Goal: Information Seeking & Learning: Learn about a topic

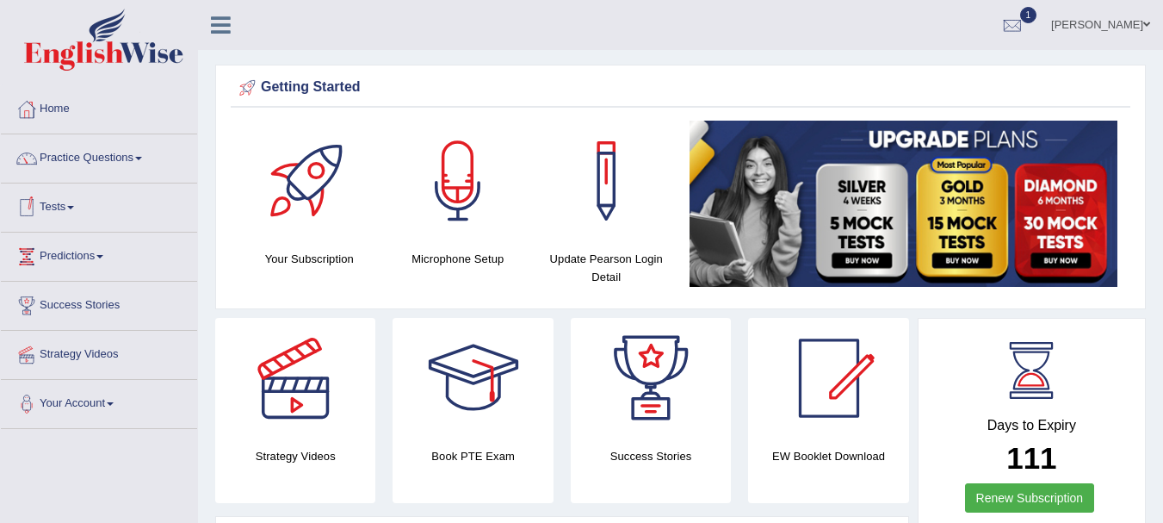
click at [72, 207] on link "Tests" at bounding box center [99, 204] width 196 height 43
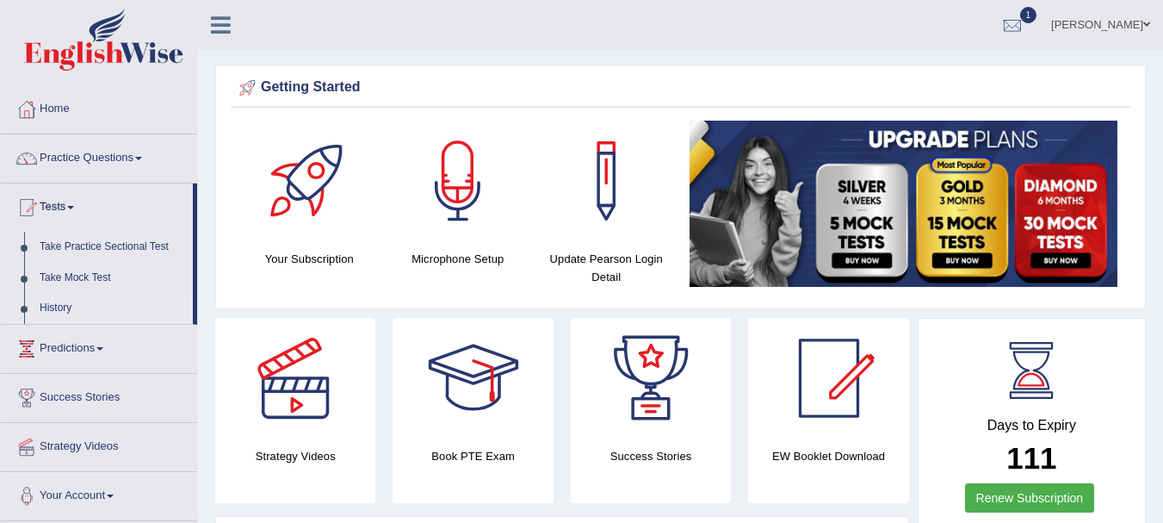
click at [56, 310] on link "History" at bounding box center [112, 308] width 161 height 31
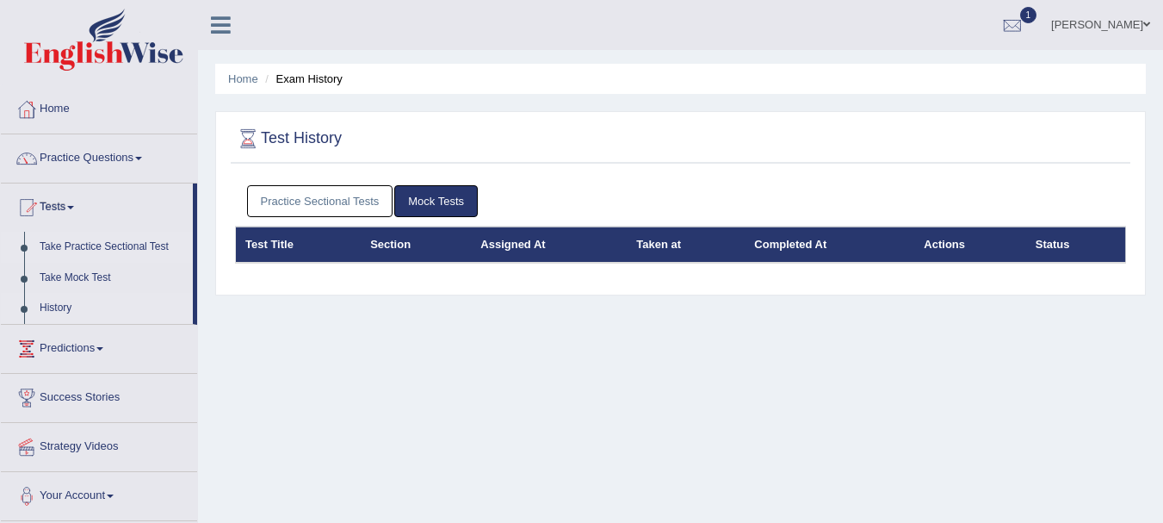
click at [75, 243] on link "Take Practice Sectional Test" at bounding box center [112, 247] width 161 height 31
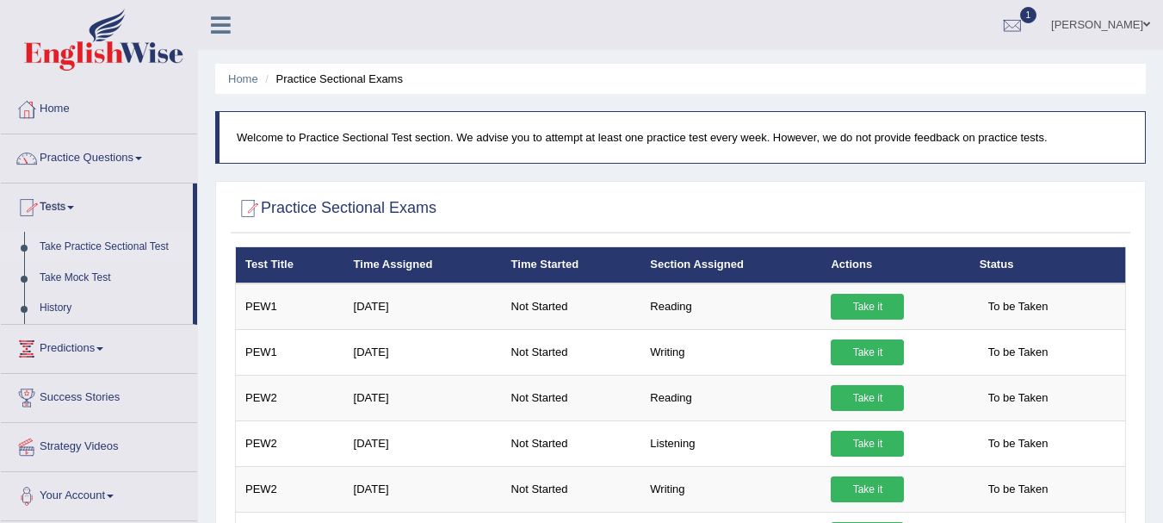
click at [74, 207] on span at bounding box center [70, 207] width 7 height 3
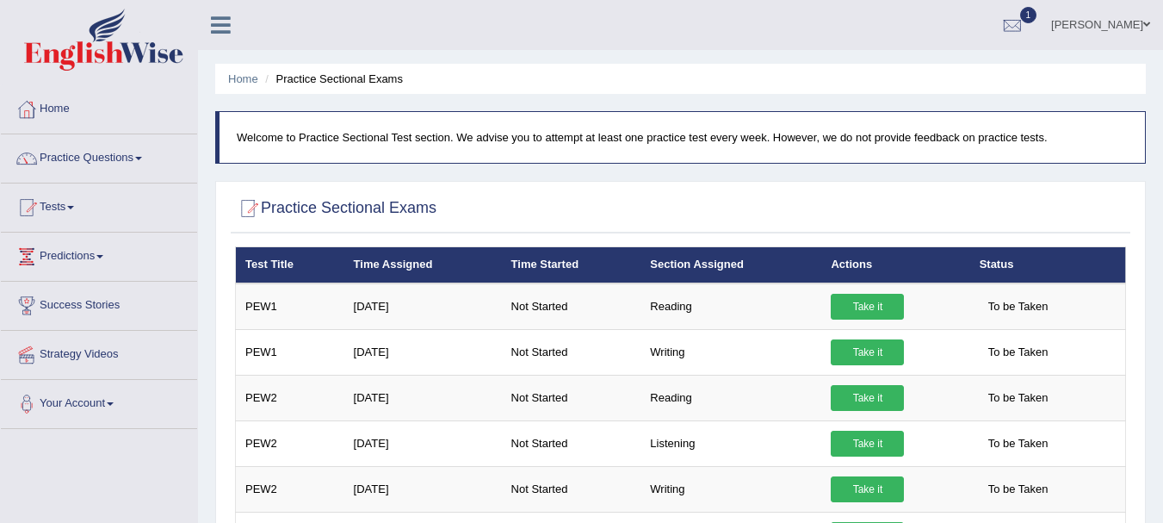
click at [74, 207] on span at bounding box center [70, 207] width 7 height 3
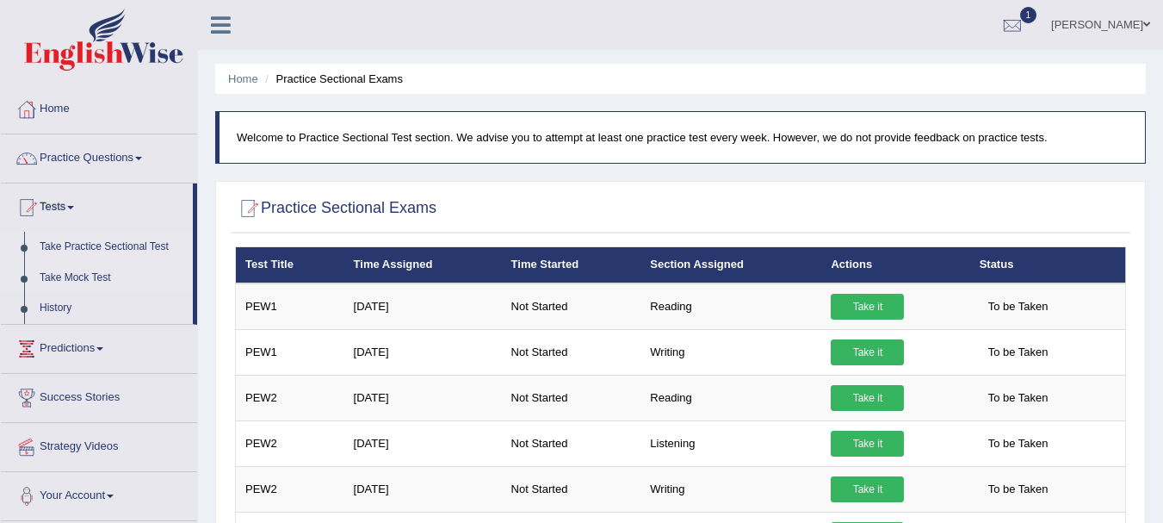
click at [59, 281] on link "Take Mock Test" at bounding box center [112, 278] width 161 height 31
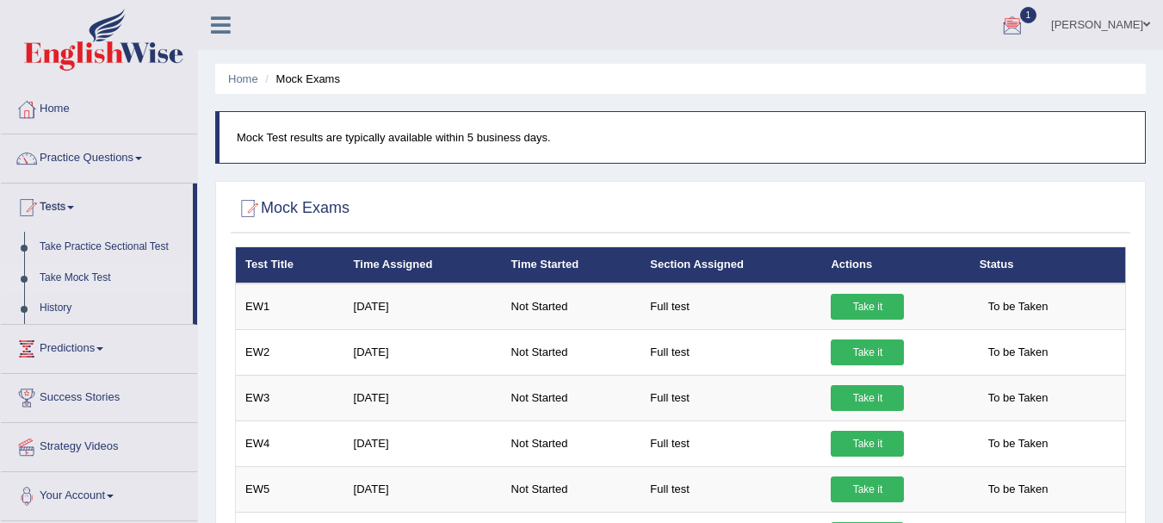
click at [1018, 24] on div at bounding box center [1012, 26] width 26 height 26
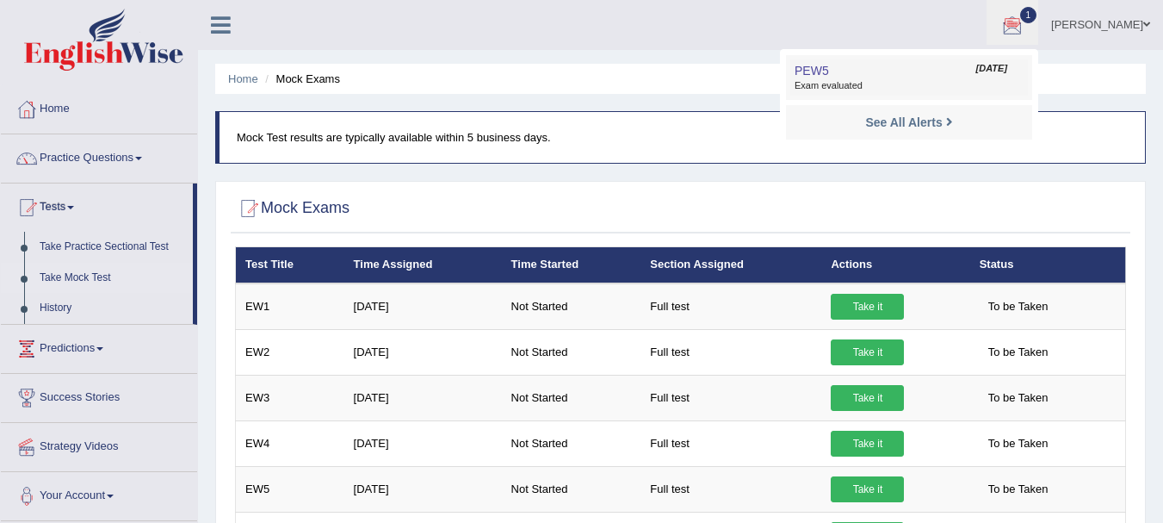
click at [953, 72] on link "PEW5 Sep 6, 2025 Exam evaluated" at bounding box center [909, 77] width 238 height 36
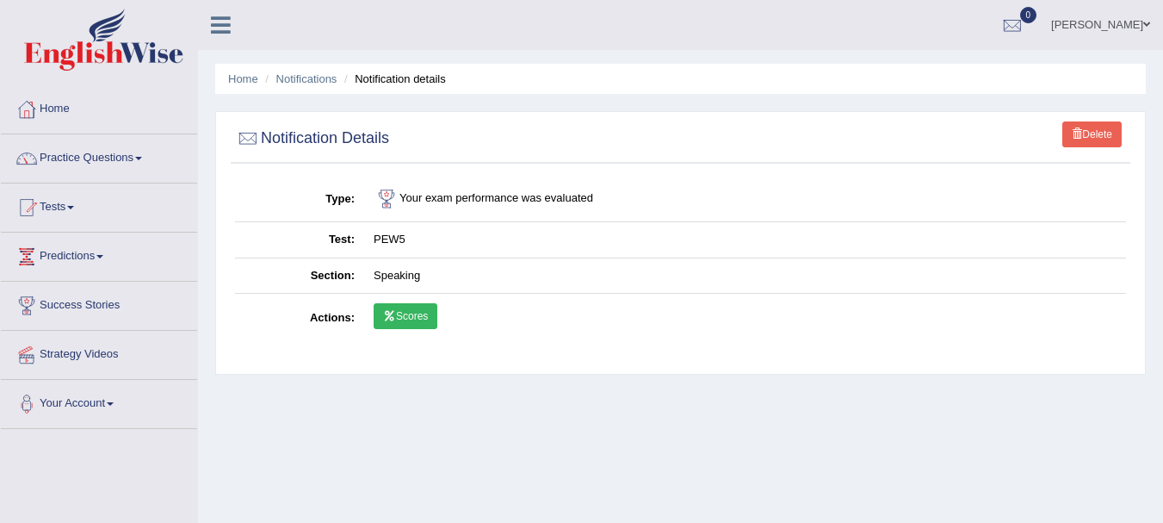
click at [388, 315] on icon at bounding box center [389, 316] width 13 height 10
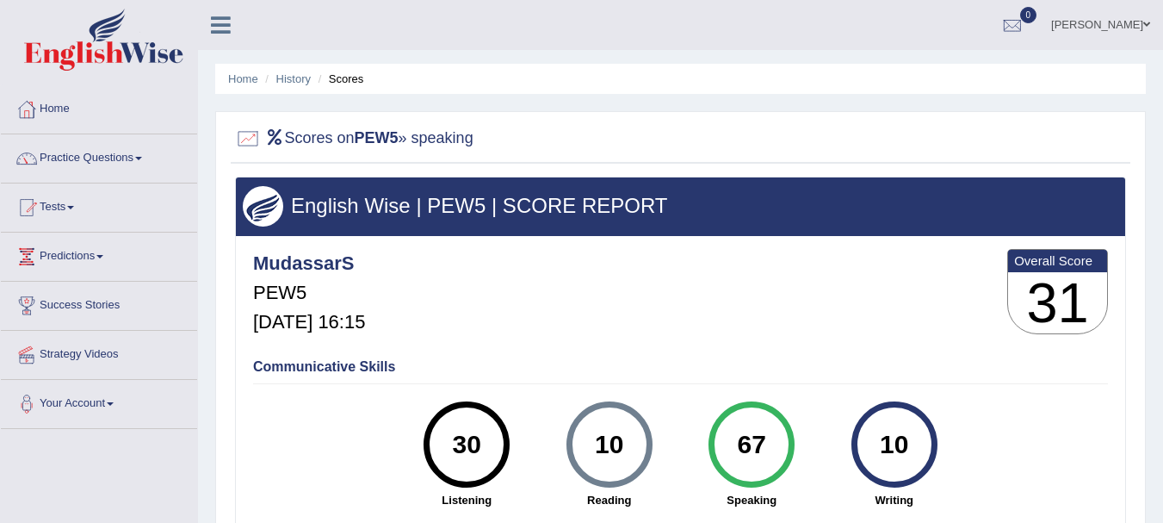
drag, startPoint x: 1154, startPoint y: 195, endPoint x: 1152, endPoint y: 211, distance: 16.6
click at [1152, 211] on div "Home History Scores Scores on PEW5 » speaking English Wise | PEW5 | SCORE REPOR…" at bounding box center [680, 430] width 965 height 861
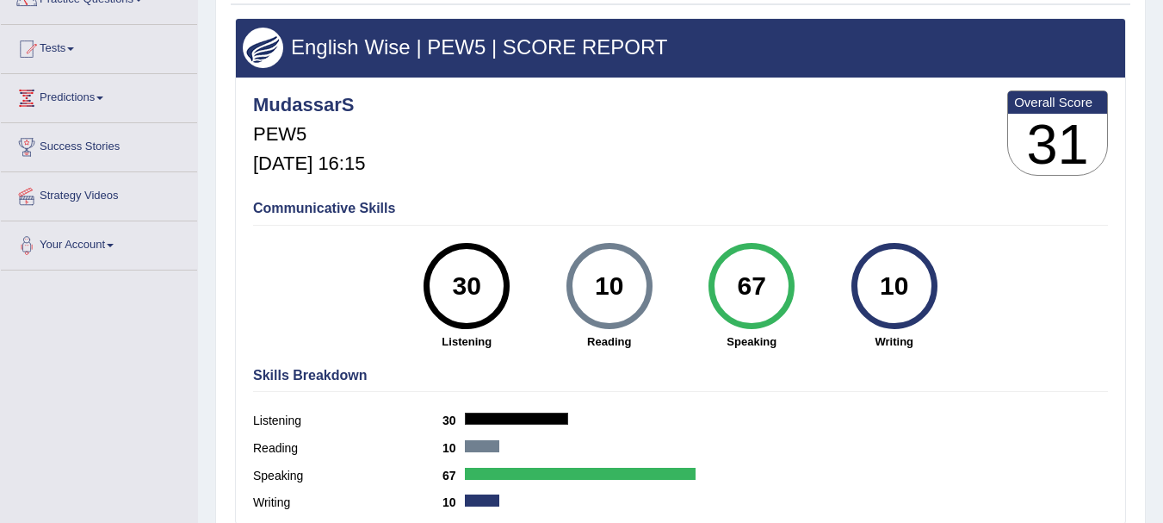
scroll to position [151, 0]
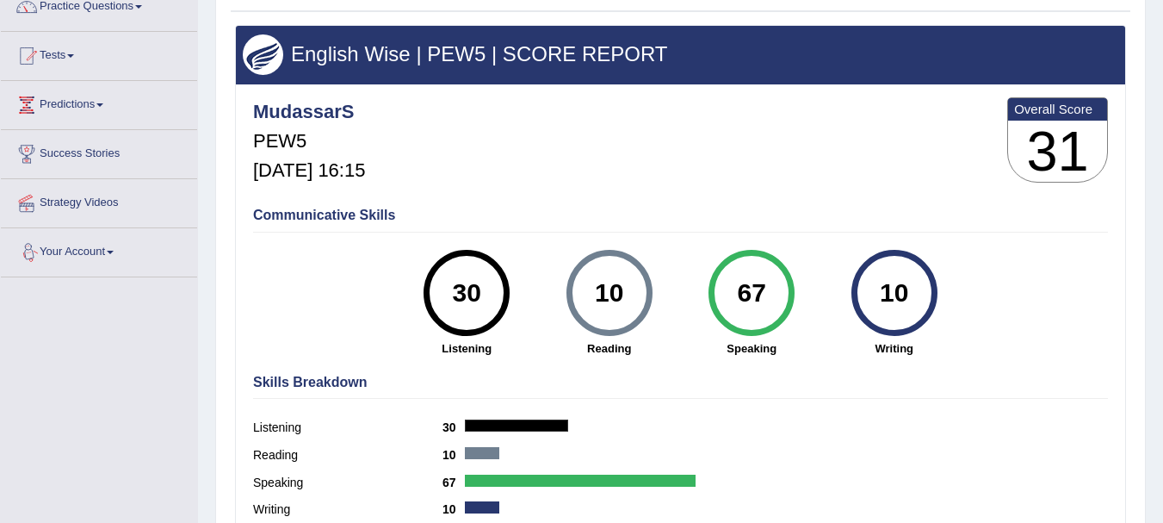
click at [108, 253] on link "Your Account" at bounding box center [99, 249] width 196 height 43
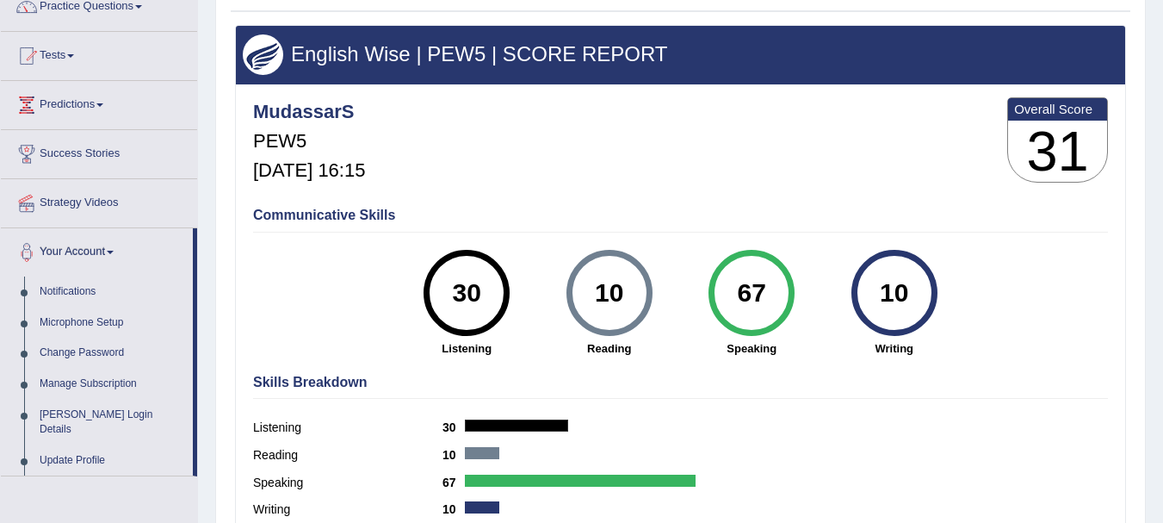
click at [297, 276] on div "Communicative Skills 30 Listening 10 [GEOGRAPHIC_DATA] 67 Speaking 10 Writing" at bounding box center [680, 280] width 863 height 163
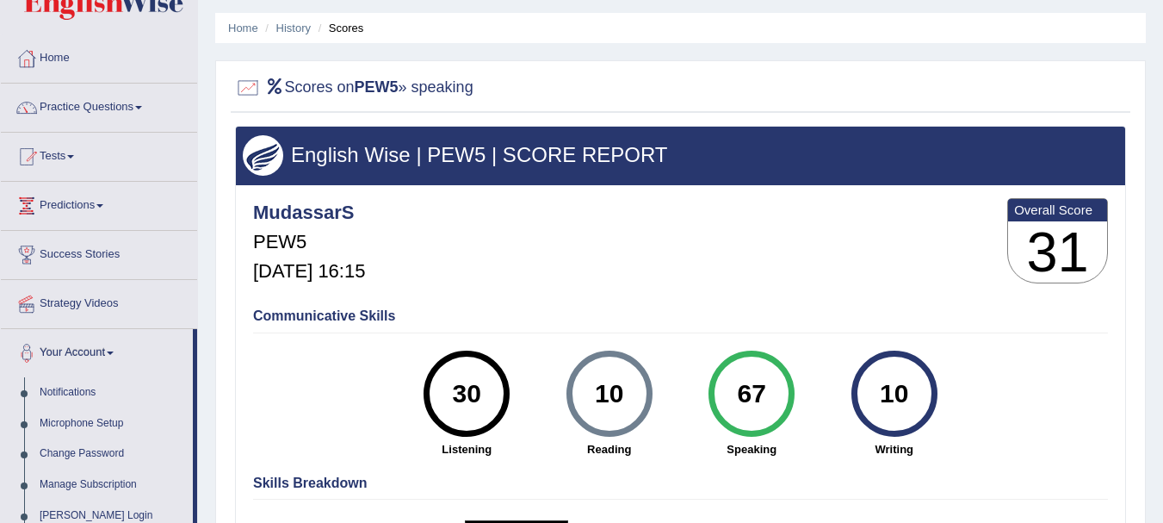
scroll to position [0, 0]
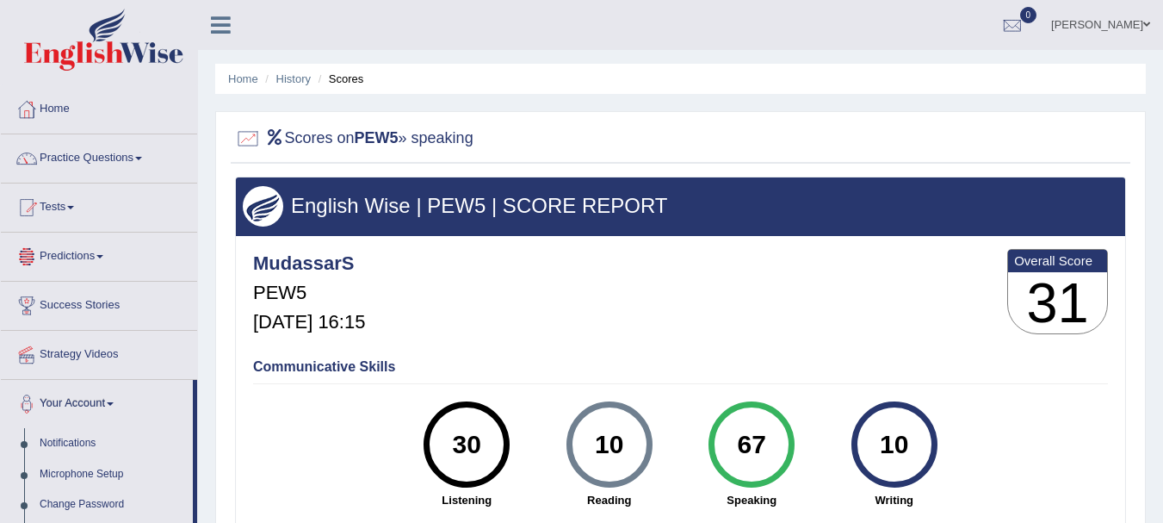
click at [69, 205] on link "Tests" at bounding box center [99, 204] width 196 height 43
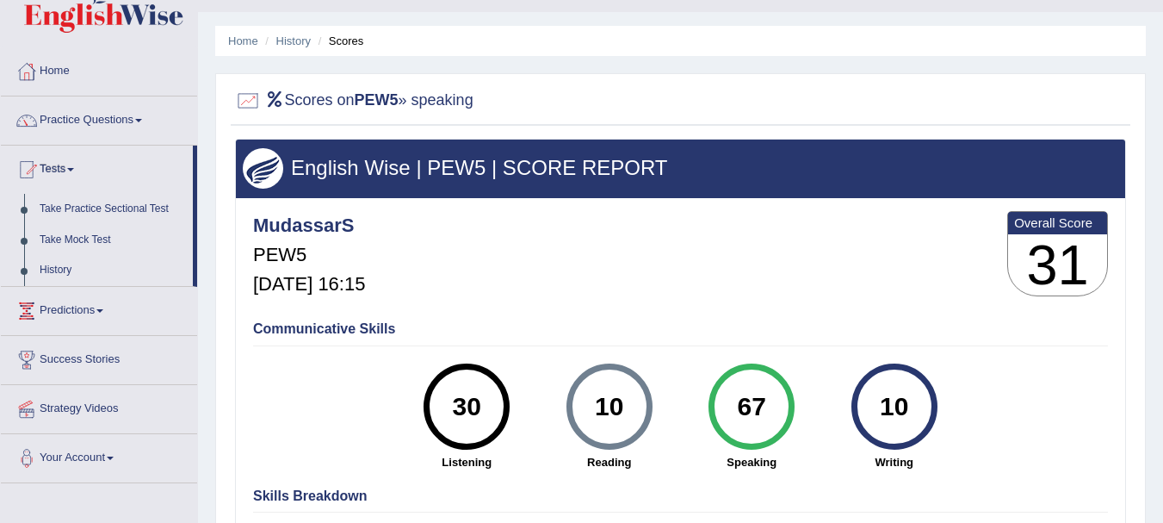
scroll to position [30, 0]
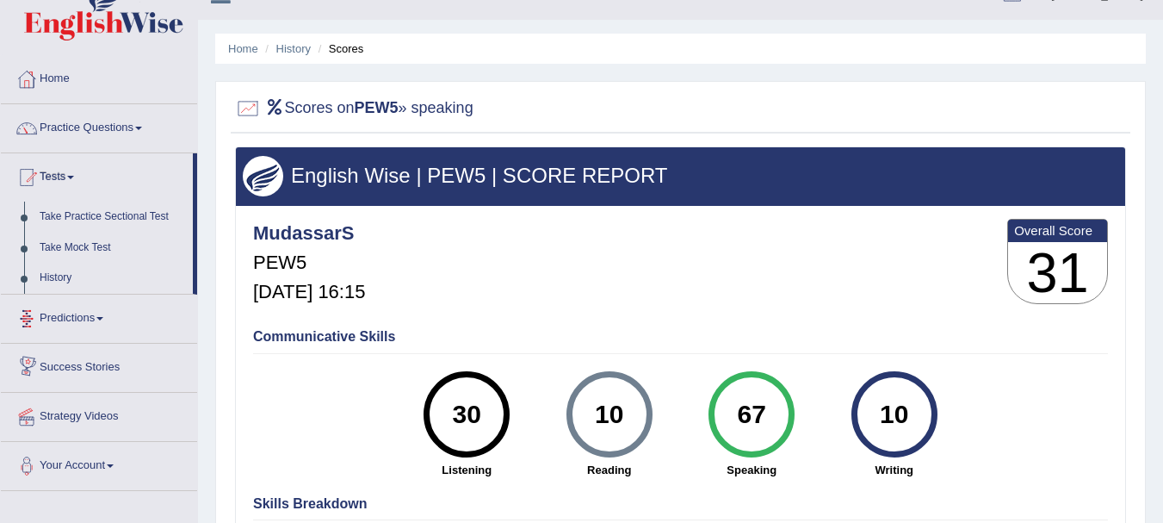
drag, startPoint x: 193, startPoint y: 250, endPoint x: 176, endPoint y: 344, distance: 95.4
click at [176, 344] on ul "Home Practice Questions Speaking Practice Read Aloud Repeat Sentence Describe I…" at bounding box center [99, 273] width 196 height 436
click at [258, 396] on div "Communicative Skills 30 Listening 10 Reading 67 Speaking 10 Writing" at bounding box center [680, 401] width 863 height 163
click at [97, 126] on link "Practice Questions" at bounding box center [99, 125] width 196 height 43
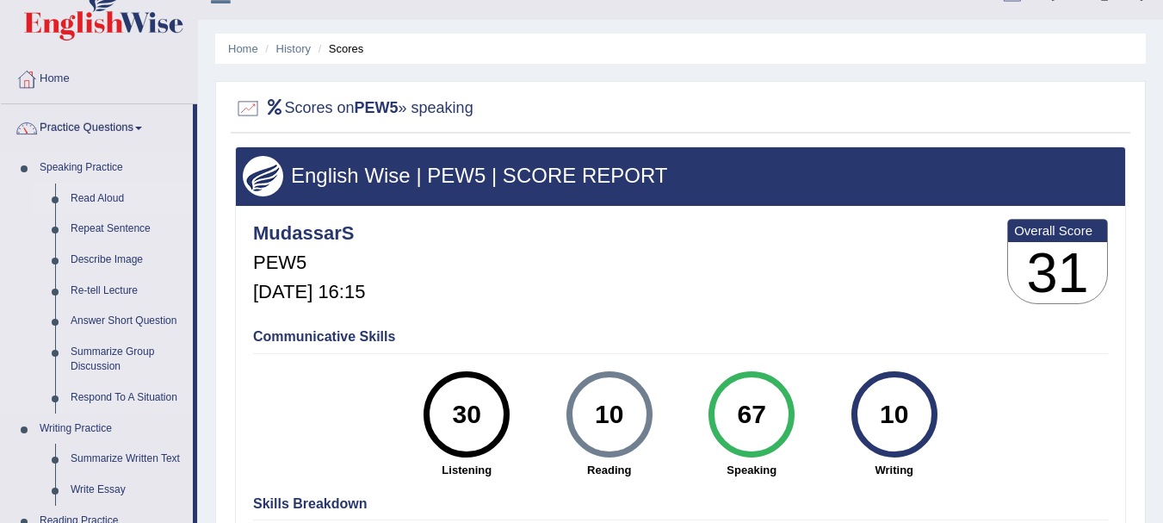
click at [106, 201] on link "Read Aloud" at bounding box center [128, 198] width 130 height 31
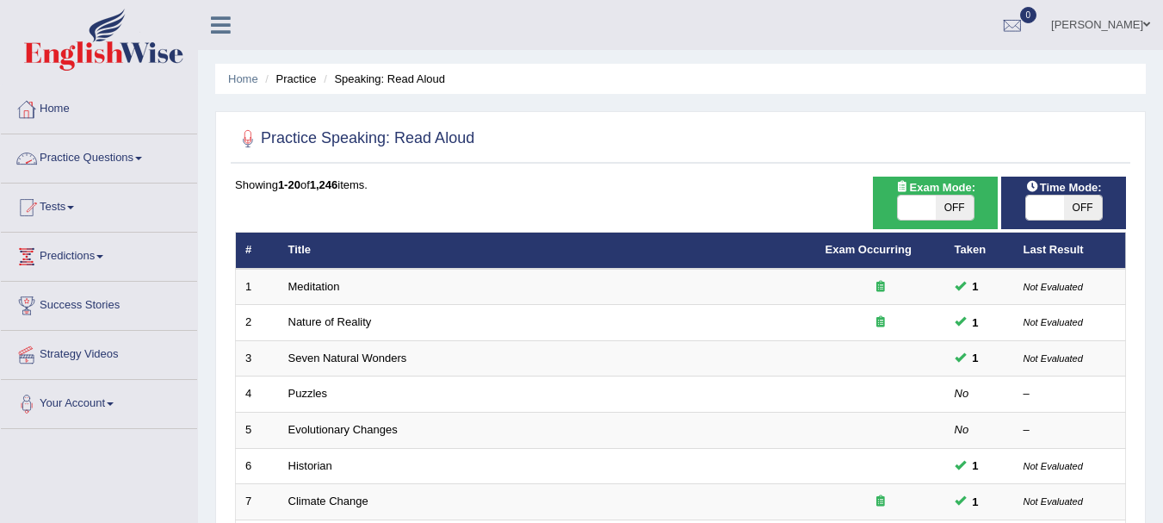
click at [54, 108] on link "Home" at bounding box center [99, 106] width 196 height 43
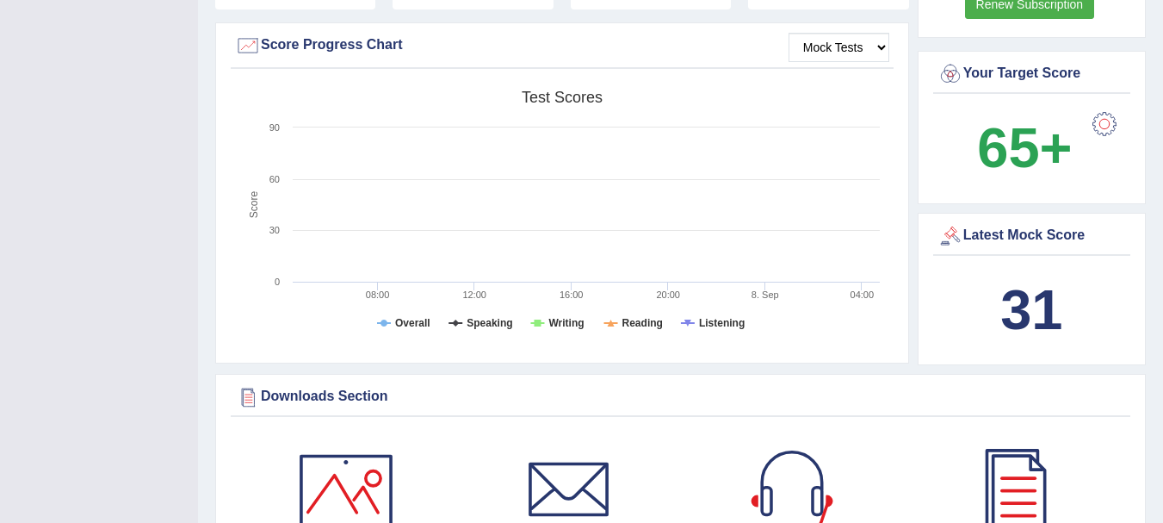
scroll to position [508, 0]
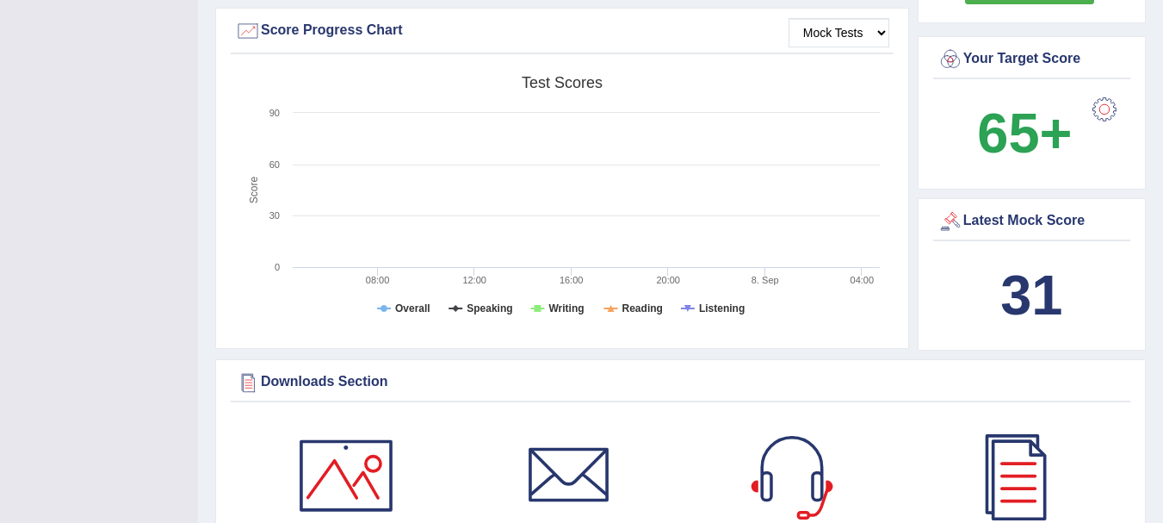
click at [993, 222] on div "Latest Mock Score" at bounding box center [1031, 221] width 189 height 26
click at [476, 308] on tspan "Speaking" at bounding box center [490, 308] width 46 height 12
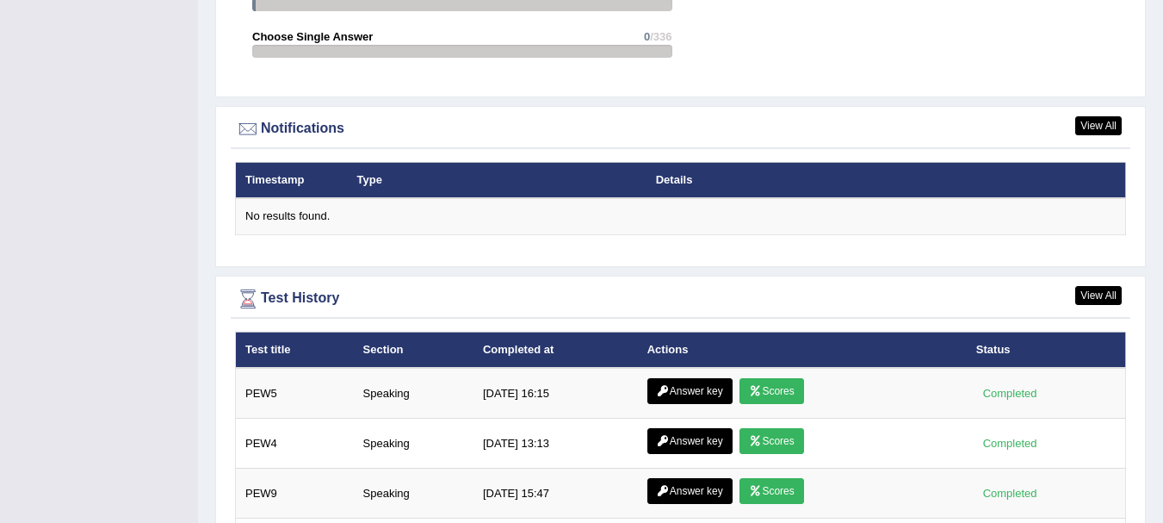
scroll to position [2016, 0]
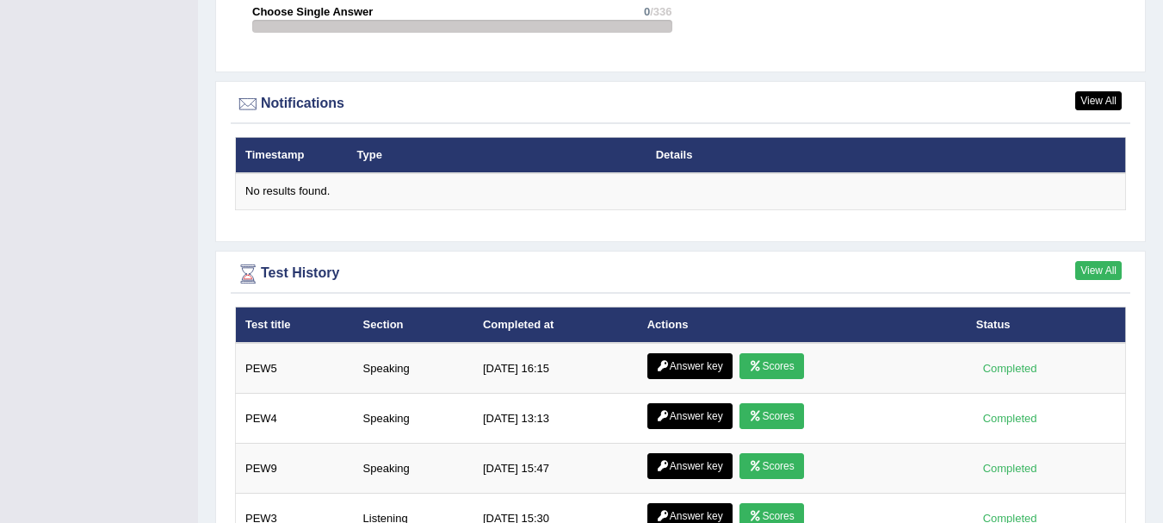
click at [1103, 279] on link "View All" at bounding box center [1098, 270] width 46 height 19
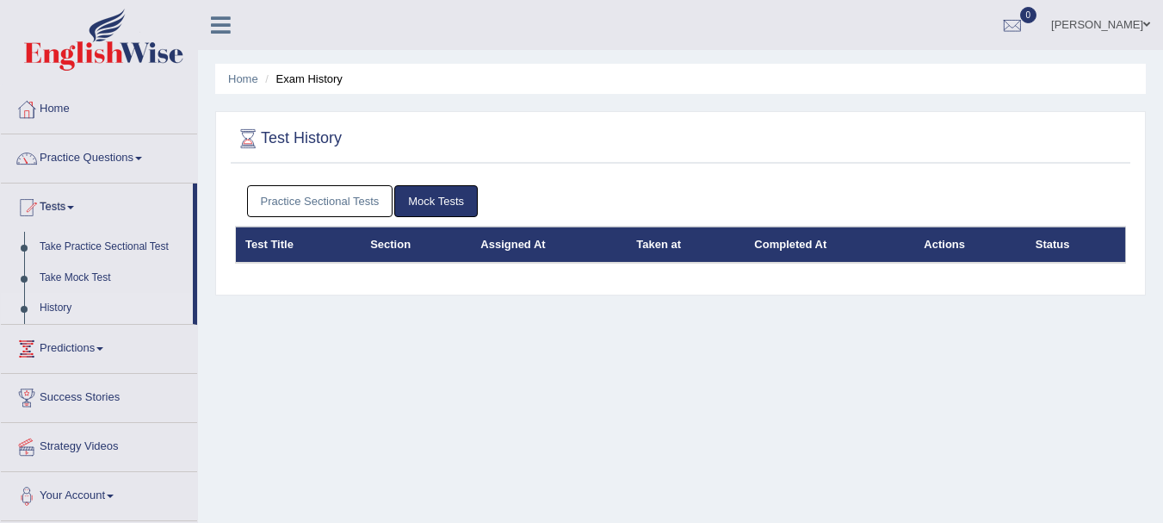
click at [434, 200] on link "Mock Tests" at bounding box center [435, 201] width 83 height 32
click at [426, 197] on link "Mock Tests" at bounding box center [435, 201] width 83 height 32
click at [354, 193] on link "Practice Sectional Tests" at bounding box center [320, 201] width 146 height 32
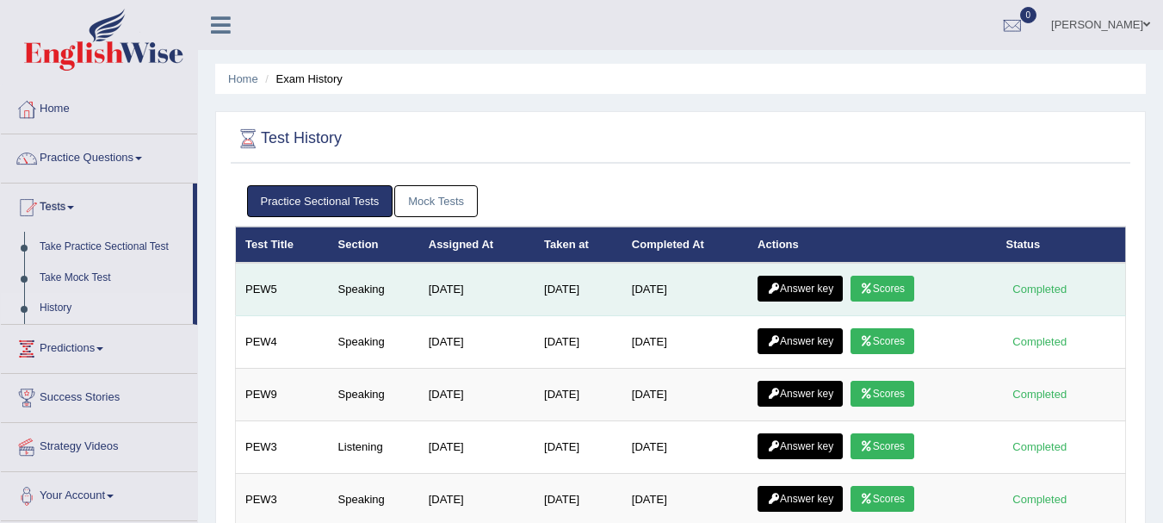
click at [891, 287] on link "Scores" at bounding box center [882, 288] width 64 height 26
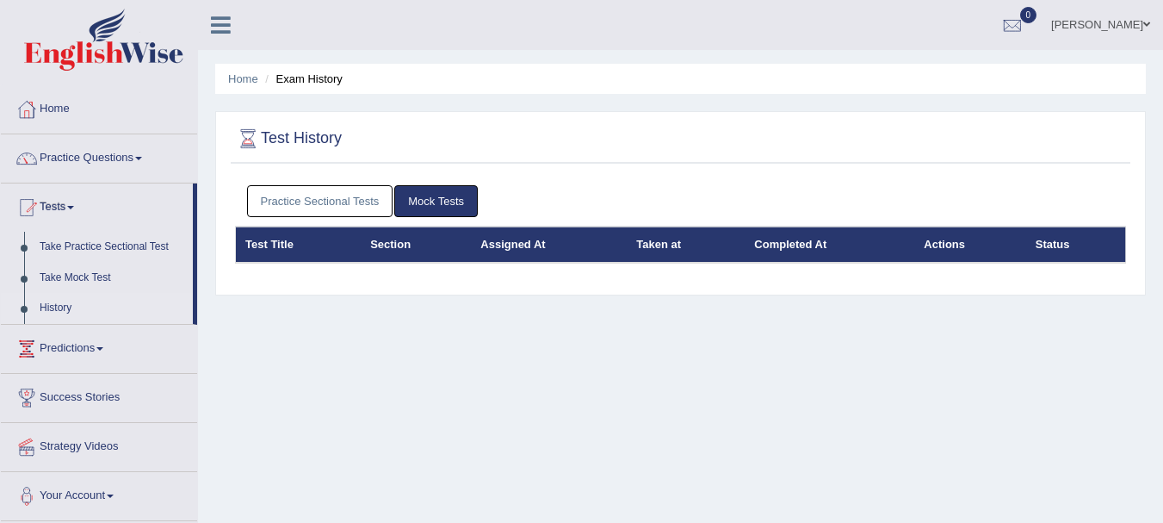
click at [331, 206] on link "Practice Sectional Tests" at bounding box center [320, 201] width 146 height 32
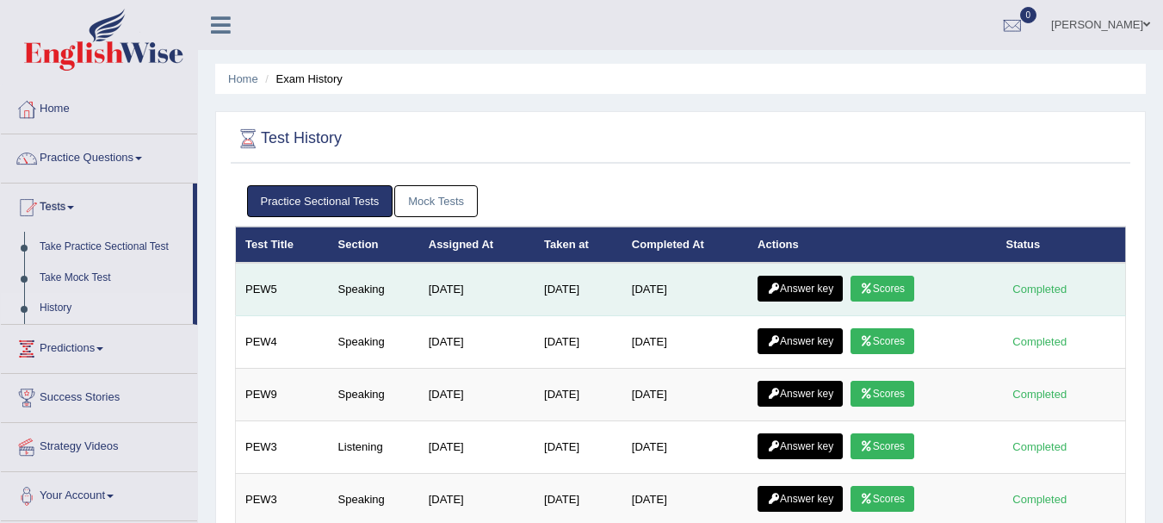
click at [799, 288] on link "Answer key" at bounding box center [799, 288] width 85 height 26
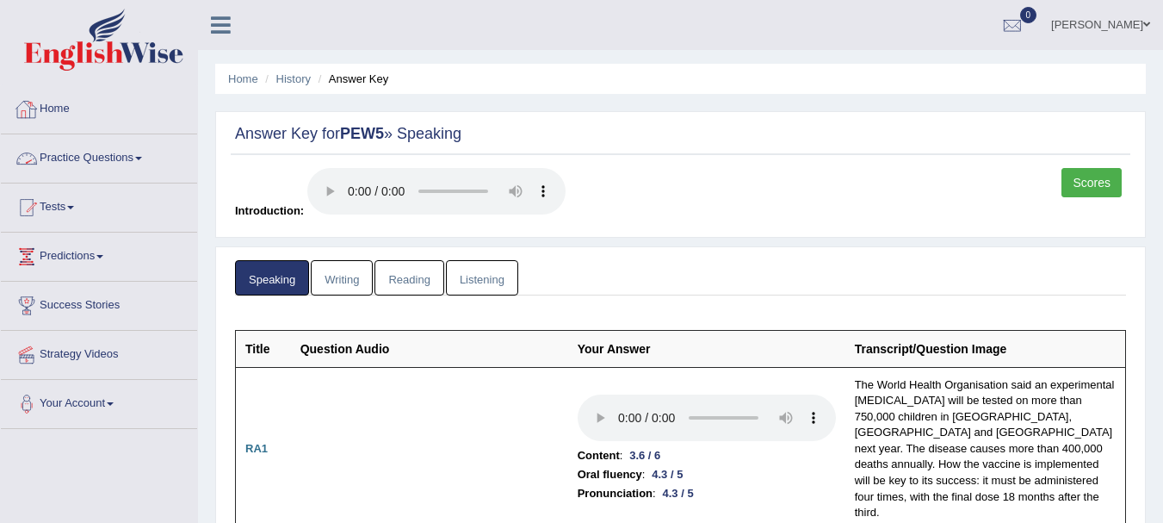
click at [70, 166] on link "Practice Questions" at bounding box center [99, 155] width 196 height 43
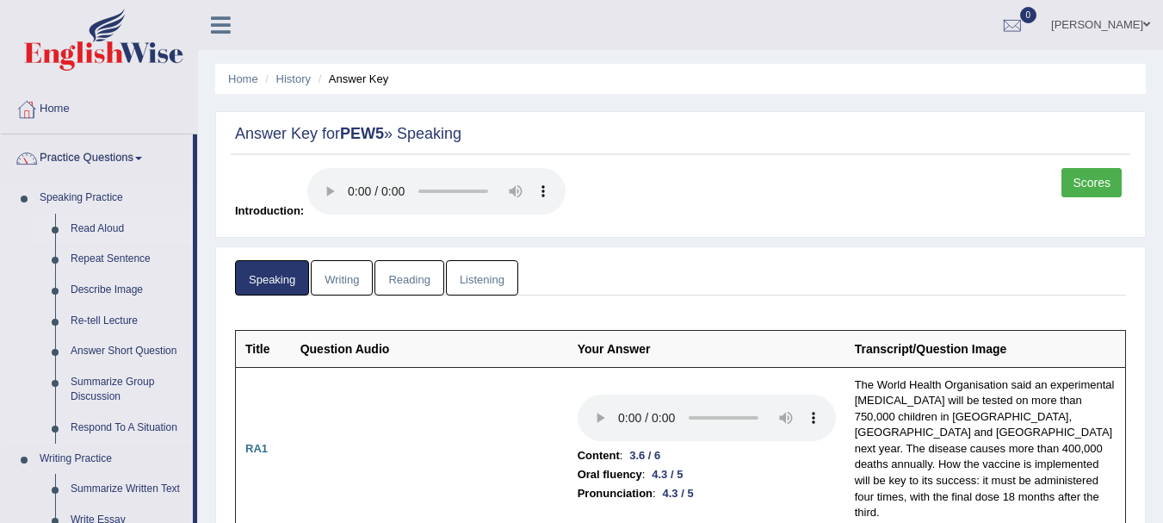
click at [89, 222] on link "Read Aloud" at bounding box center [128, 228] width 130 height 31
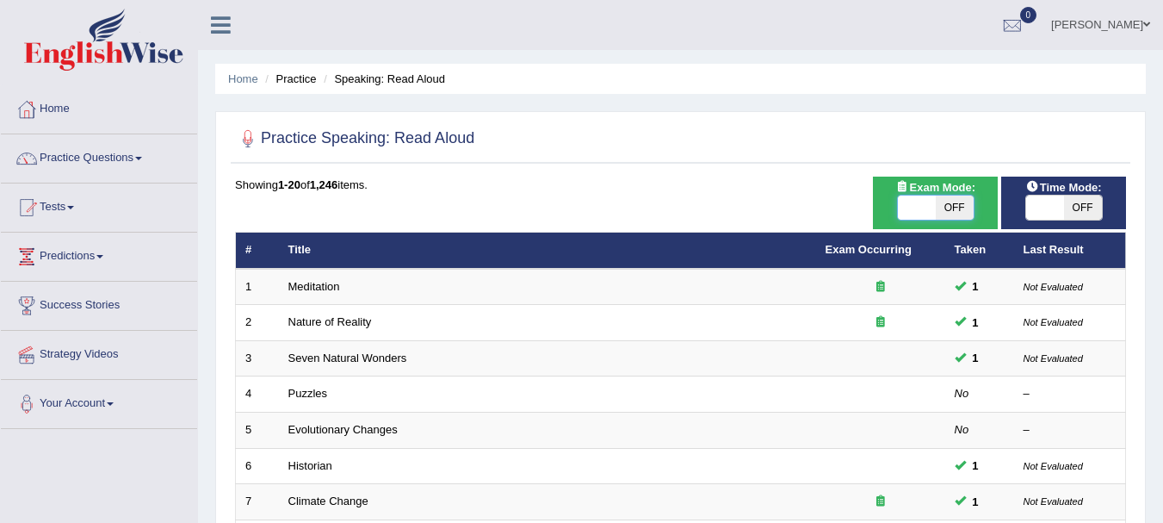
click at [924, 209] on span at bounding box center [917, 207] width 38 height 24
checkbox input "true"
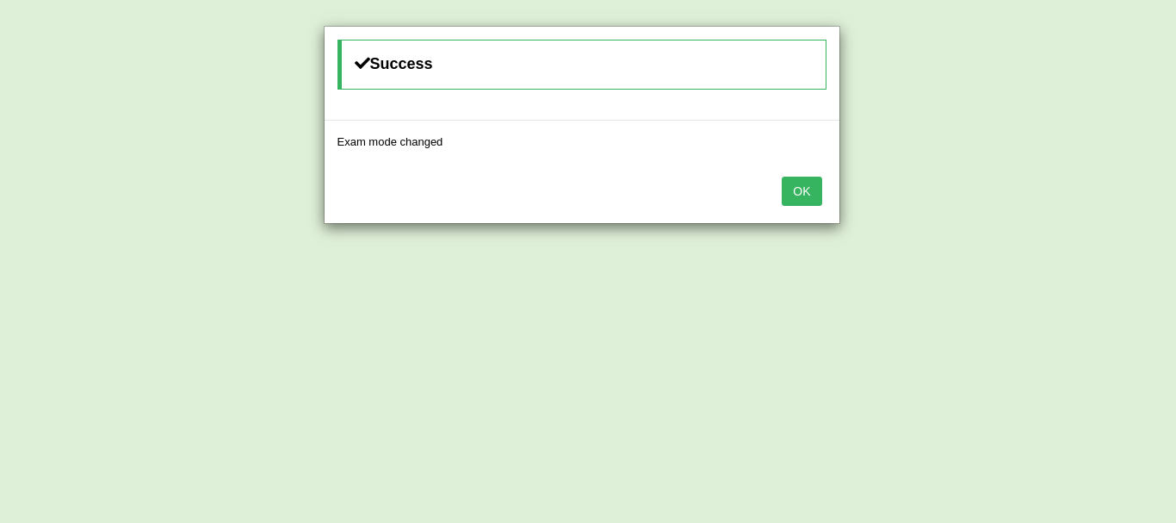
click at [805, 193] on button "OK" at bounding box center [802, 190] width 40 height 29
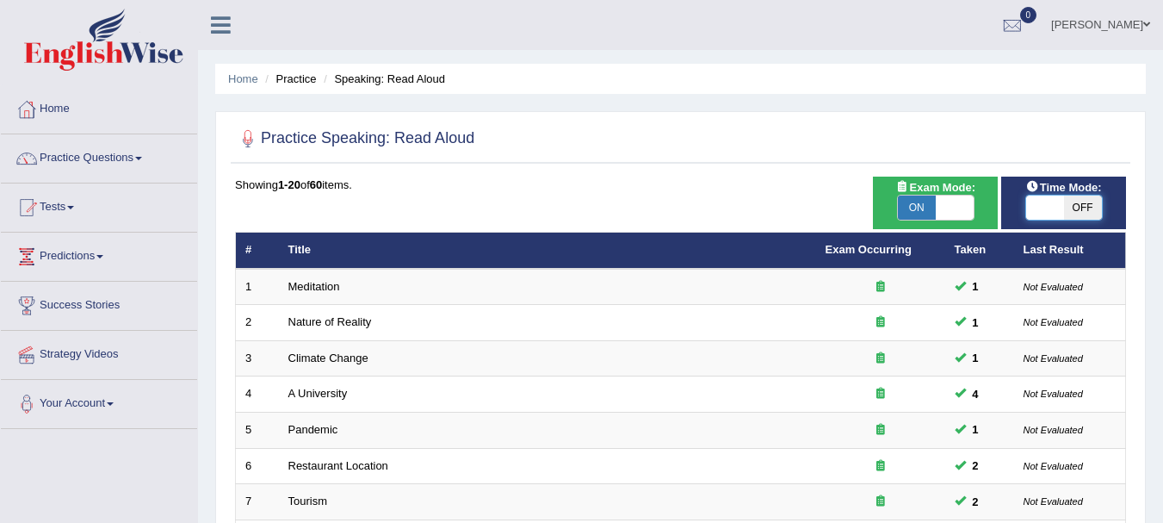
click at [1035, 212] on span at bounding box center [1045, 207] width 38 height 24
checkbox input "true"
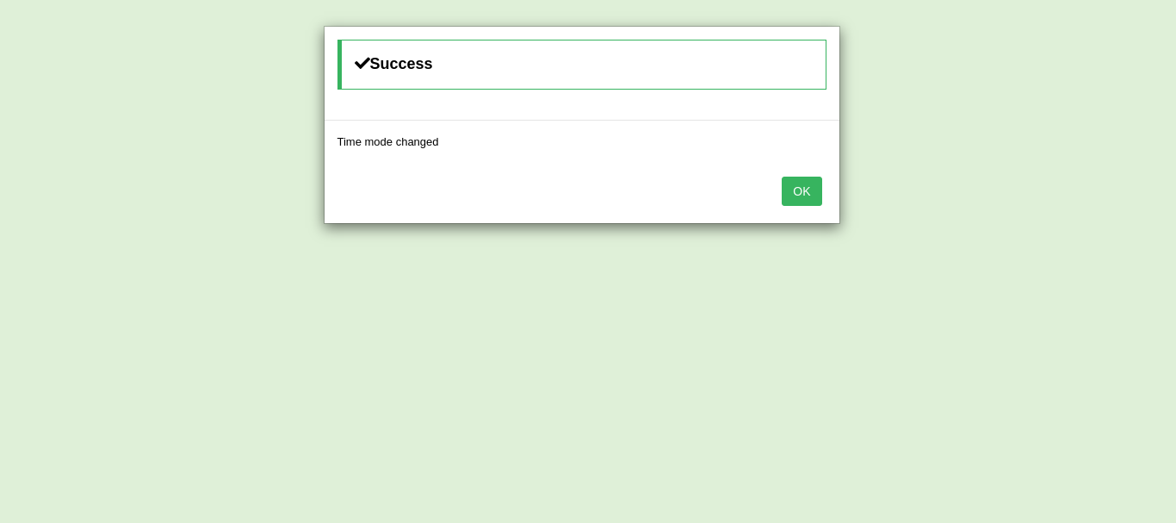
click at [802, 187] on button "OK" at bounding box center [802, 190] width 40 height 29
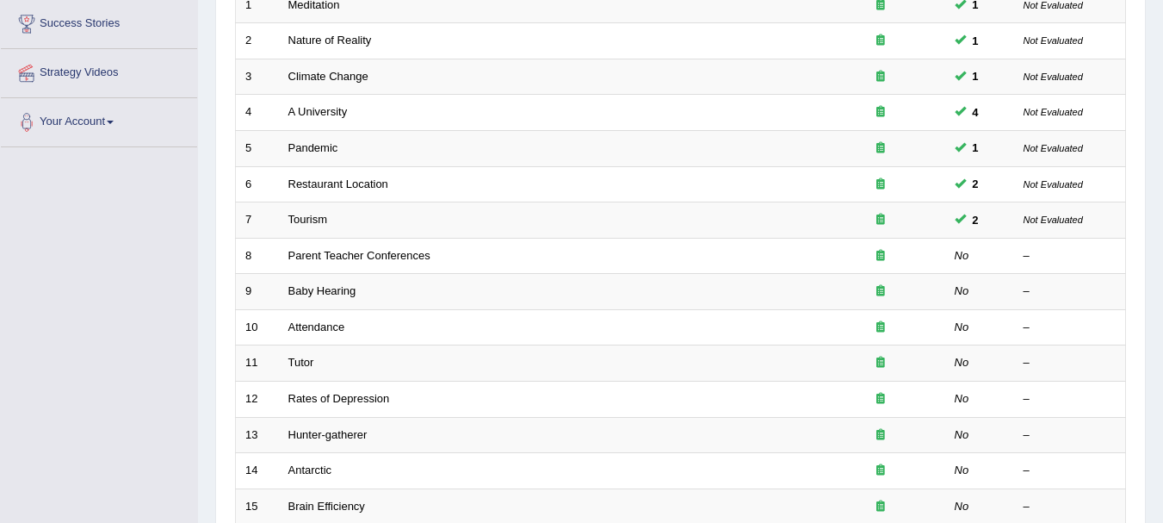
scroll to position [257, 0]
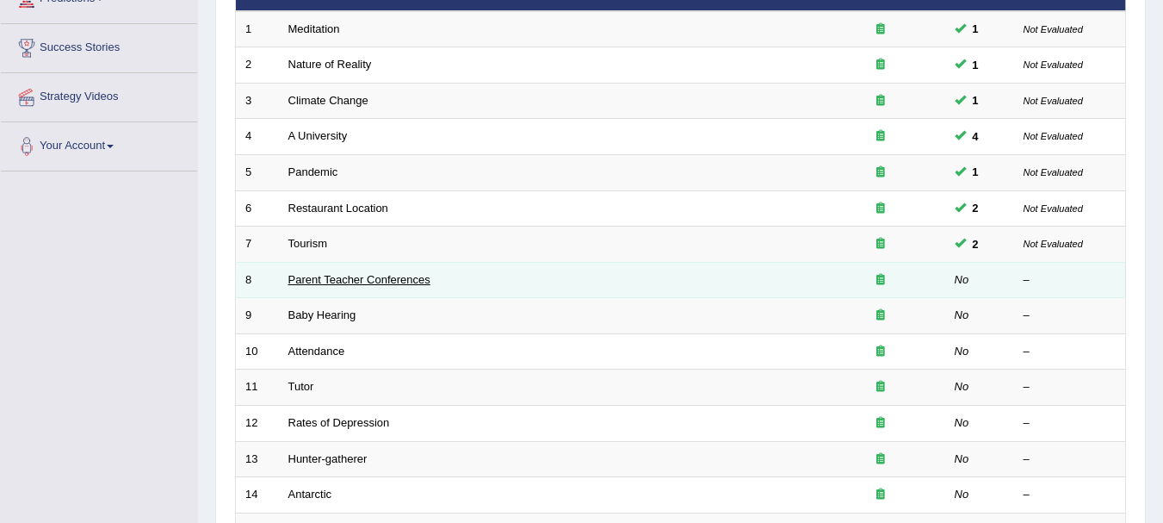
click at [344, 281] on link "Parent Teacher Conferences" at bounding box center [359, 279] width 142 height 13
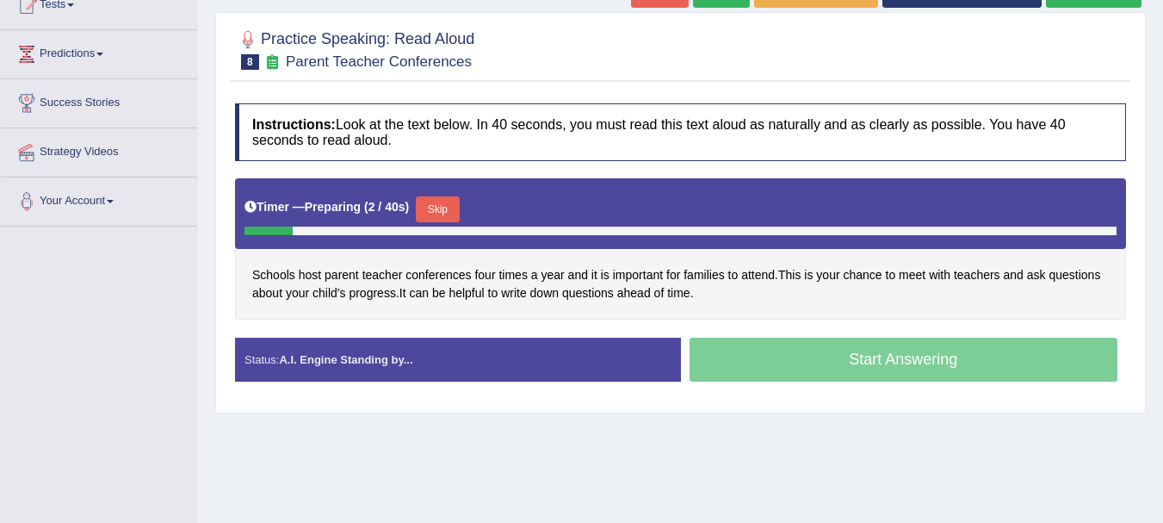
scroll to position [234, 0]
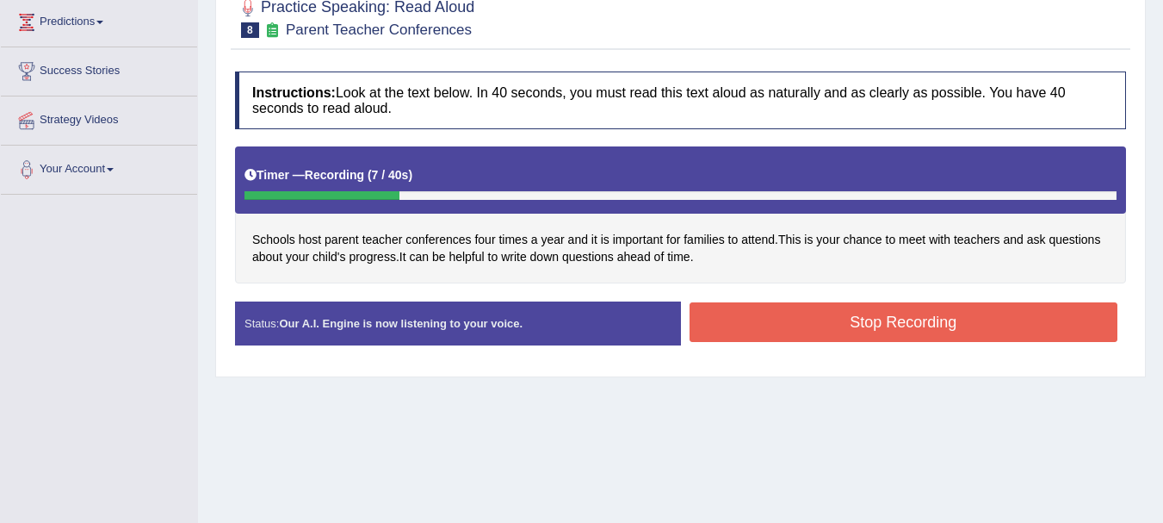
click at [832, 314] on button "Stop Recording" at bounding box center [903, 322] width 429 height 40
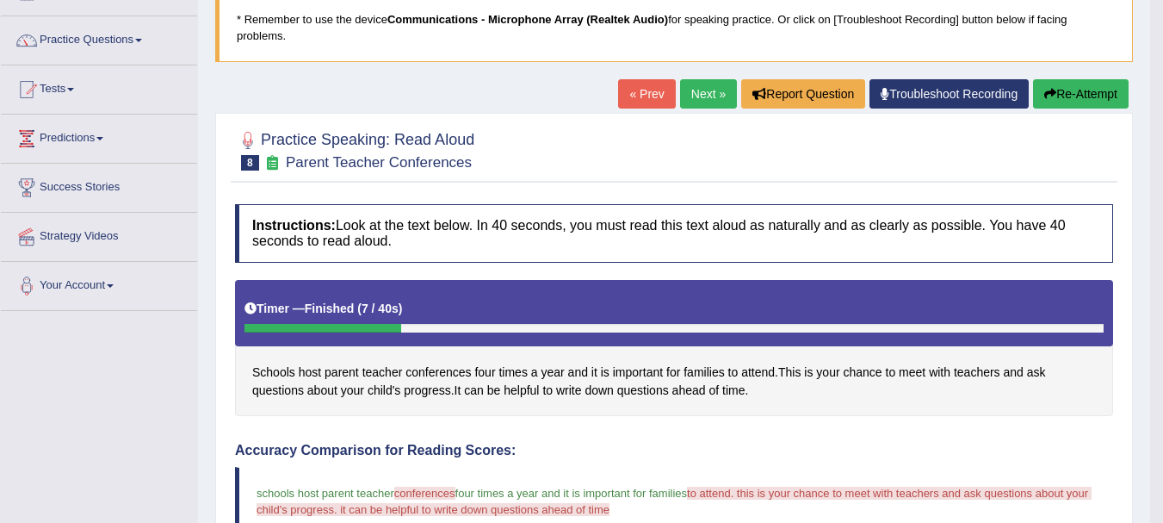
scroll to position [105, 0]
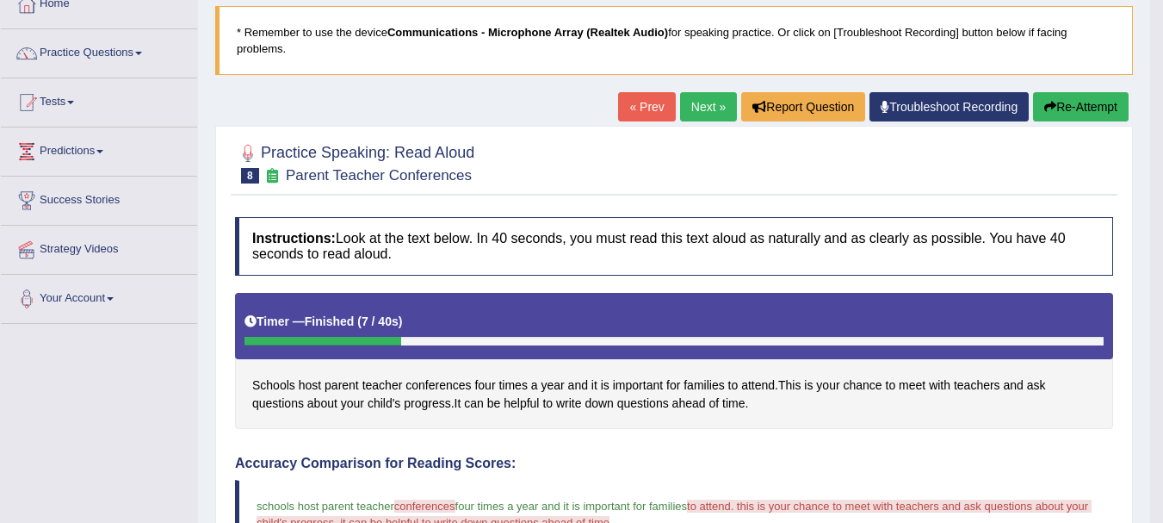
click at [1059, 98] on button "Re-Attempt" at bounding box center [1081, 106] width 96 height 29
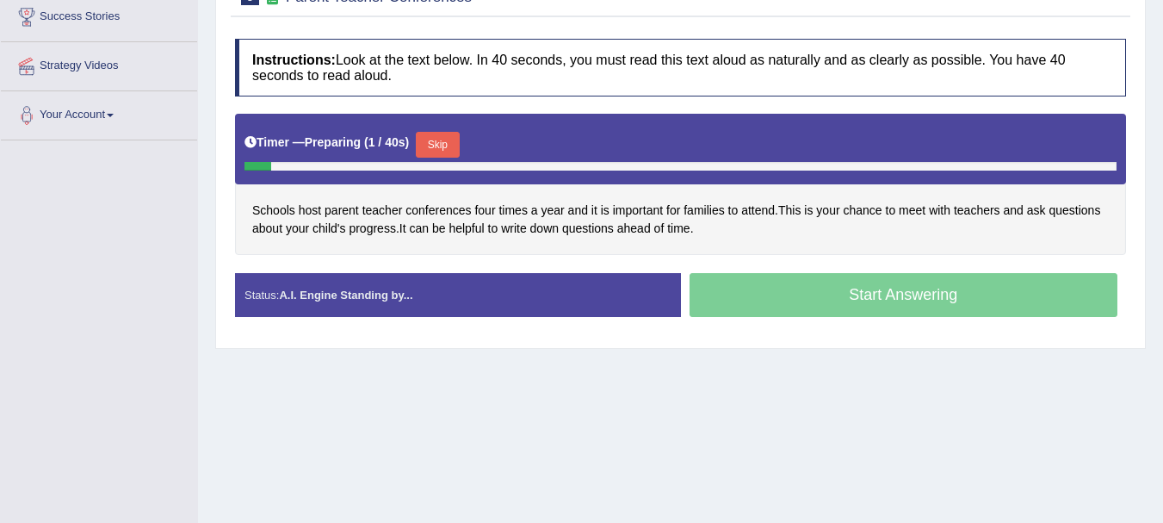
scroll to position [315, 0]
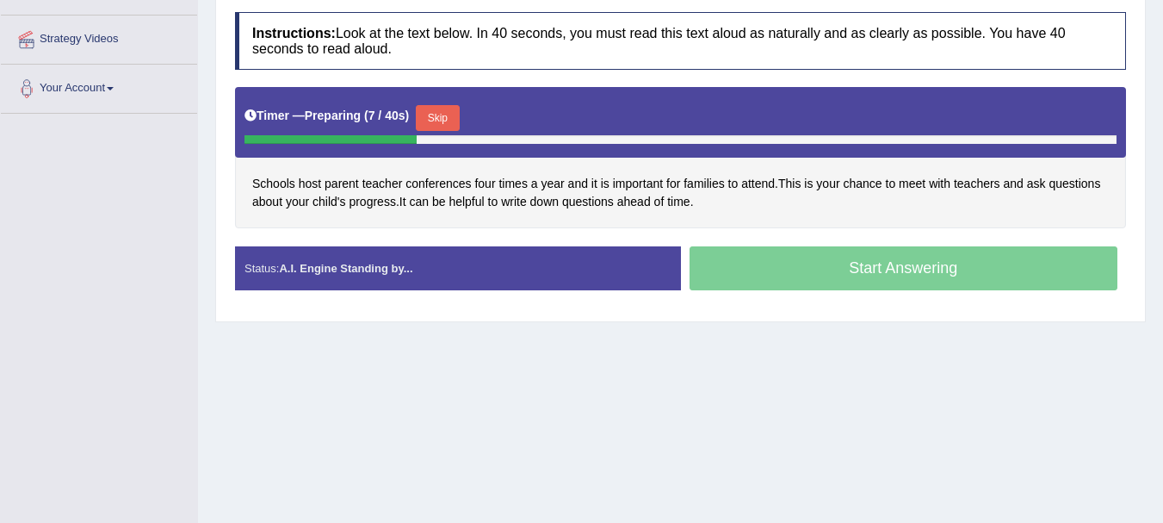
click at [451, 121] on button "Skip" at bounding box center [437, 118] width 43 height 26
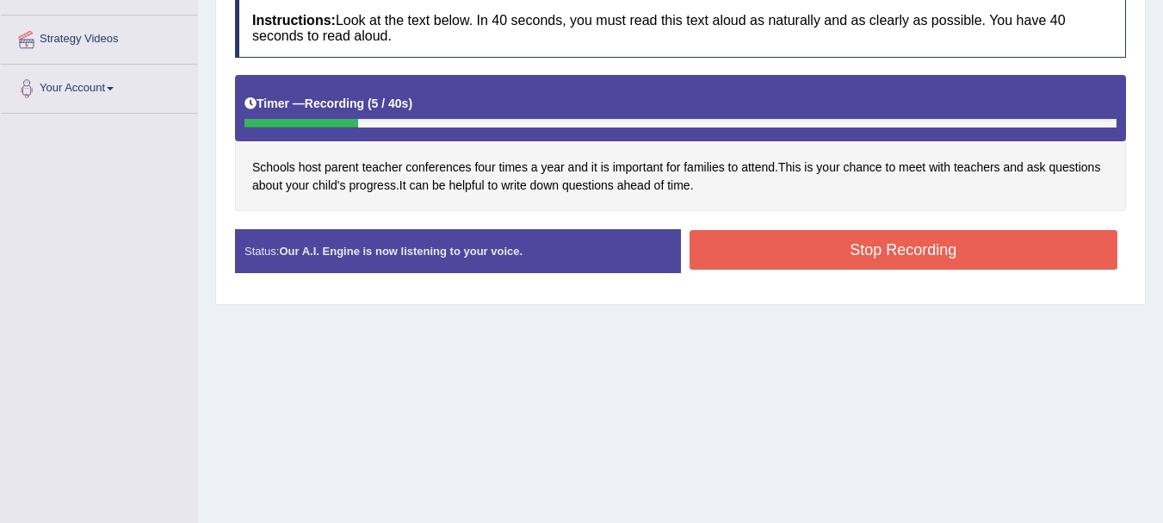
click at [845, 244] on button "Stop Recording" at bounding box center [903, 250] width 429 height 40
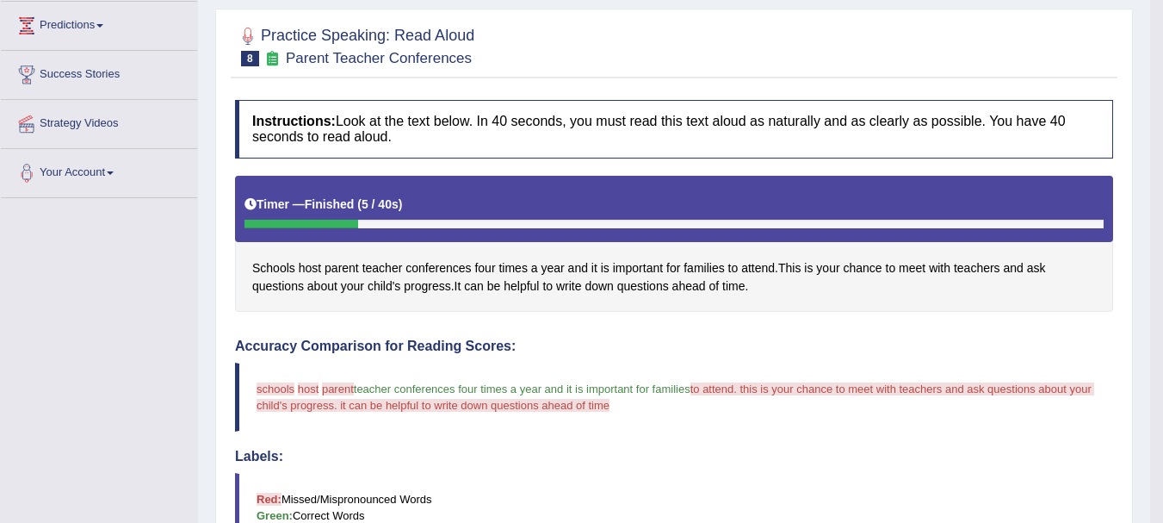
scroll to position [0, 0]
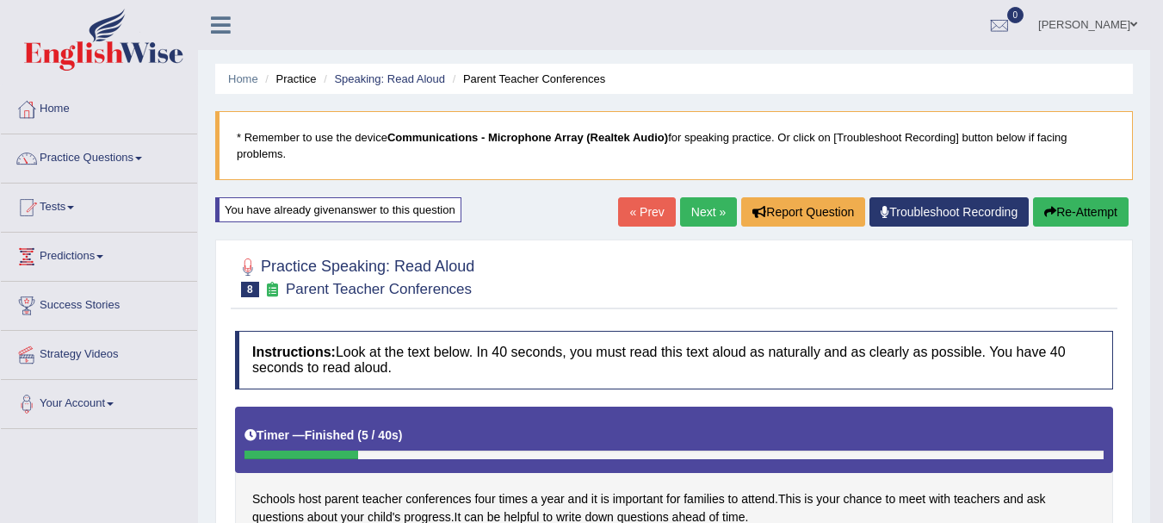
click at [1078, 221] on button "Re-Attempt" at bounding box center [1081, 211] width 96 height 29
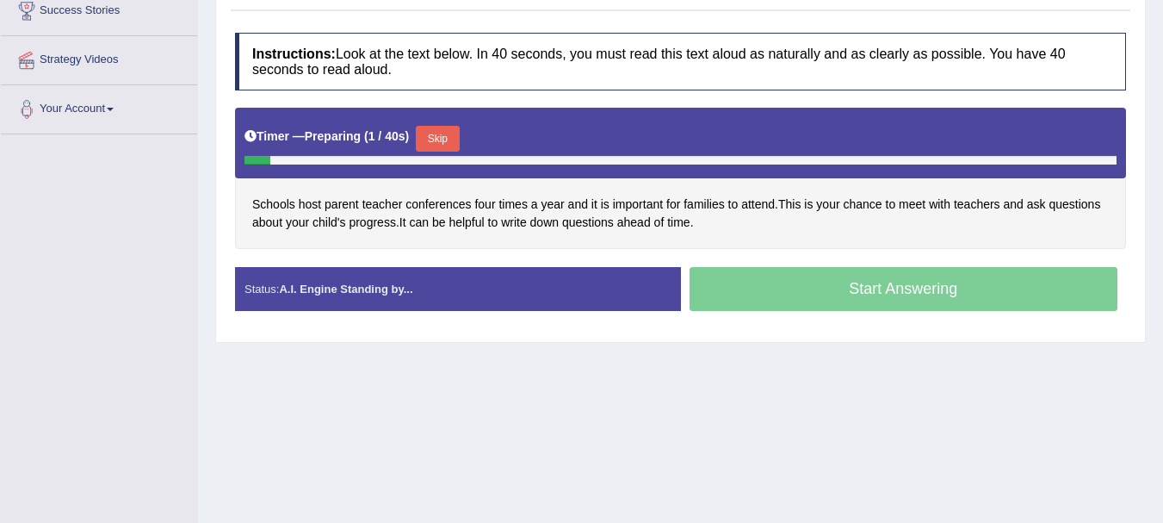
scroll to position [298, 0]
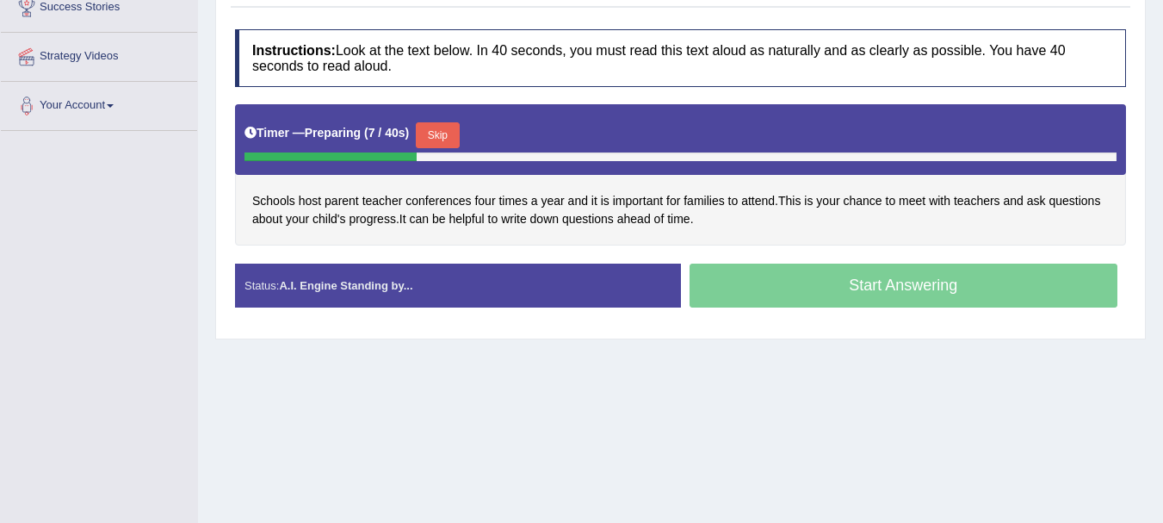
click at [776, 291] on div "Start Answering" at bounding box center [904, 287] width 446 height 48
click at [449, 129] on button "Skip" at bounding box center [444, 135] width 43 height 26
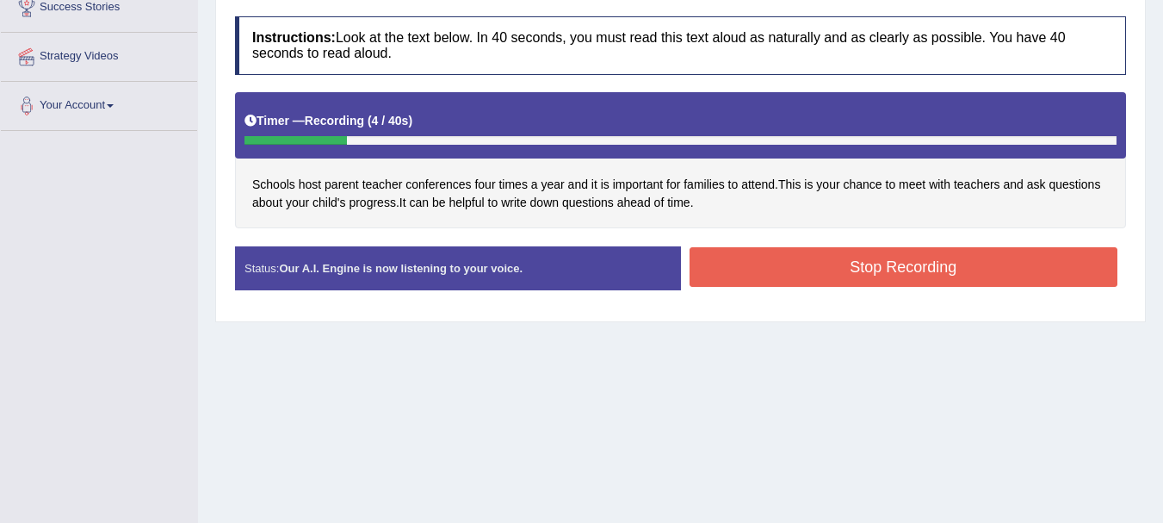
click at [860, 263] on button "Stop Recording" at bounding box center [903, 267] width 429 height 40
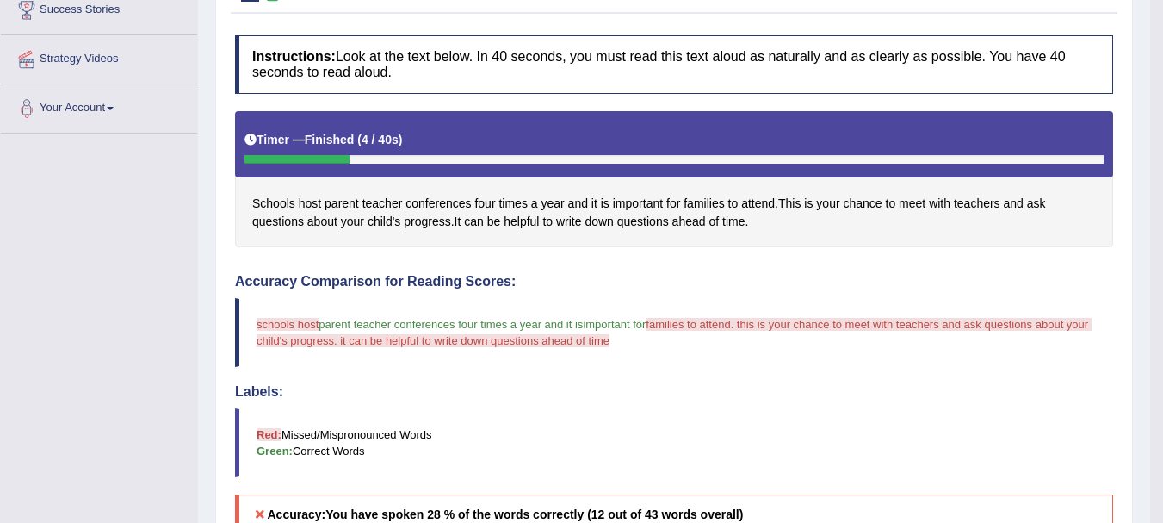
scroll to position [178, 0]
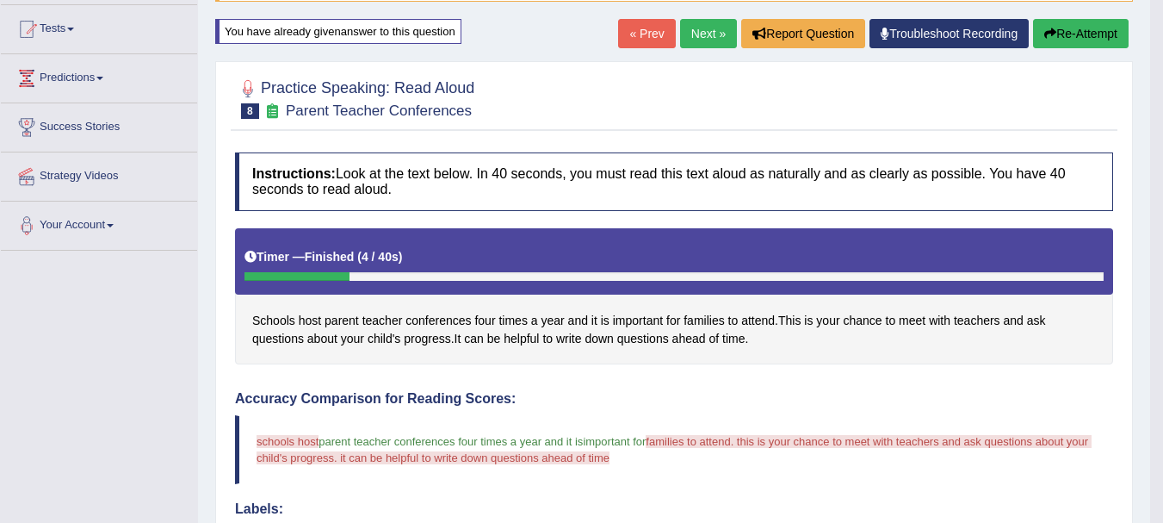
click at [1071, 24] on button "Re-Attempt" at bounding box center [1081, 33] width 96 height 29
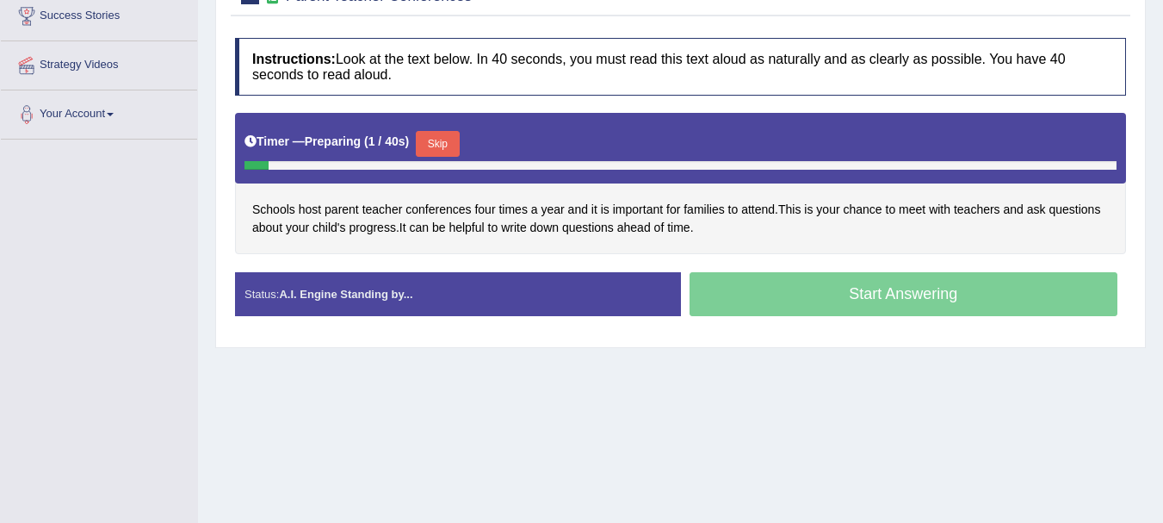
scroll to position [305, 0]
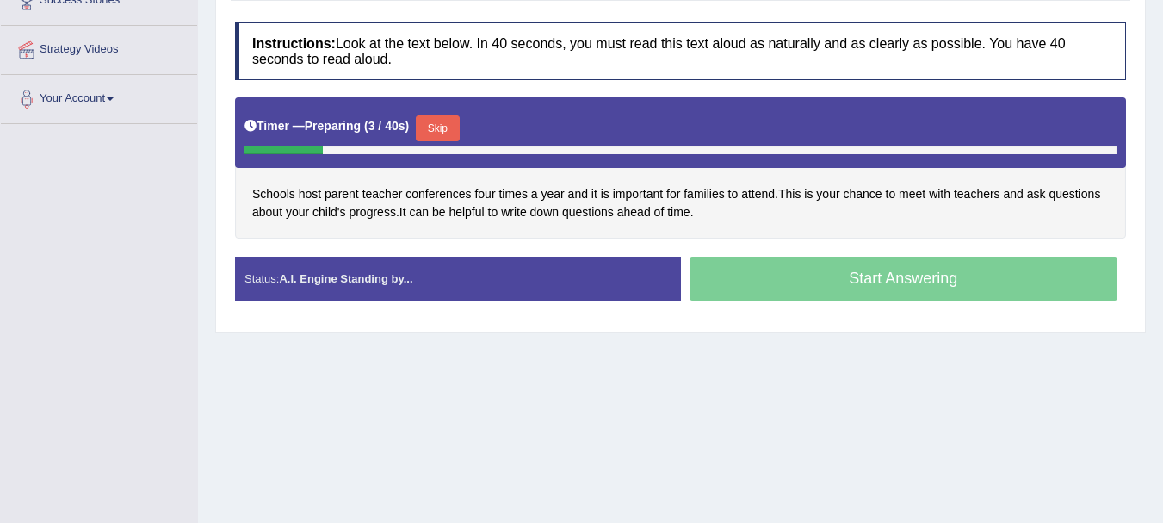
click at [442, 130] on button "Skip" at bounding box center [437, 128] width 43 height 26
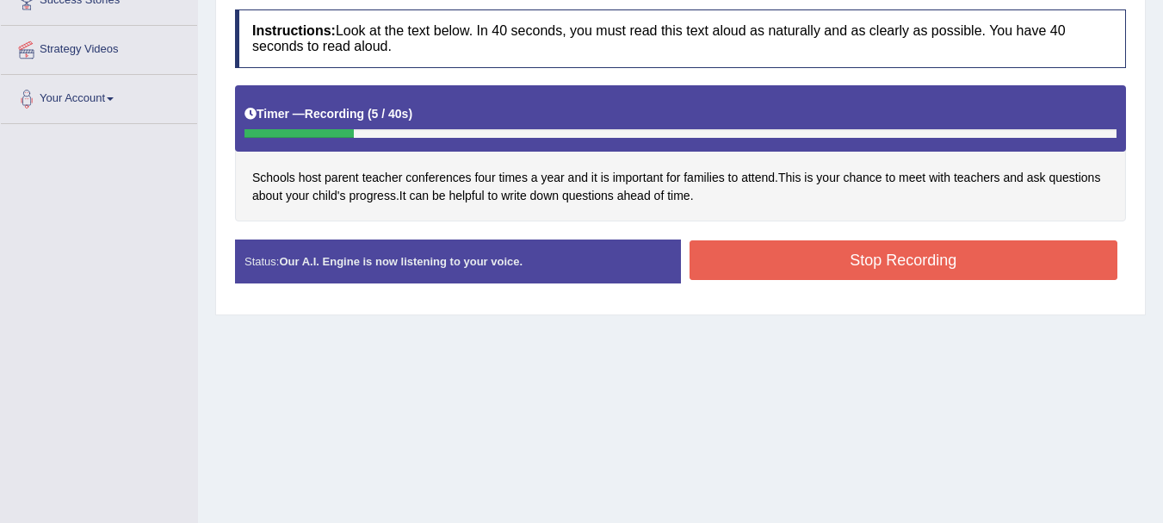
click at [801, 260] on button "Stop Recording" at bounding box center [903, 260] width 429 height 40
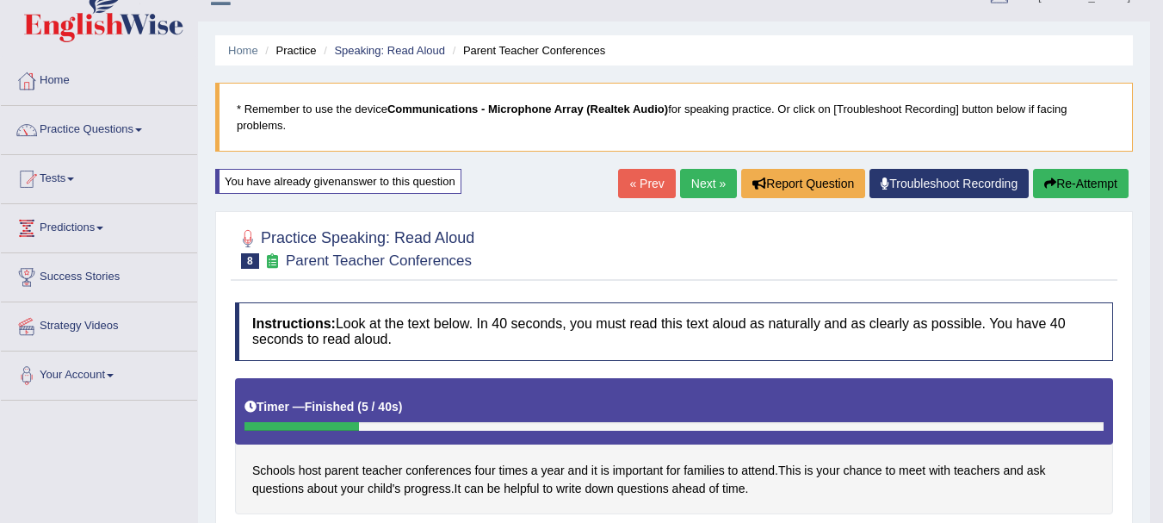
scroll to position [30, 0]
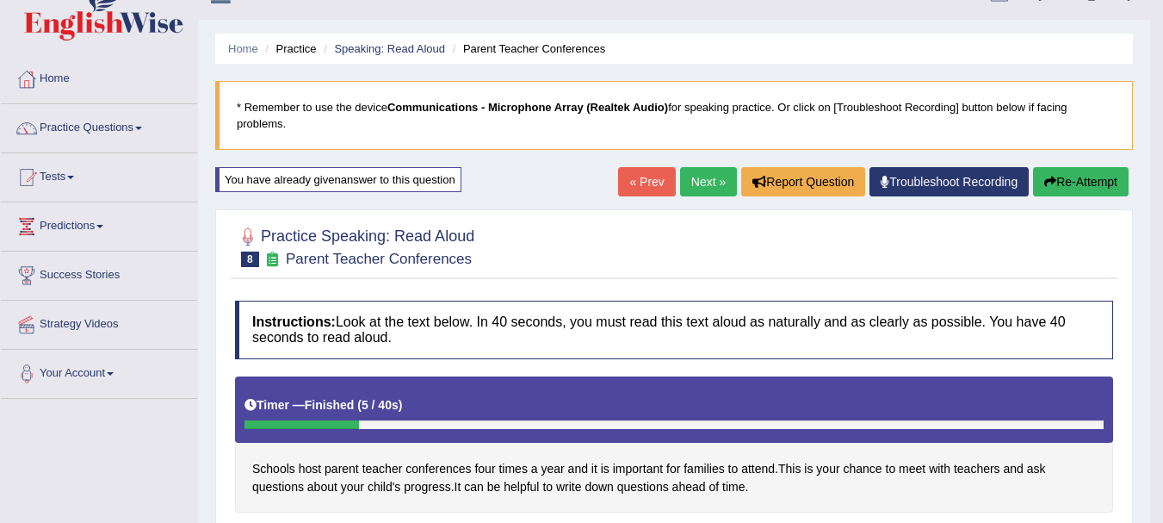
click at [717, 169] on link "Next »" at bounding box center [708, 181] width 57 height 29
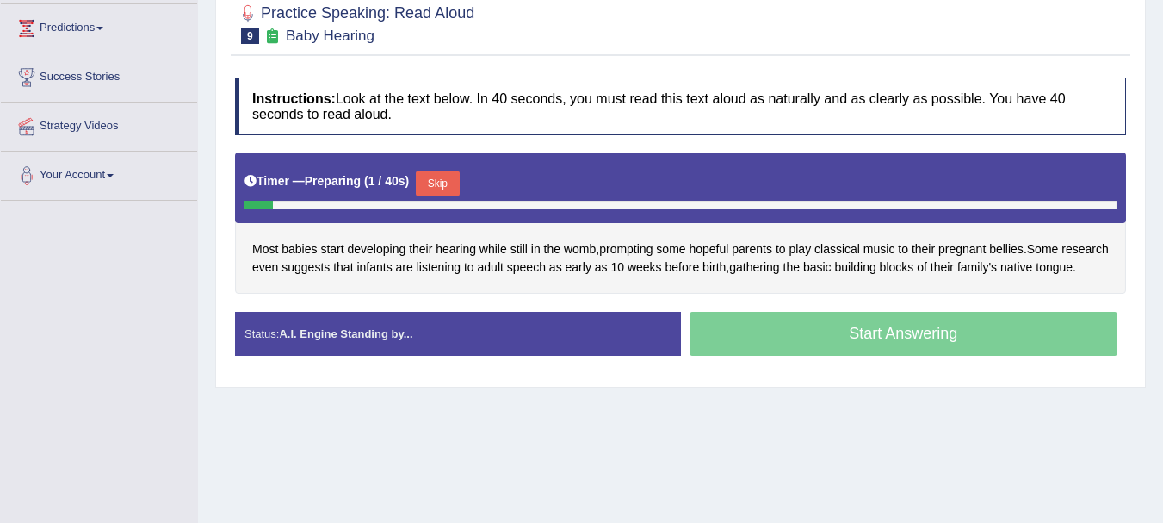
scroll to position [232, 0]
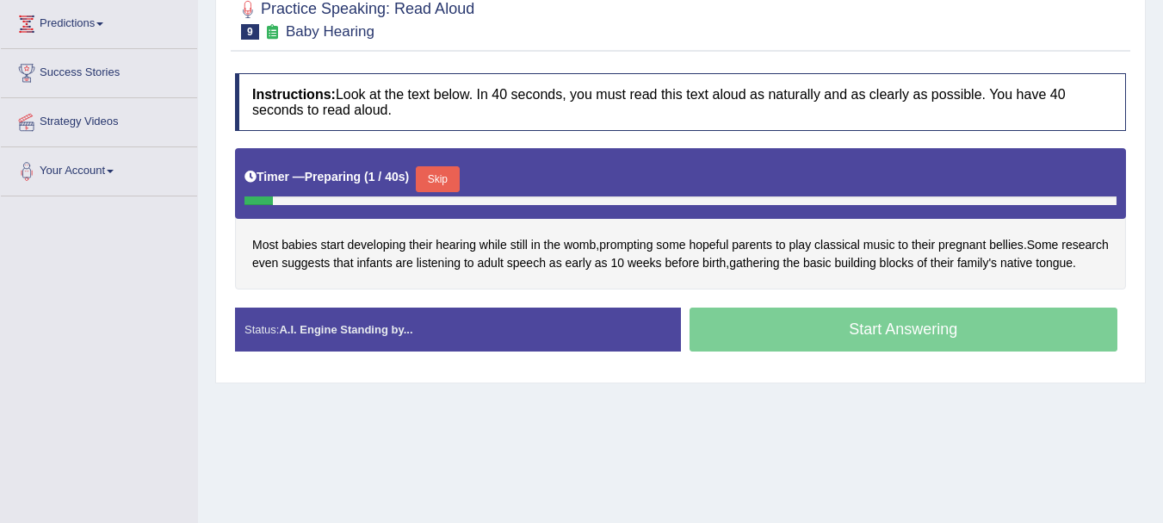
drag, startPoint x: 0, startPoint y: 0, endPoint x: 1141, endPoint y: 331, distance: 1187.5
click at [1141, 290] on html "Toggle navigation Home Practice Questions Speaking Practice Read Aloud Repeat S…" at bounding box center [581, 29] width 1163 height 523
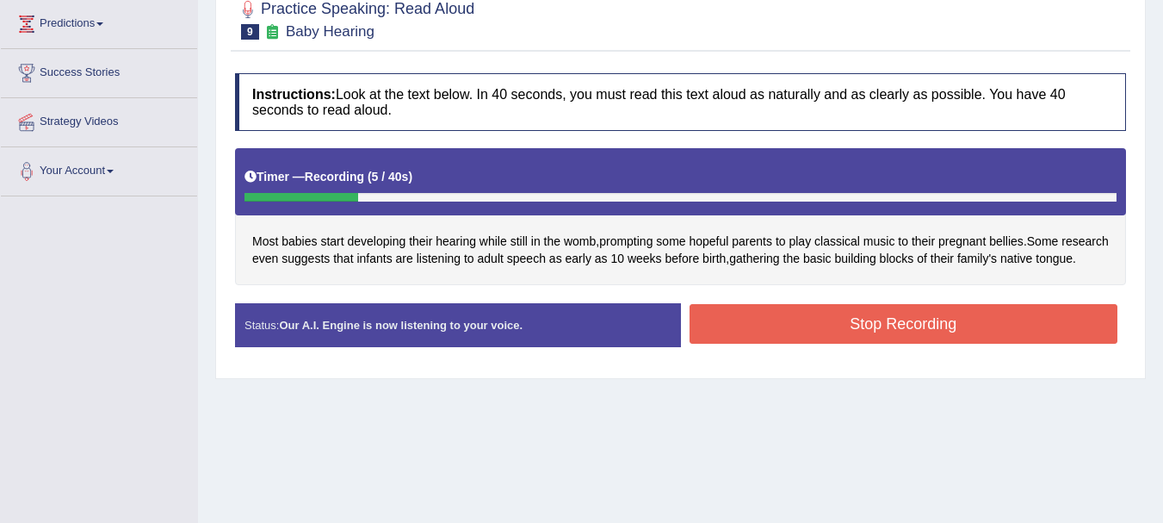
click at [866, 342] on button "Stop Recording" at bounding box center [903, 324] width 429 height 40
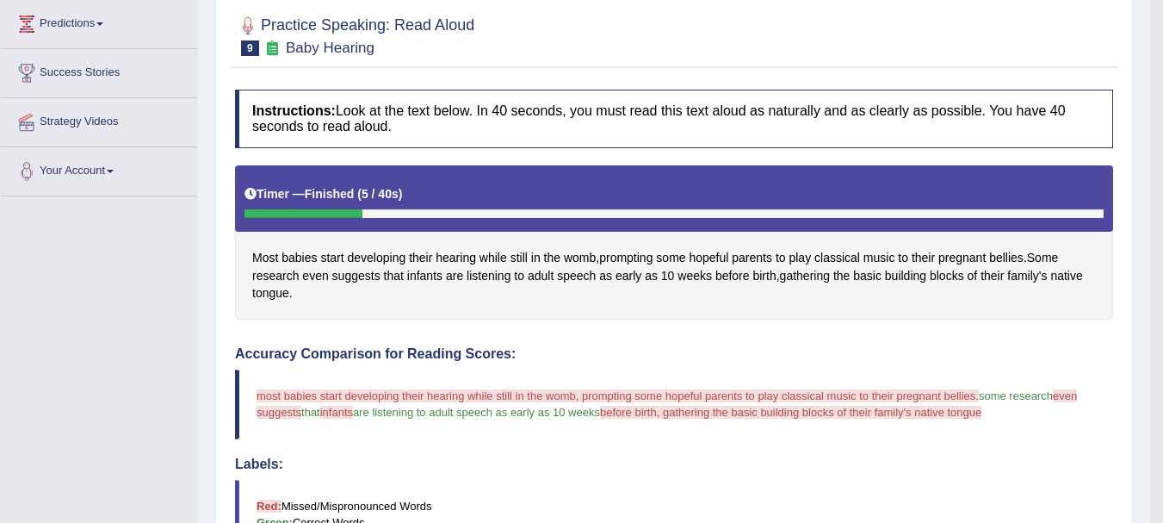
drag, startPoint x: 1159, startPoint y: 224, endPoint x: 1116, endPoint y: 315, distance: 100.5
click at [1114, 290] on body "Toggle navigation Home Practice Questions Speaking Practice Read Aloud Repeat S…" at bounding box center [581, 29] width 1163 height 523
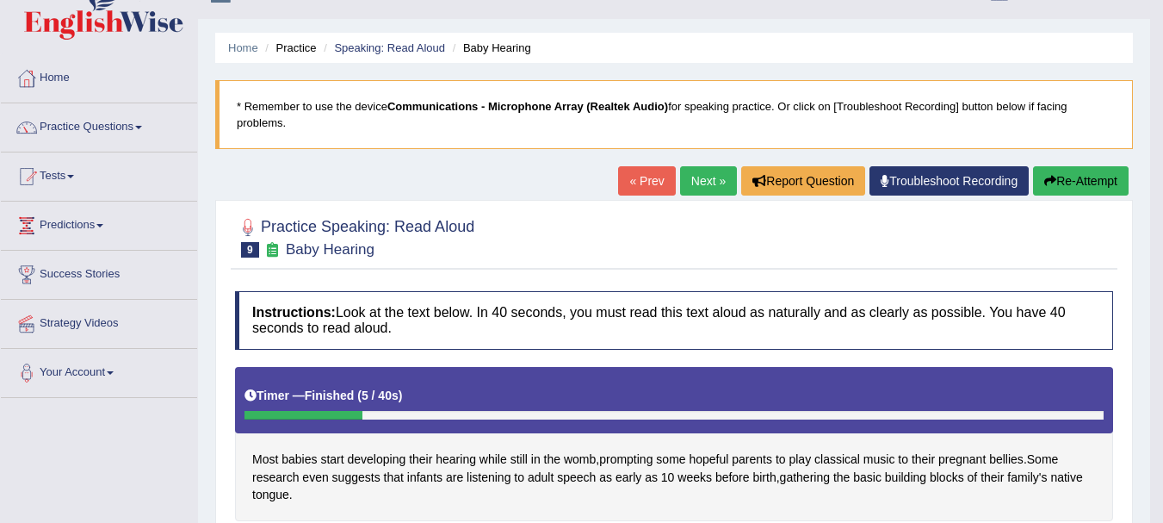
scroll to position [34, 0]
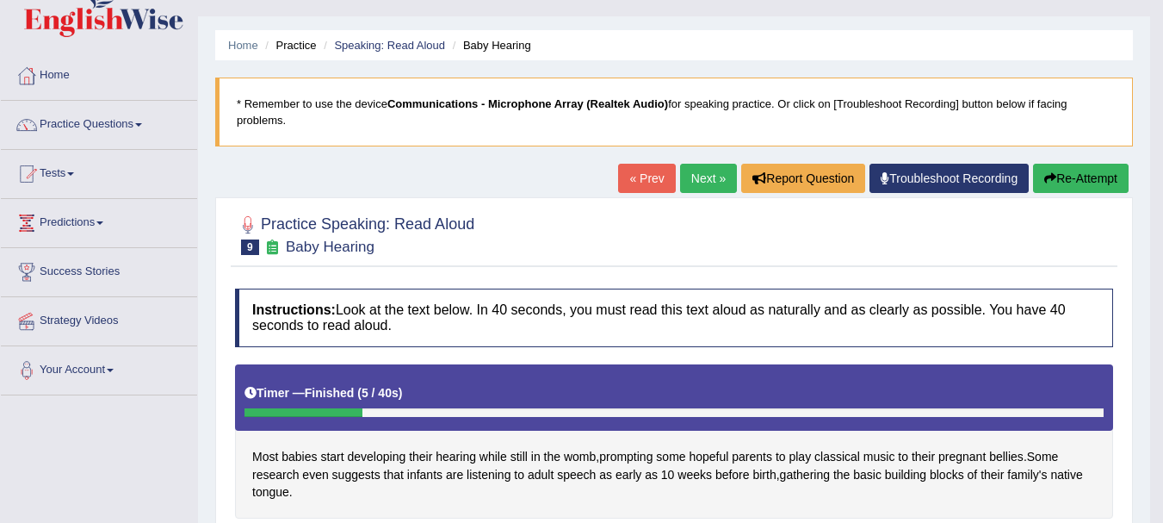
click at [1102, 182] on button "Re-Attempt" at bounding box center [1081, 178] width 96 height 29
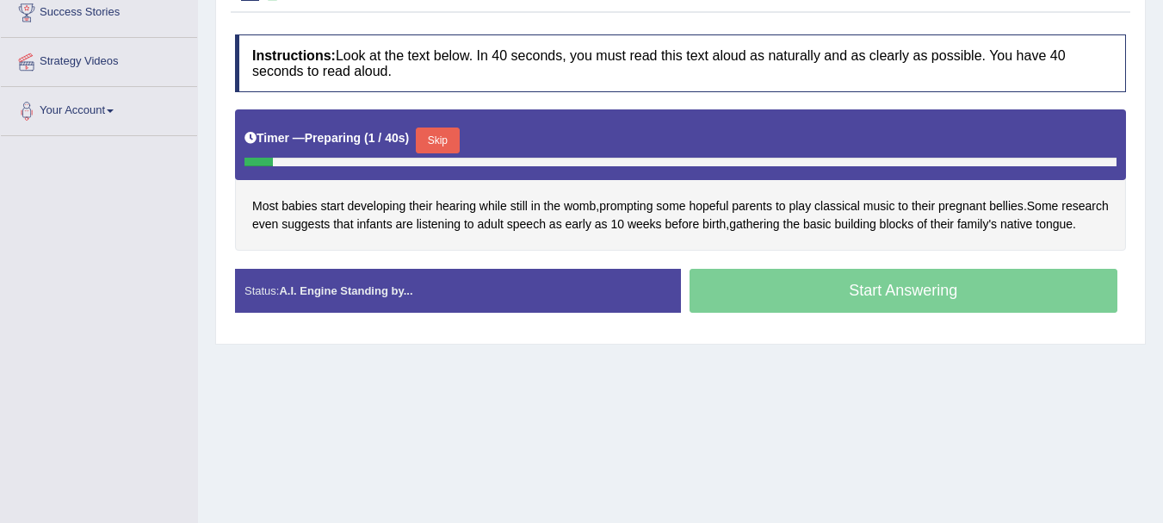
scroll to position [322, 0]
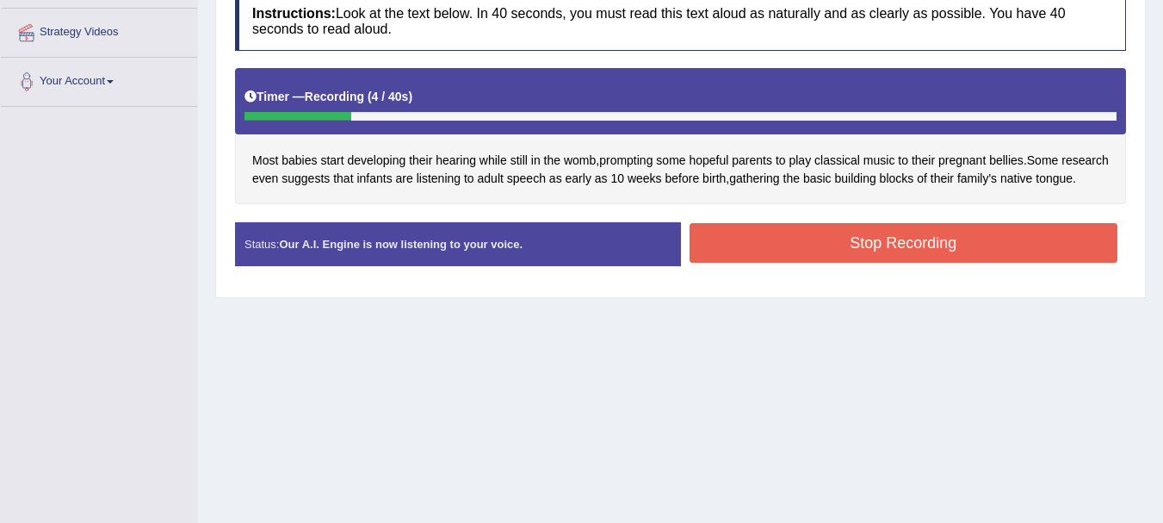
click at [923, 259] on button "Stop Recording" at bounding box center [903, 243] width 429 height 40
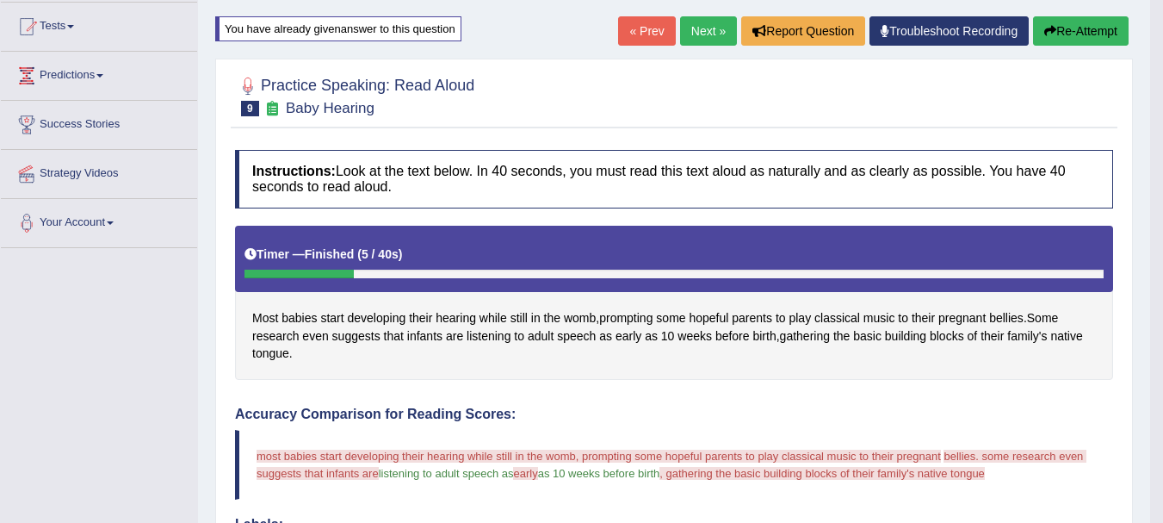
scroll to position [79, 0]
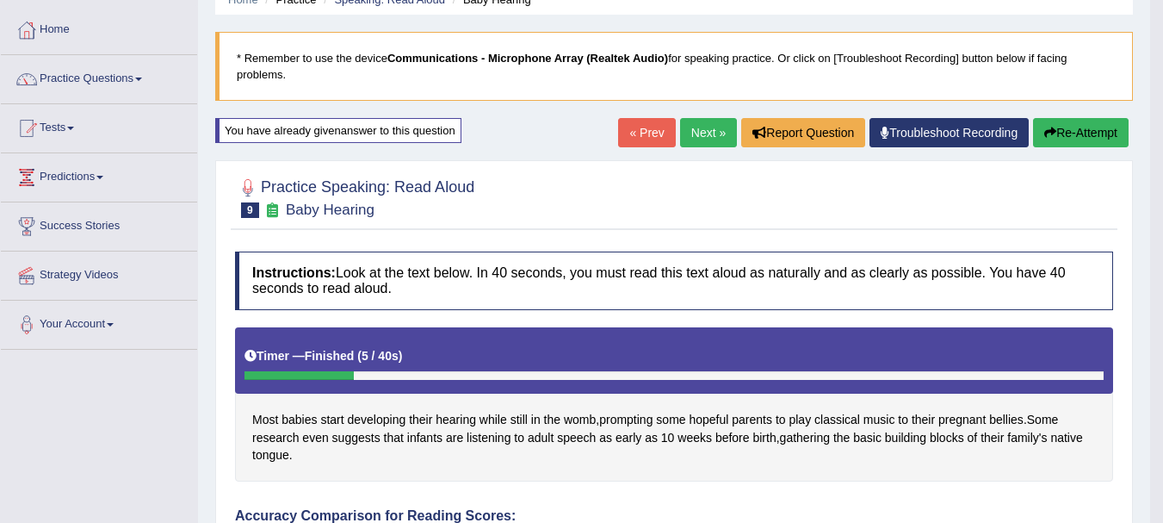
click at [1074, 133] on button "Re-Attempt" at bounding box center [1081, 132] width 96 height 29
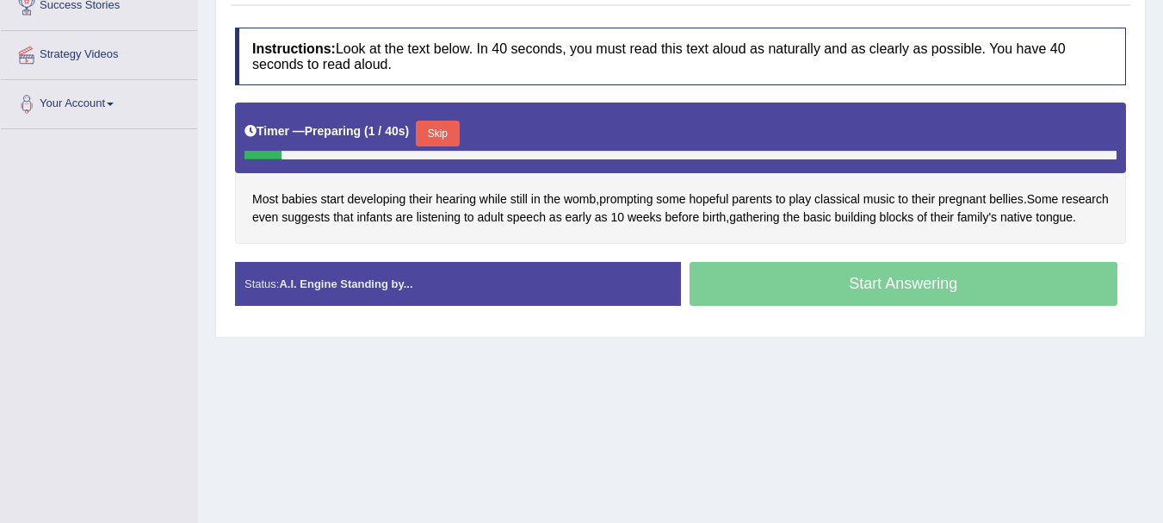
scroll to position [296, 0]
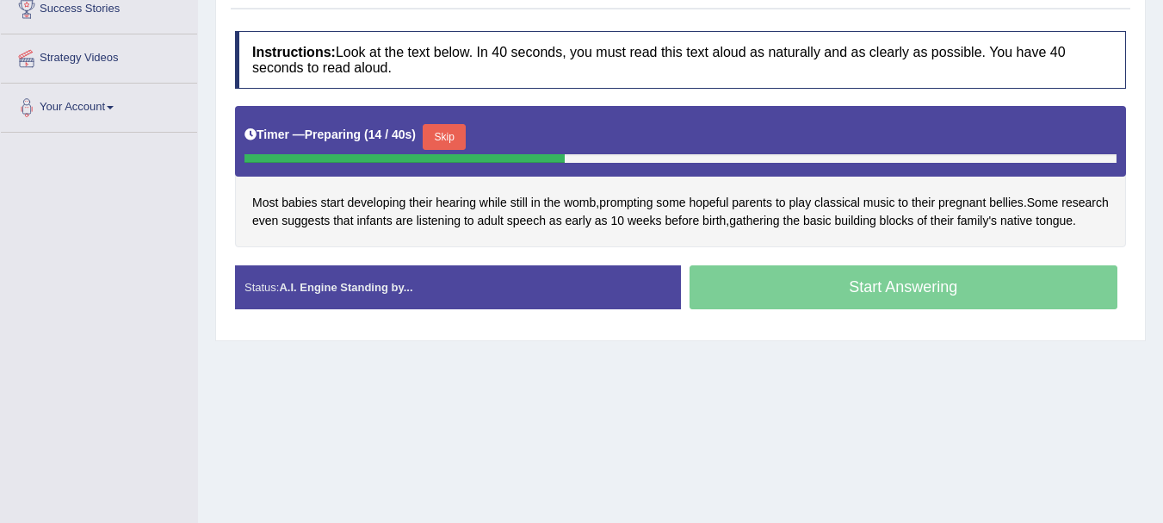
click at [448, 139] on button "Skip" at bounding box center [444, 137] width 43 height 26
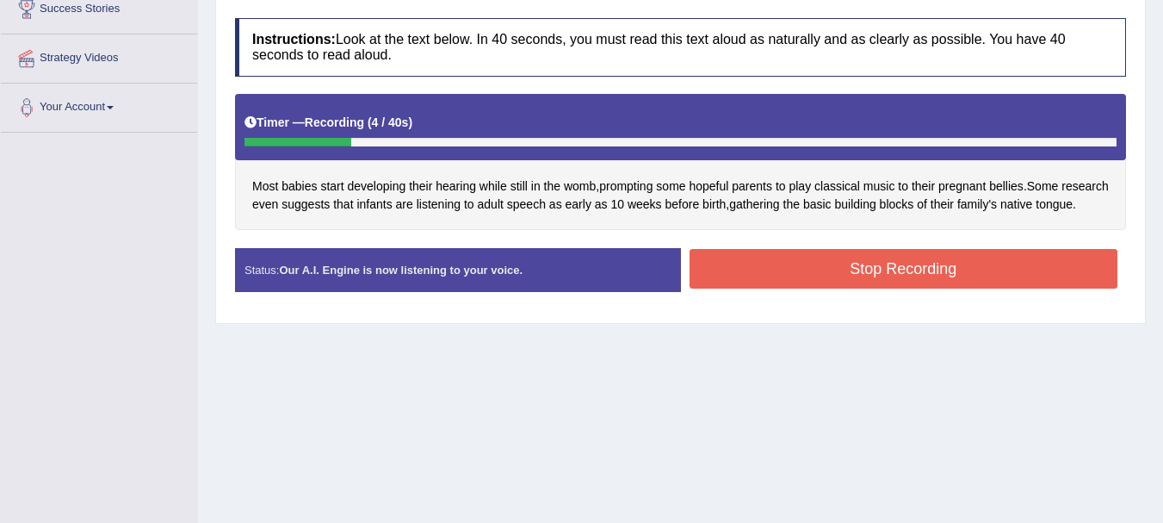
click at [819, 288] on button "Stop Recording" at bounding box center [903, 269] width 429 height 40
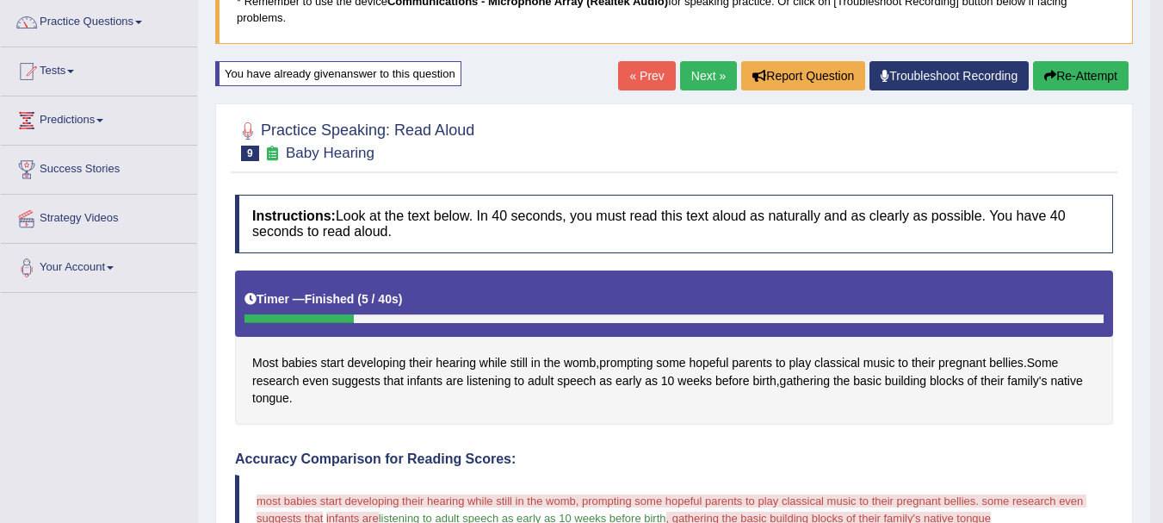
scroll to position [132, 0]
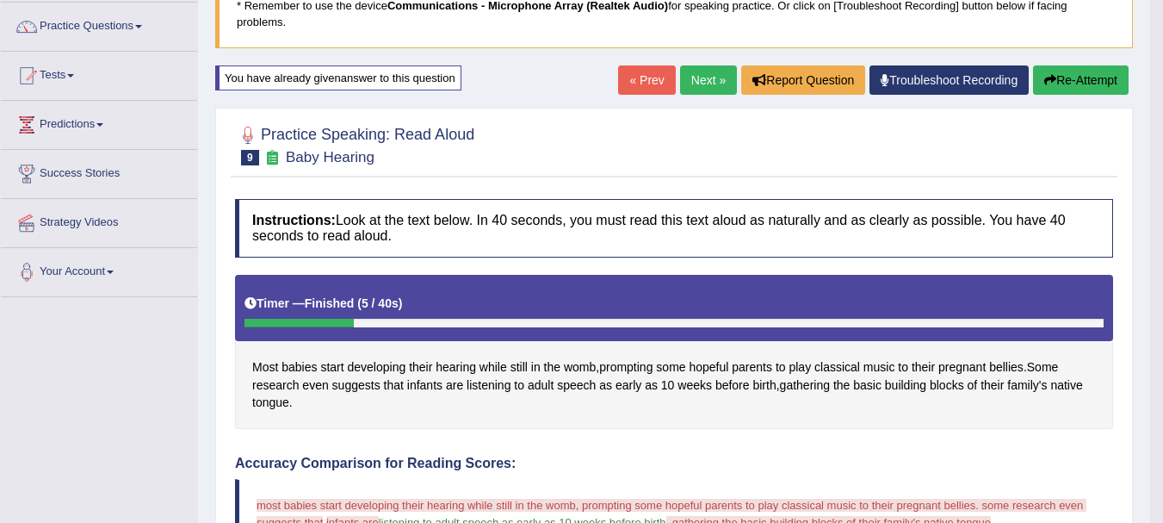
click at [692, 88] on link "Next »" at bounding box center [708, 79] width 57 height 29
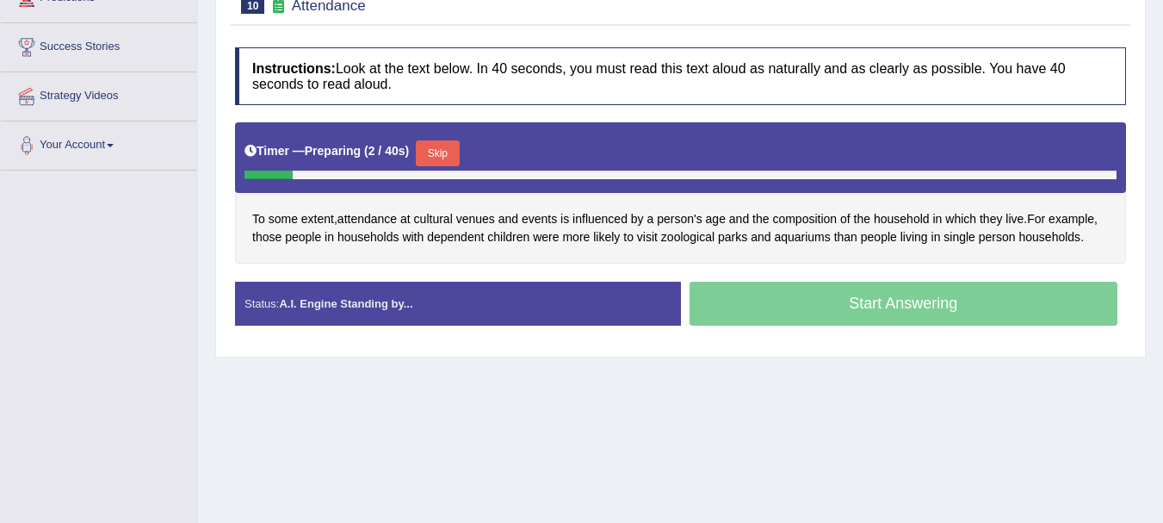
scroll to position [274, 0]
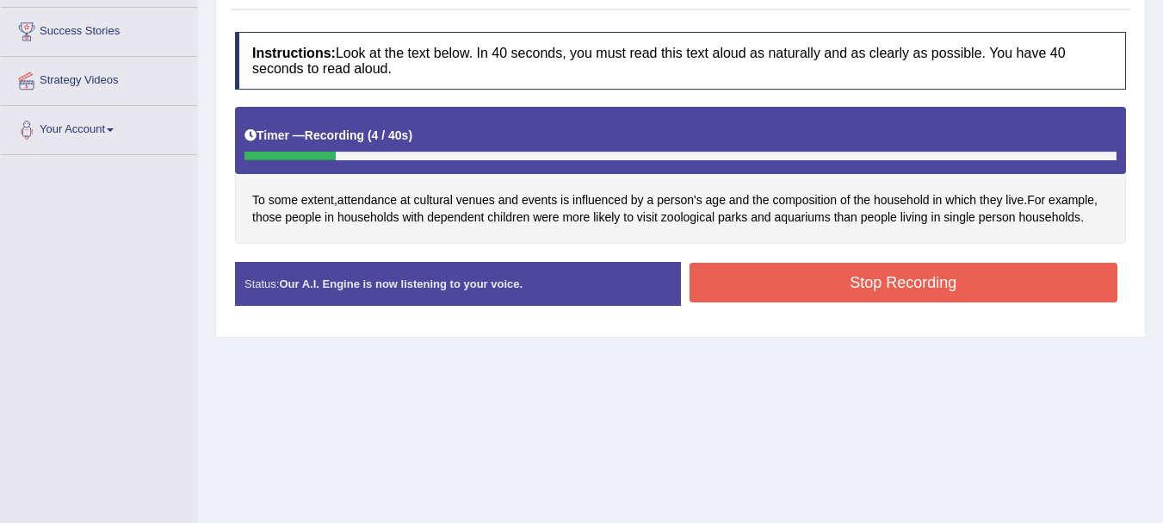
click at [811, 269] on button "Stop Recording" at bounding box center [903, 283] width 429 height 40
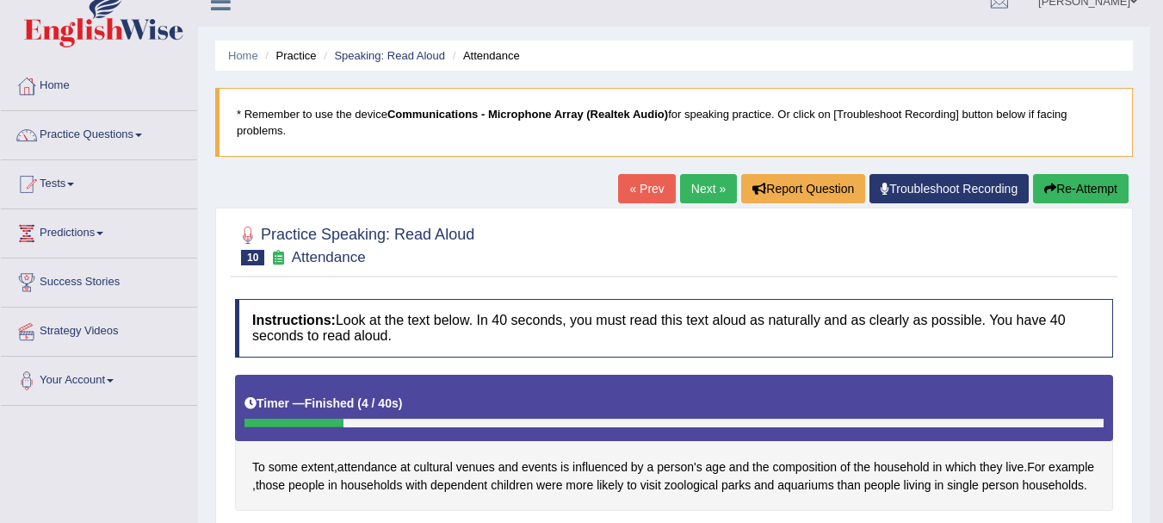
scroll to position [29, 0]
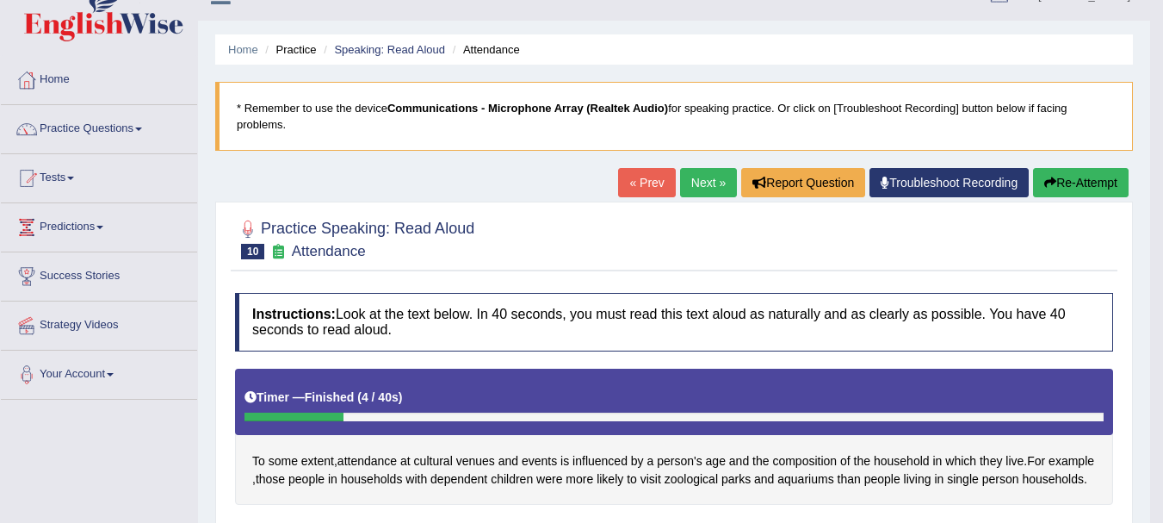
click at [1076, 188] on button "Re-Attempt" at bounding box center [1081, 182] width 96 height 29
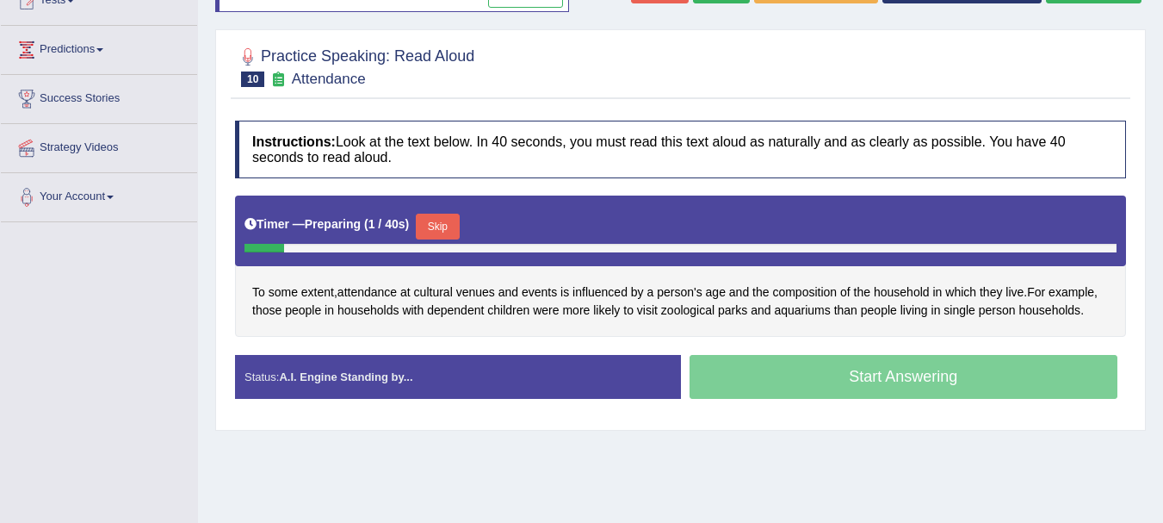
scroll to position [211, 0]
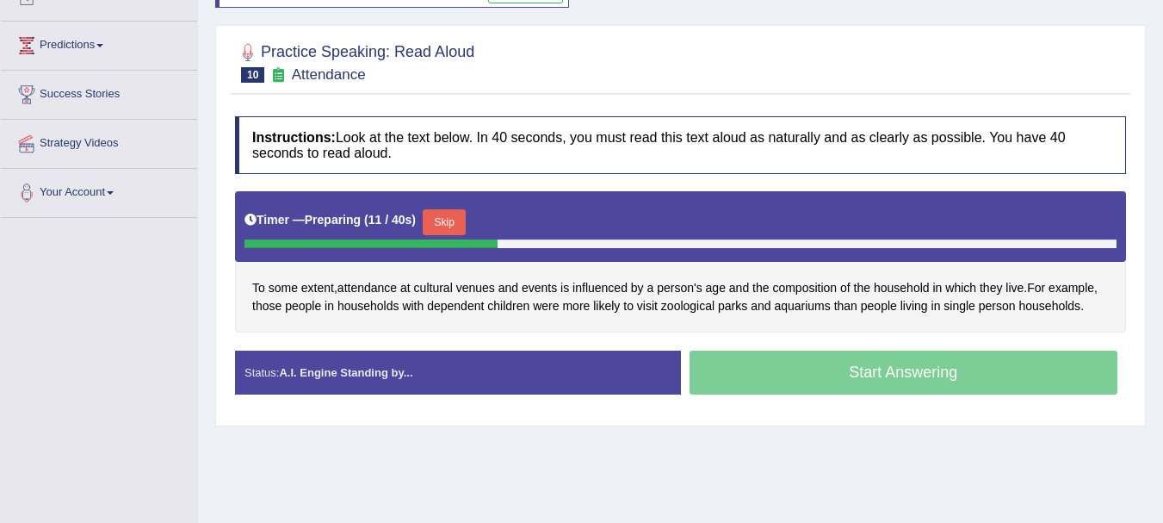
click at [448, 220] on button "Skip" at bounding box center [444, 222] width 43 height 26
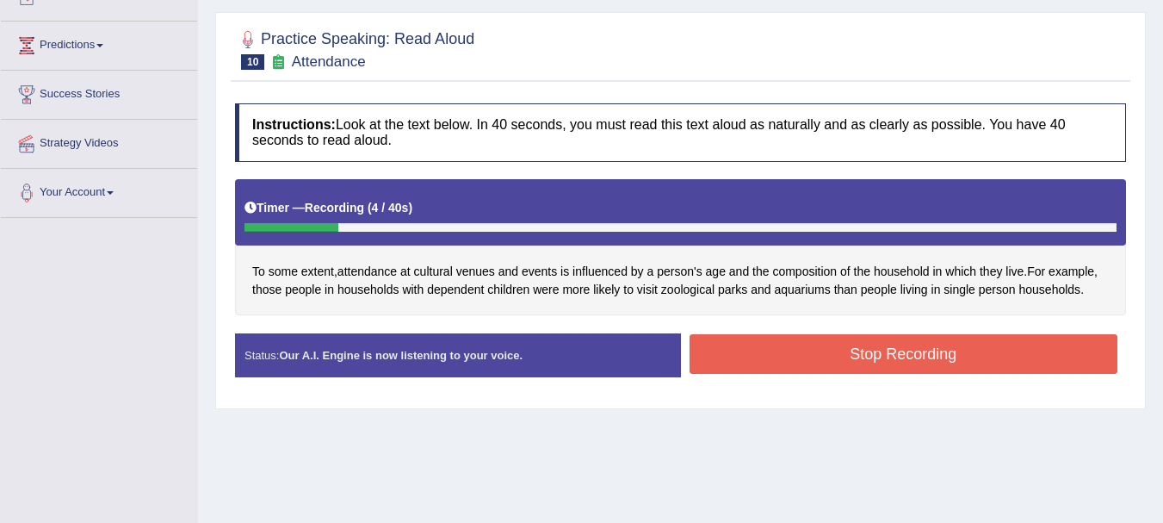
click at [827, 366] on button "Stop Recording" at bounding box center [903, 354] width 429 height 40
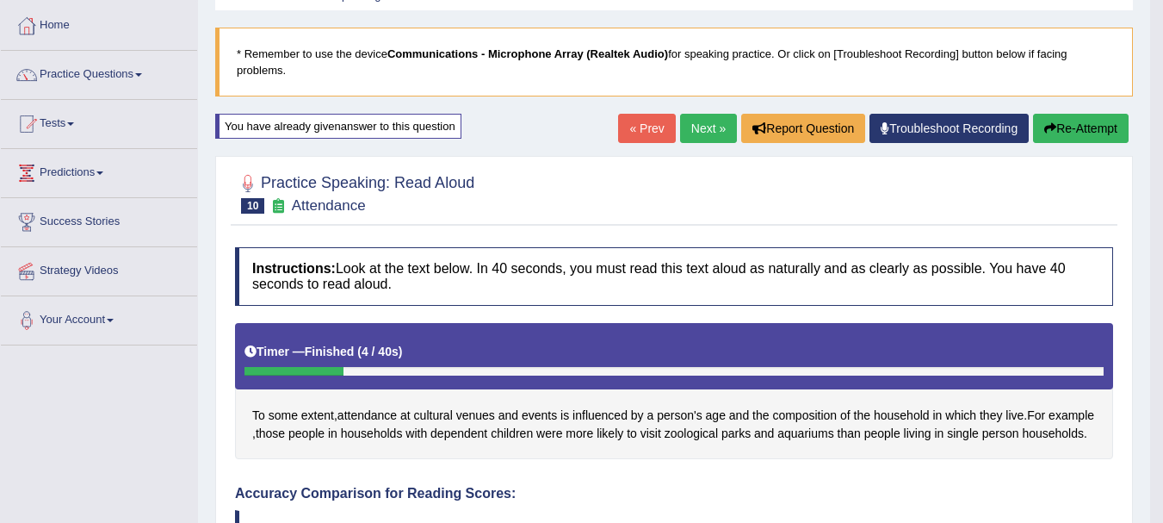
scroll to position [88, 0]
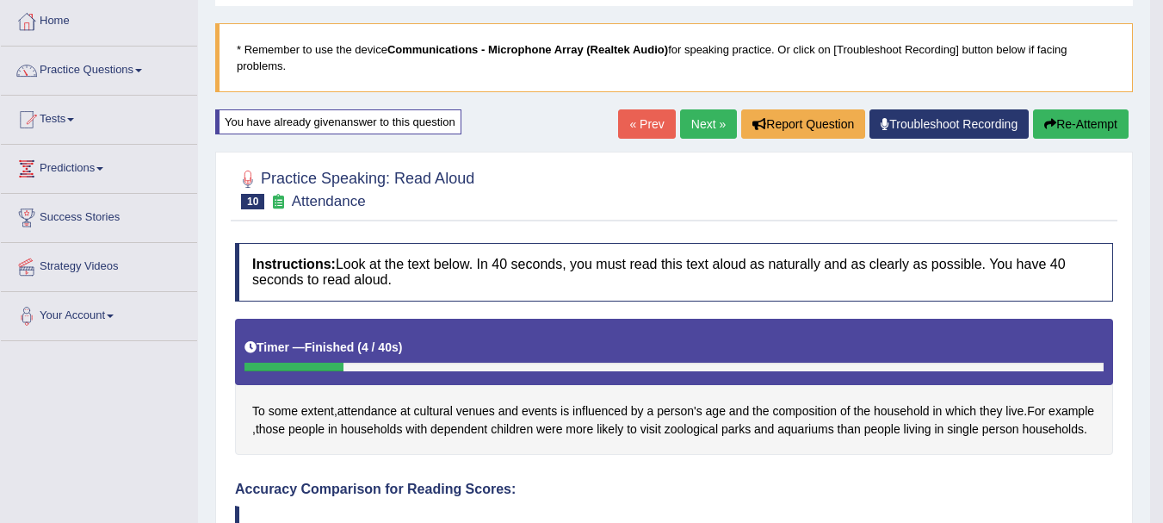
click at [1054, 133] on button "Re-Attempt" at bounding box center [1081, 123] width 96 height 29
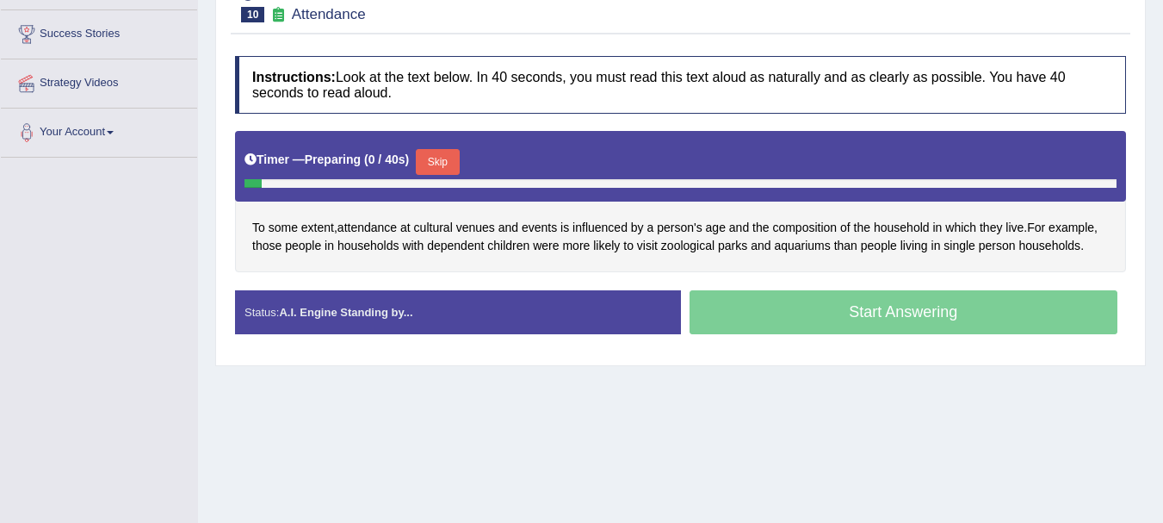
scroll to position [300, 0]
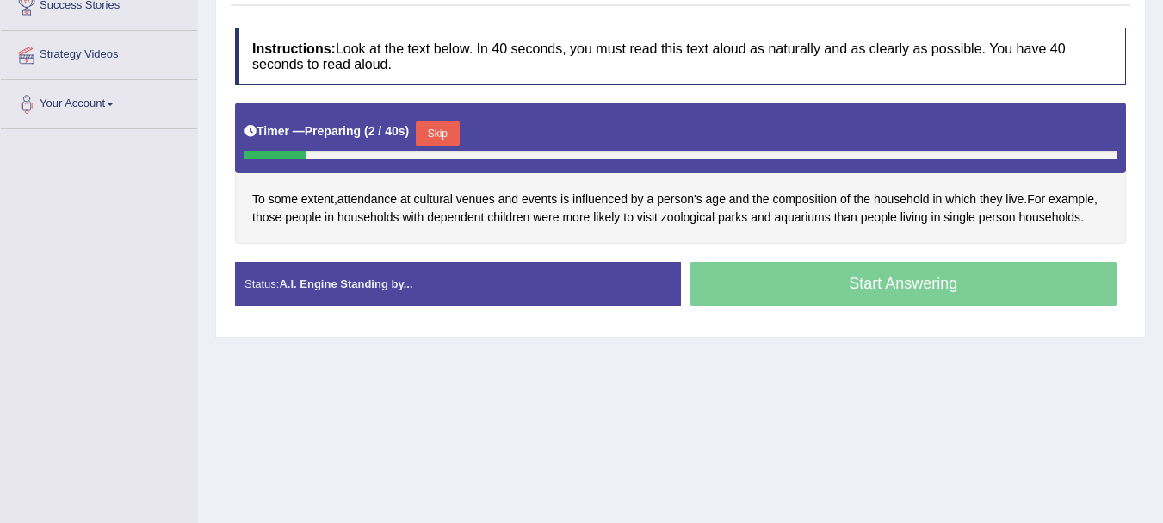
click at [442, 133] on button "Skip" at bounding box center [437, 134] width 43 height 26
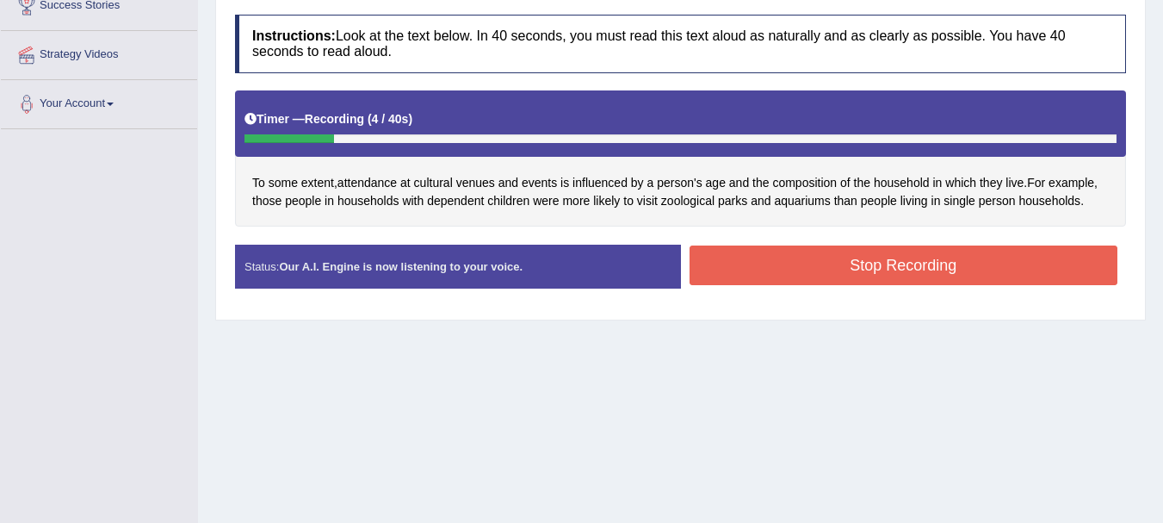
click at [804, 262] on button "Stop Recording" at bounding box center [903, 265] width 429 height 40
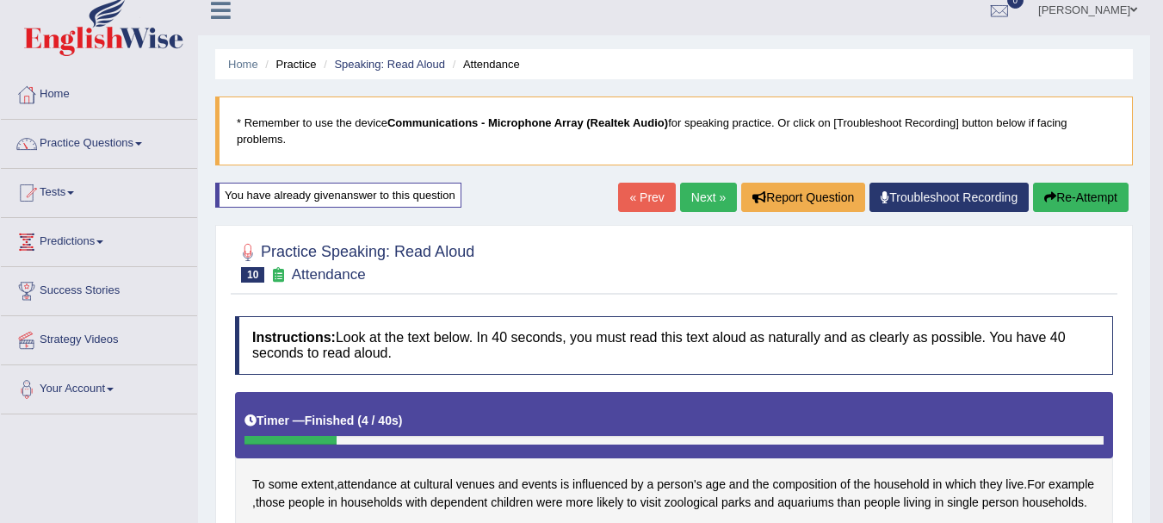
scroll to position [1, 0]
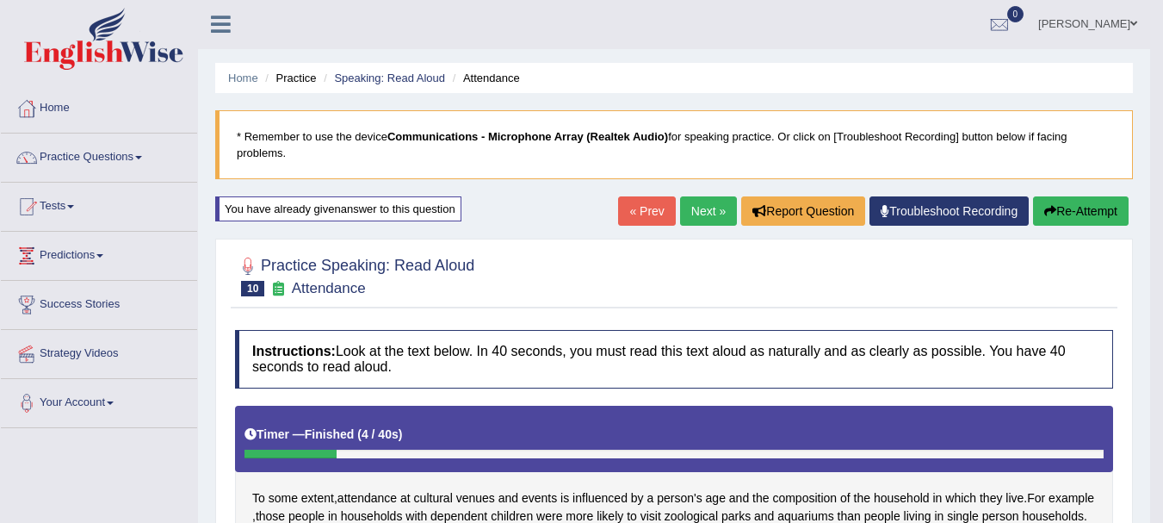
click at [683, 207] on link "Next »" at bounding box center [708, 210] width 57 height 29
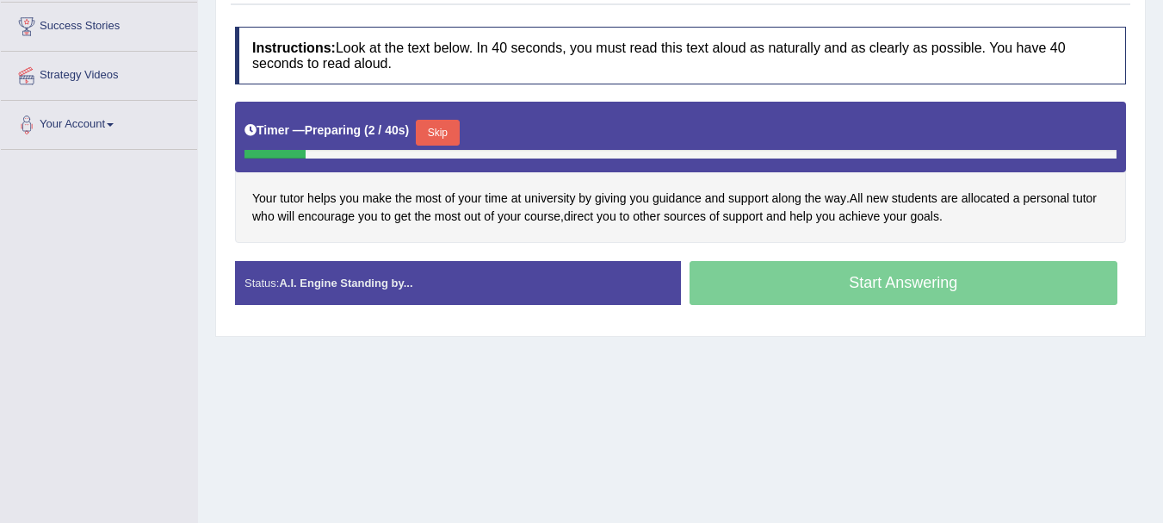
scroll to position [285, 0]
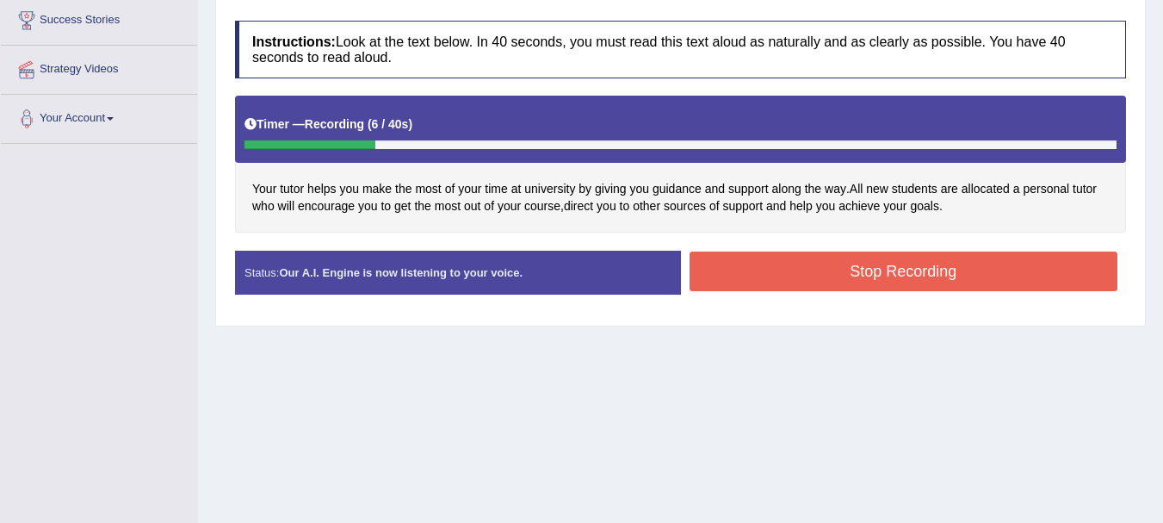
click at [818, 268] on button "Stop Recording" at bounding box center [903, 271] width 429 height 40
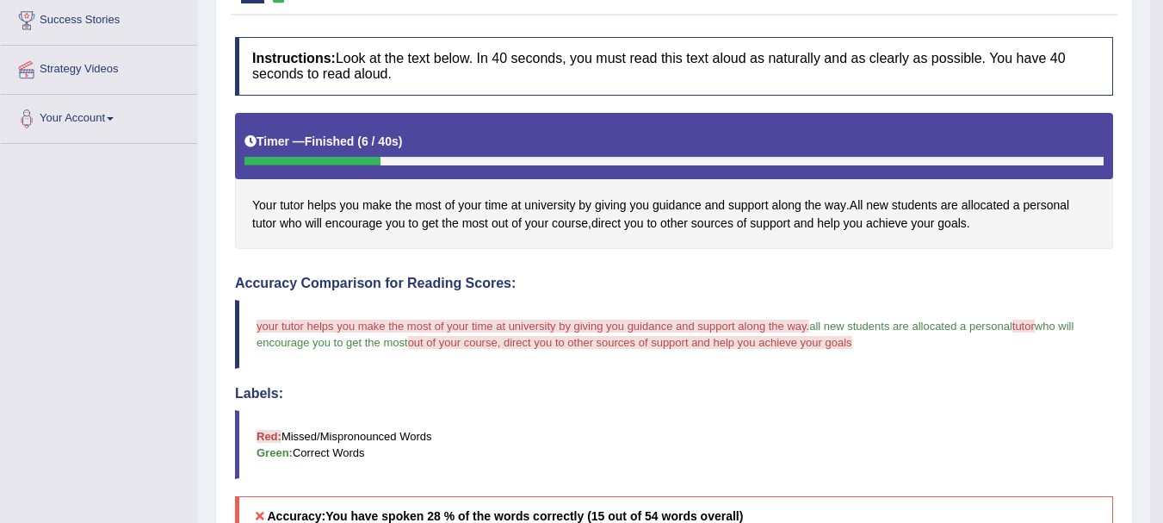
click at [1023, 326] on span "tutor" at bounding box center [1023, 325] width 22 height 13
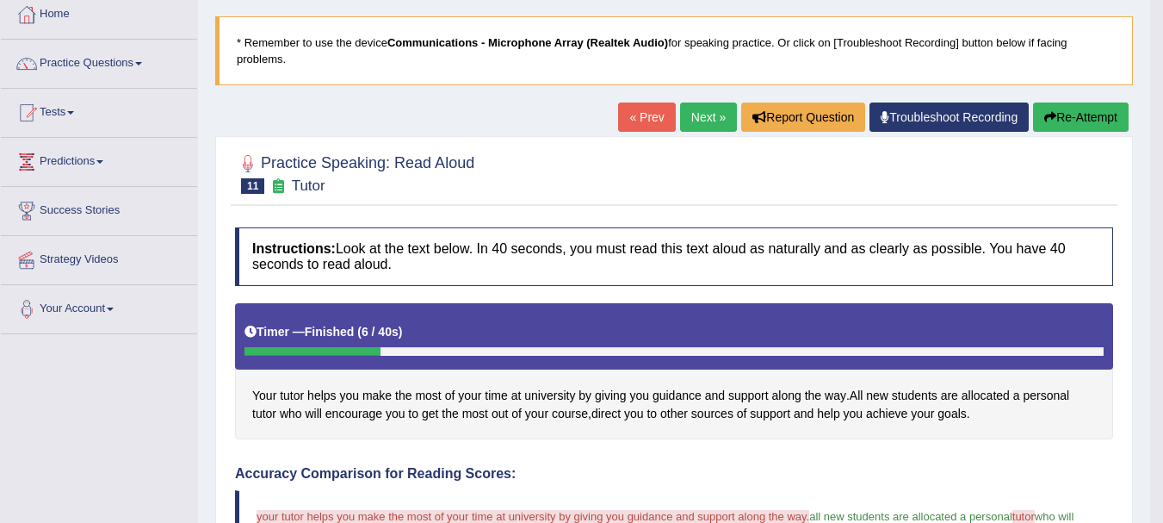
scroll to position [105, 0]
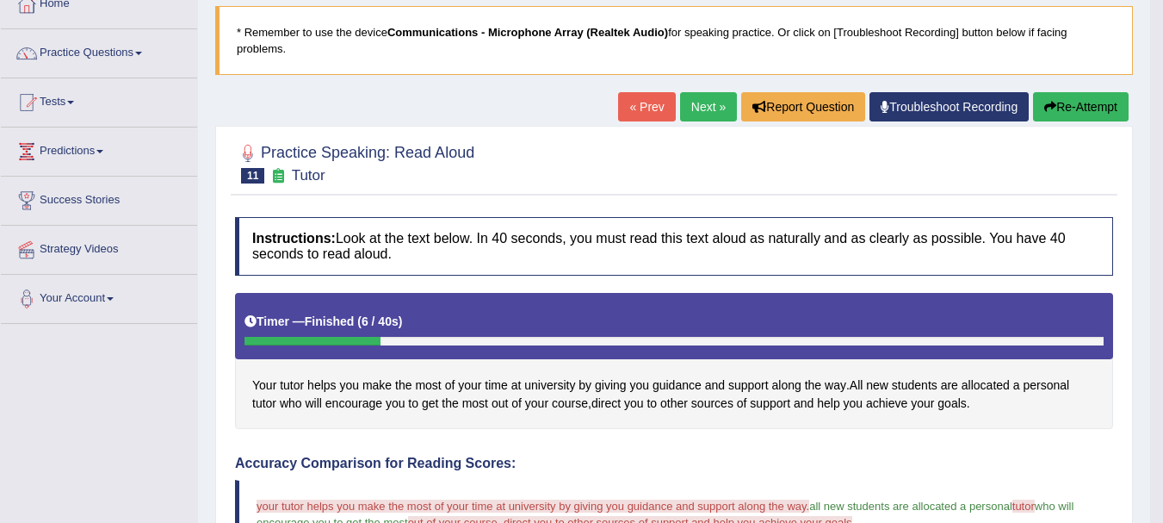
click at [1067, 110] on button "Re-Attempt" at bounding box center [1081, 106] width 96 height 29
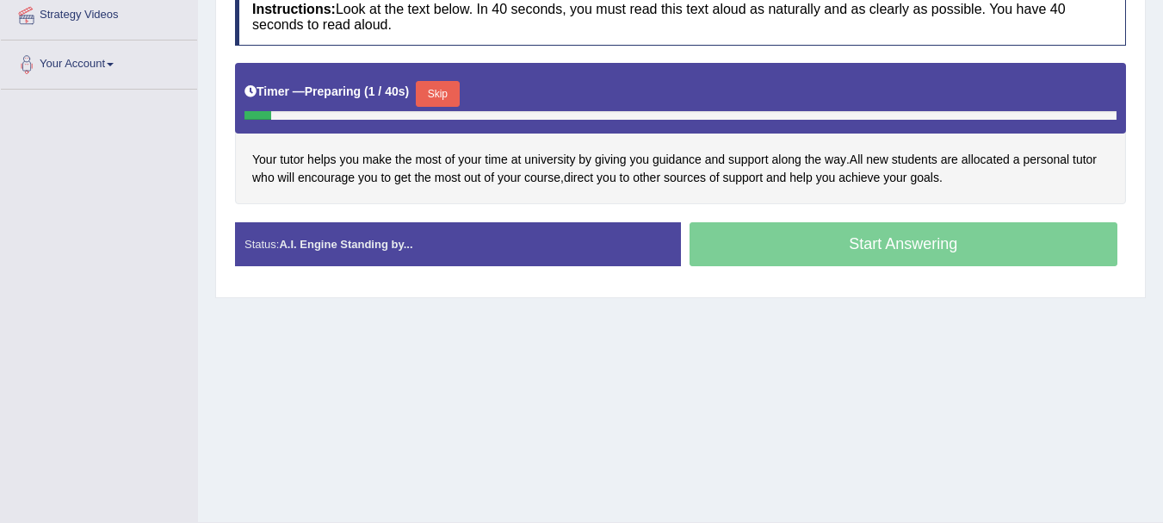
scroll to position [364, 0]
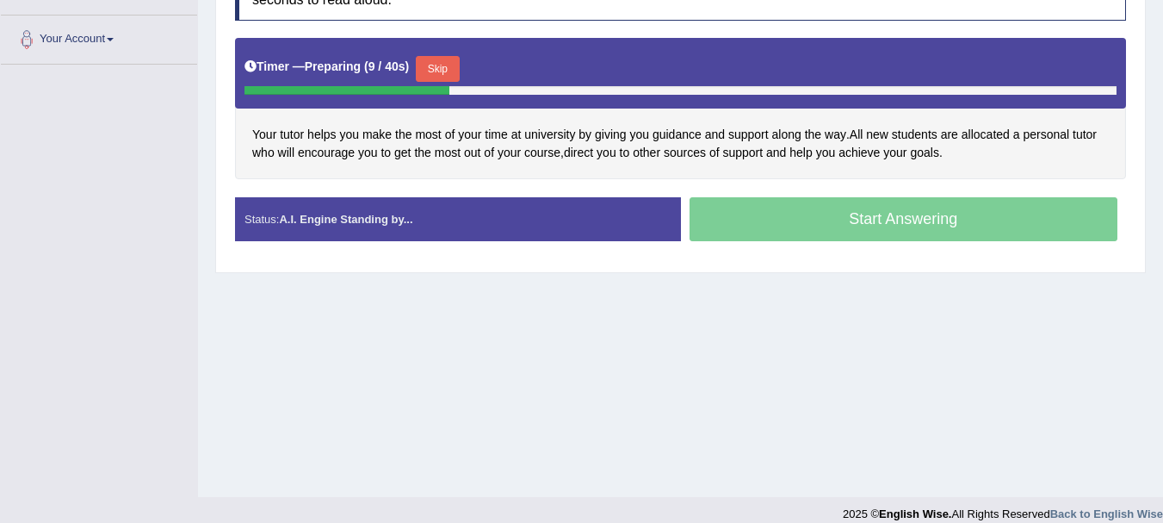
click at [438, 65] on button "Skip" at bounding box center [437, 69] width 43 height 26
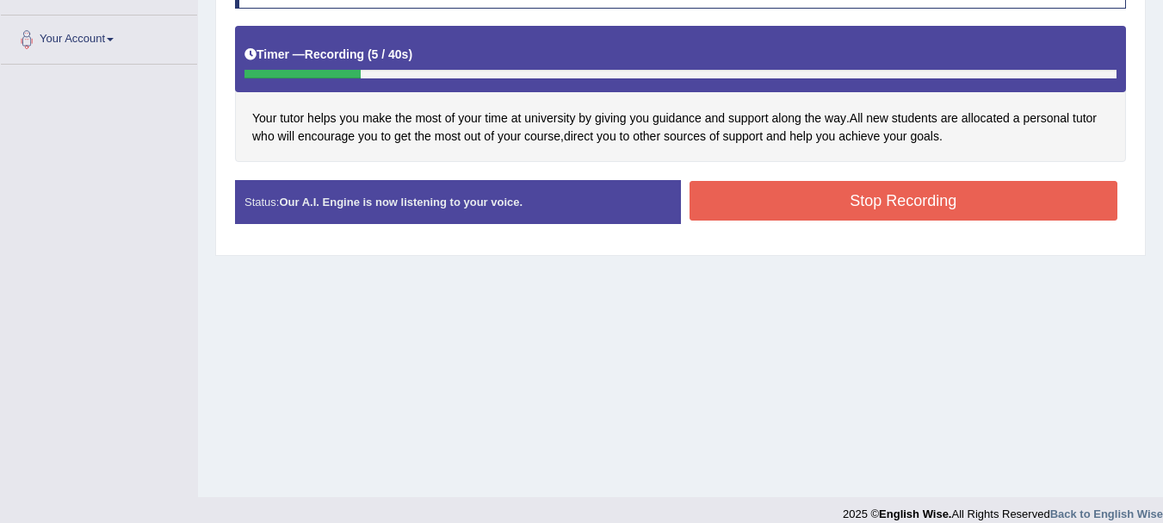
click at [837, 199] on button "Stop Recording" at bounding box center [903, 201] width 429 height 40
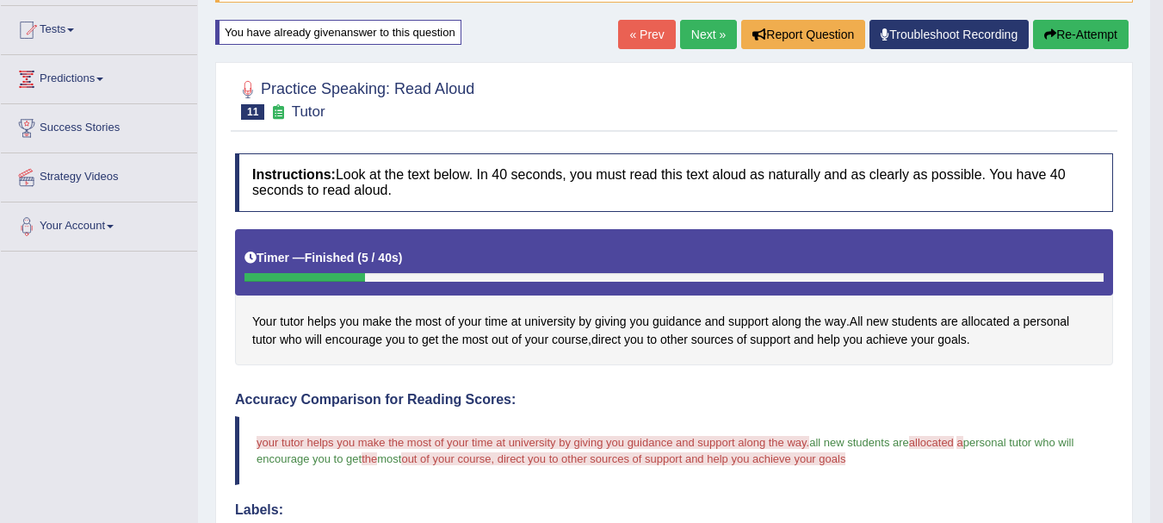
scroll to position [158, 0]
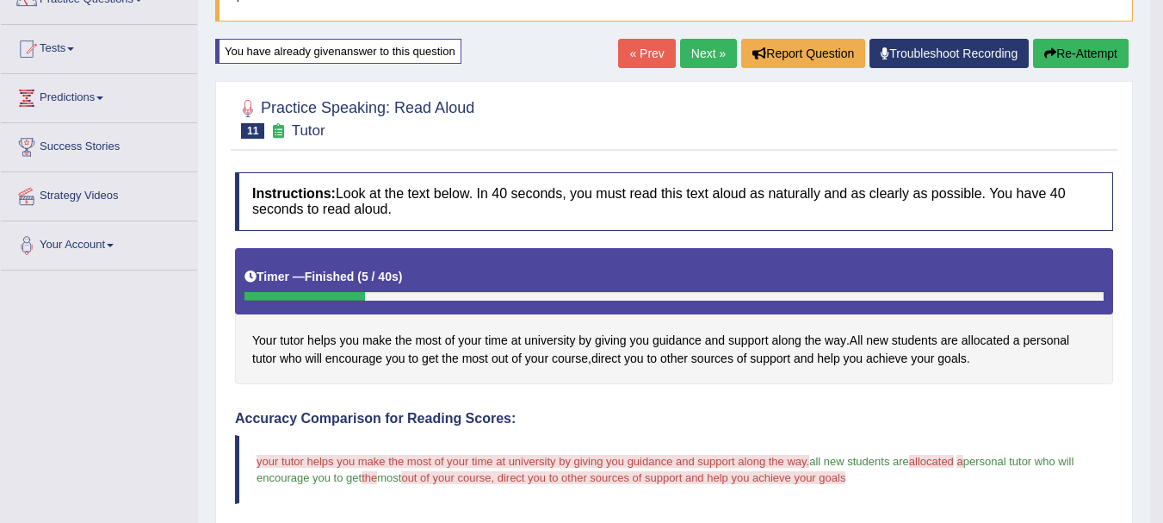
click at [1135, 188] on div "Home Practice Speaking: Read Aloud Tutor * Remember to use the device Communica…" at bounding box center [674, 428] width 952 height 1173
click at [1055, 55] on button "Re-Attempt" at bounding box center [1081, 53] width 96 height 29
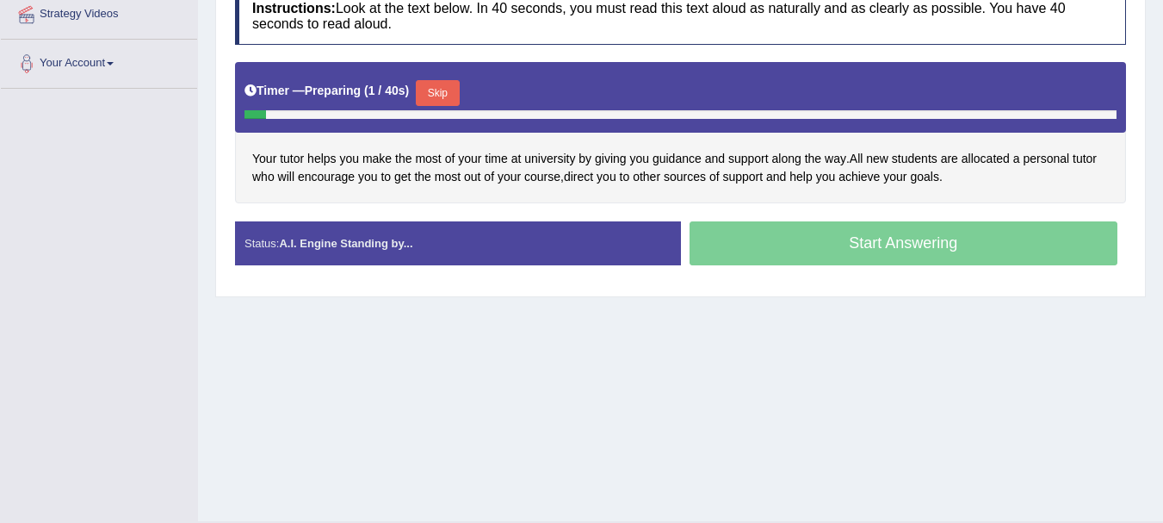
scroll to position [330, 0]
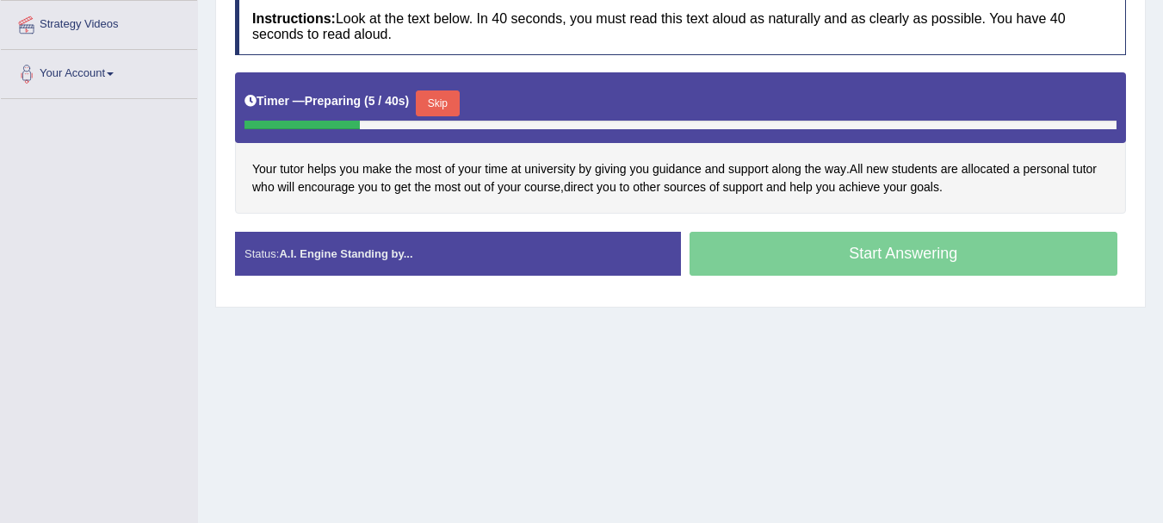
click at [445, 105] on button "Skip" at bounding box center [437, 103] width 43 height 26
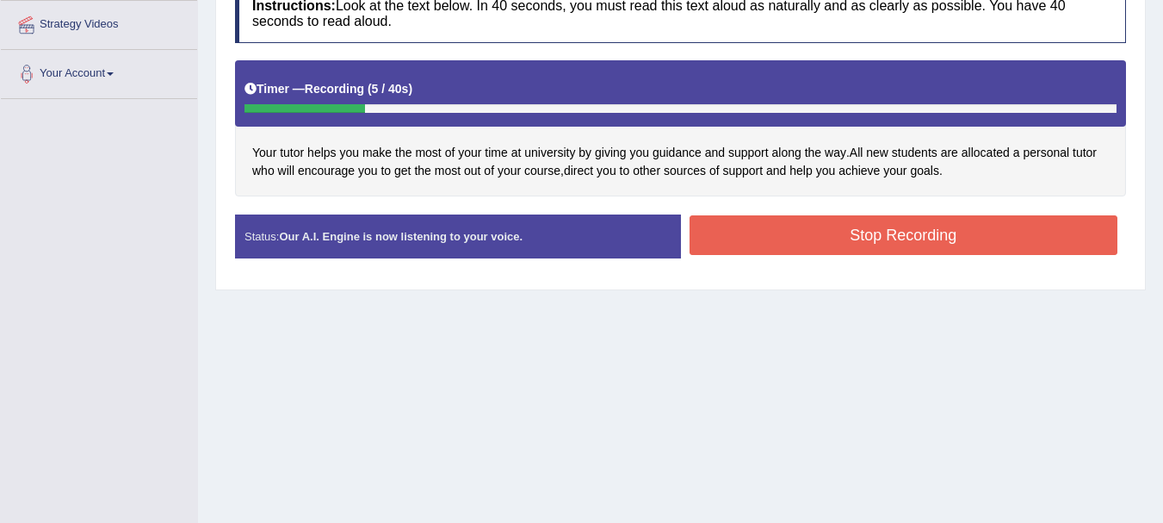
click at [771, 238] on button "Stop Recording" at bounding box center [903, 235] width 429 height 40
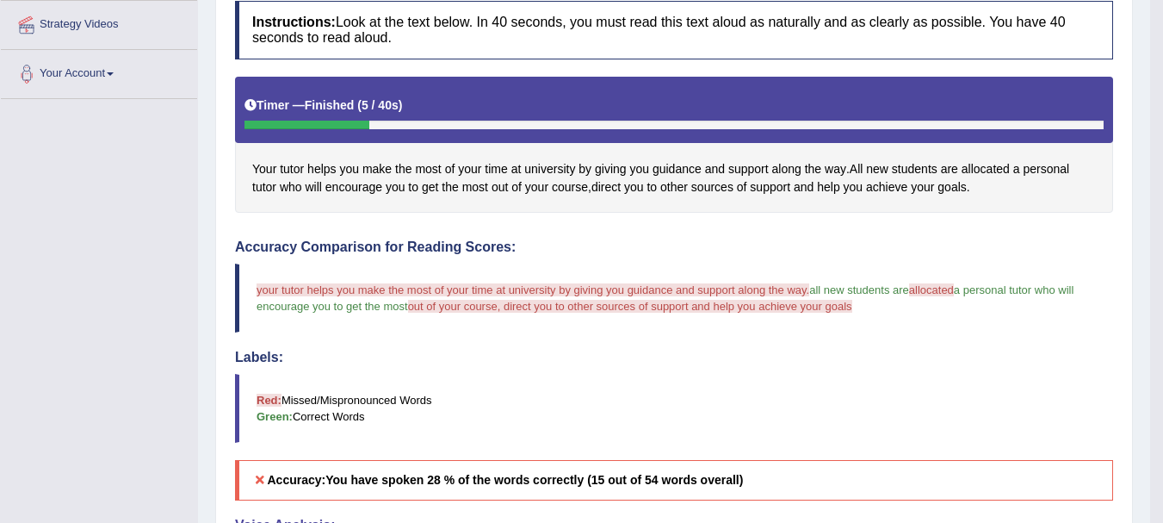
drag, startPoint x: 1153, startPoint y: 307, endPoint x: 1126, endPoint y: 365, distance: 63.9
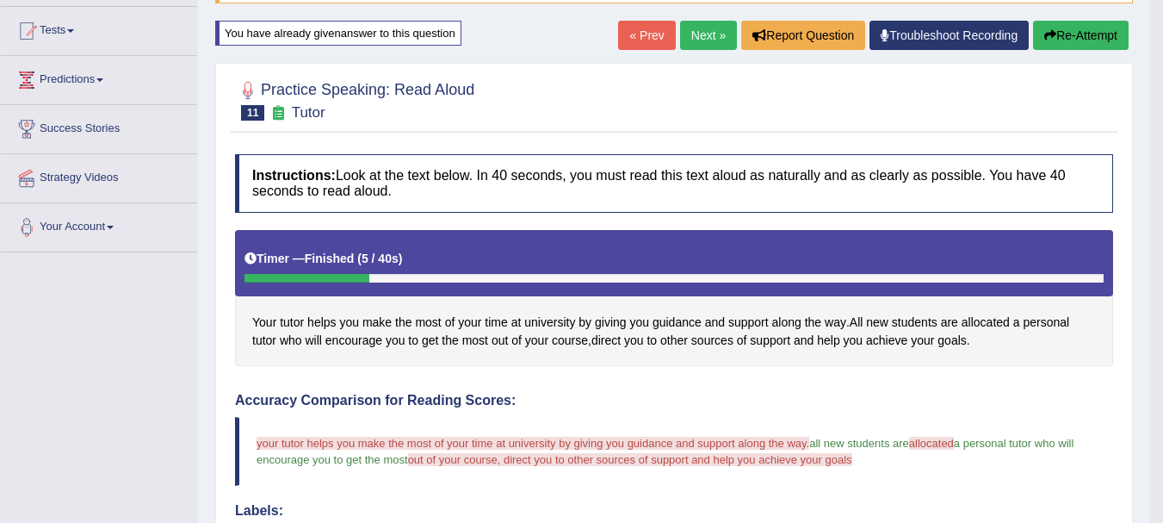
scroll to position [0, 0]
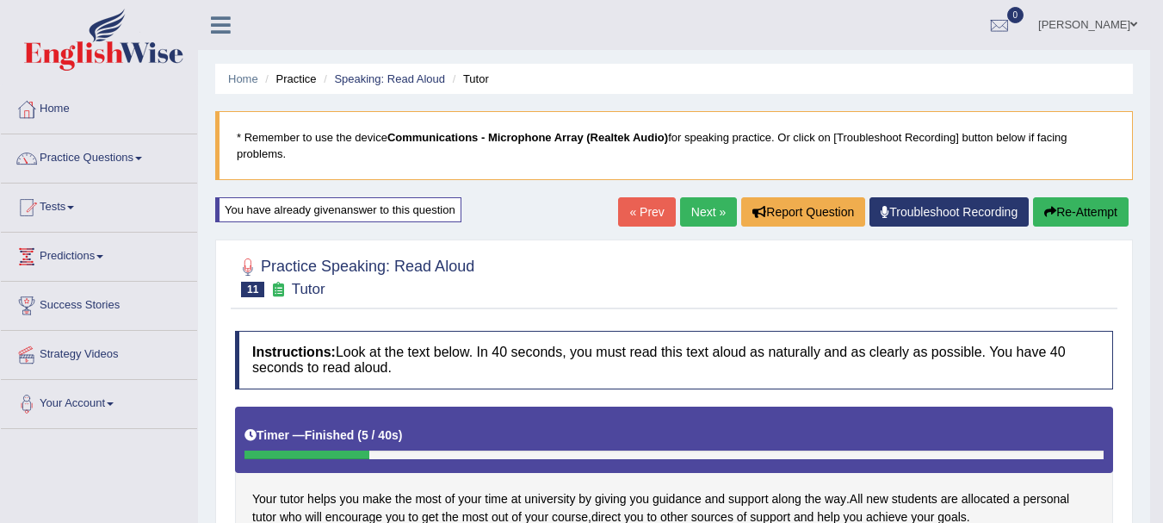
click at [691, 199] on link "Next »" at bounding box center [708, 211] width 57 height 29
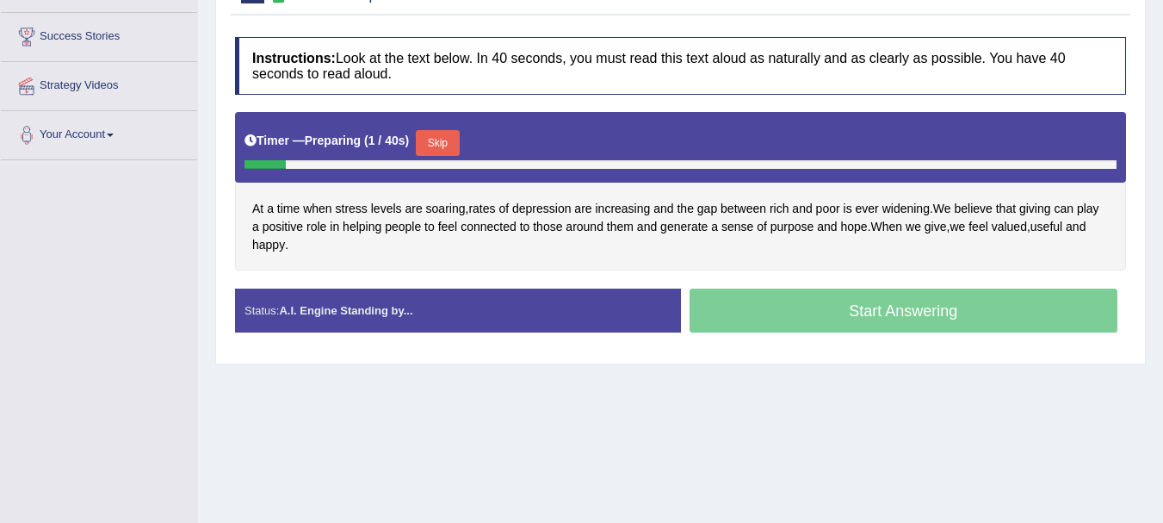
scroll to position [274, 0]
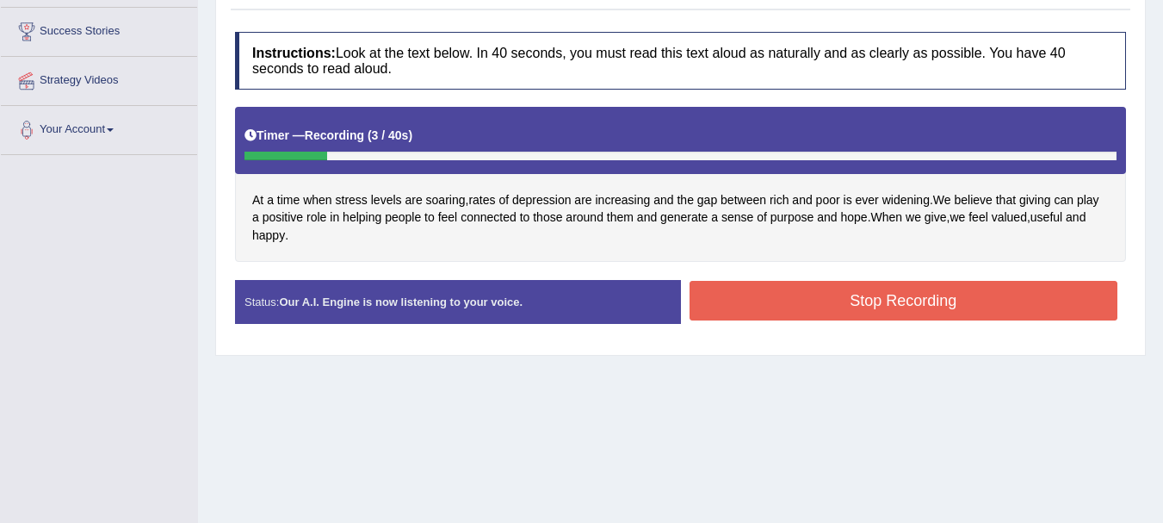
click at [821, 298] on button "Stop Recording" at bounding box center [903, 301] width 429 height 40
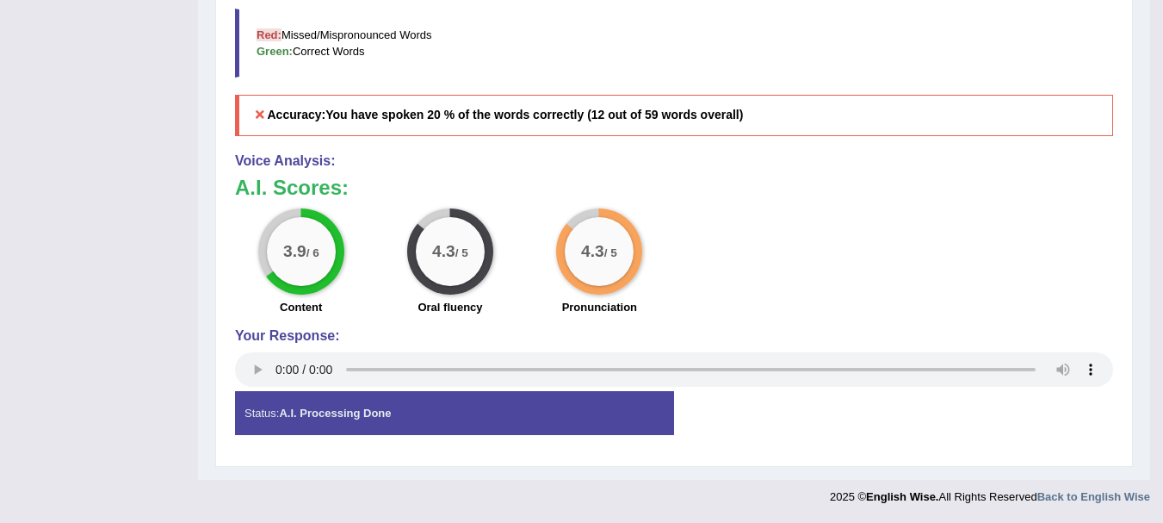
scroll to position [0, 0]
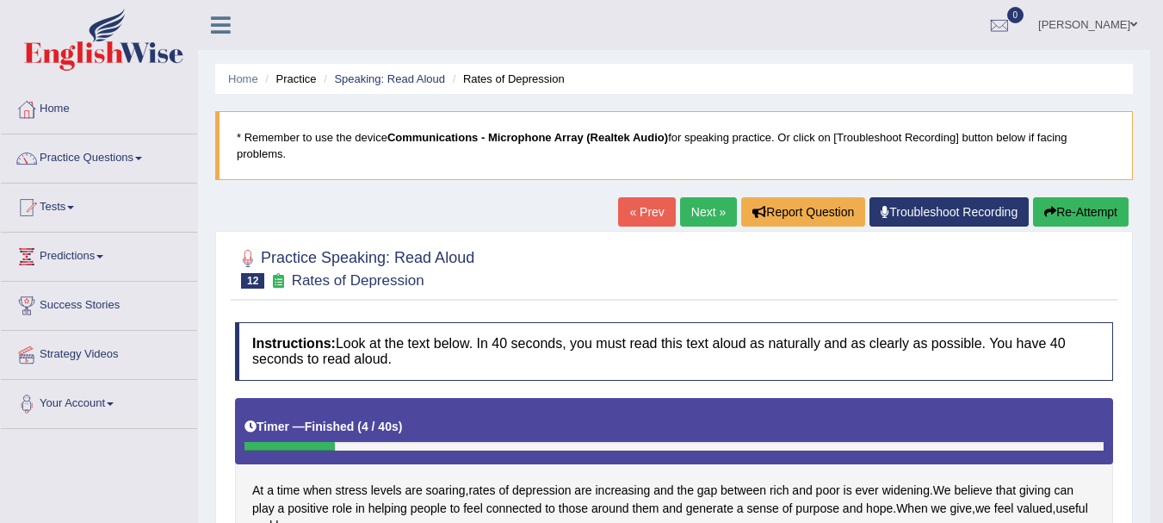
click at [698, 216] on link "Next »" at bounding box center [708, 211] width 57 height 29
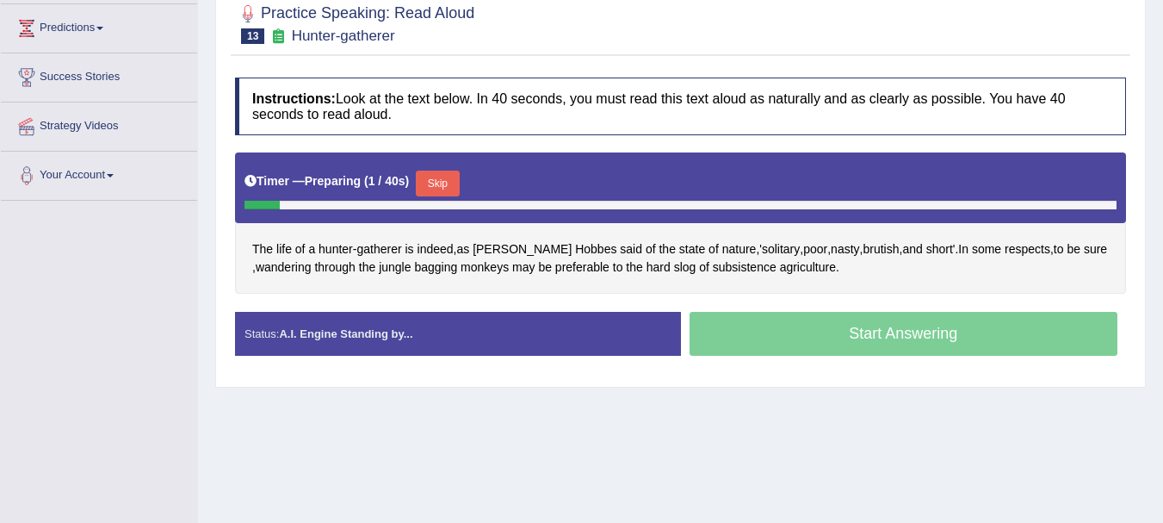
scroll to position [239, 0]
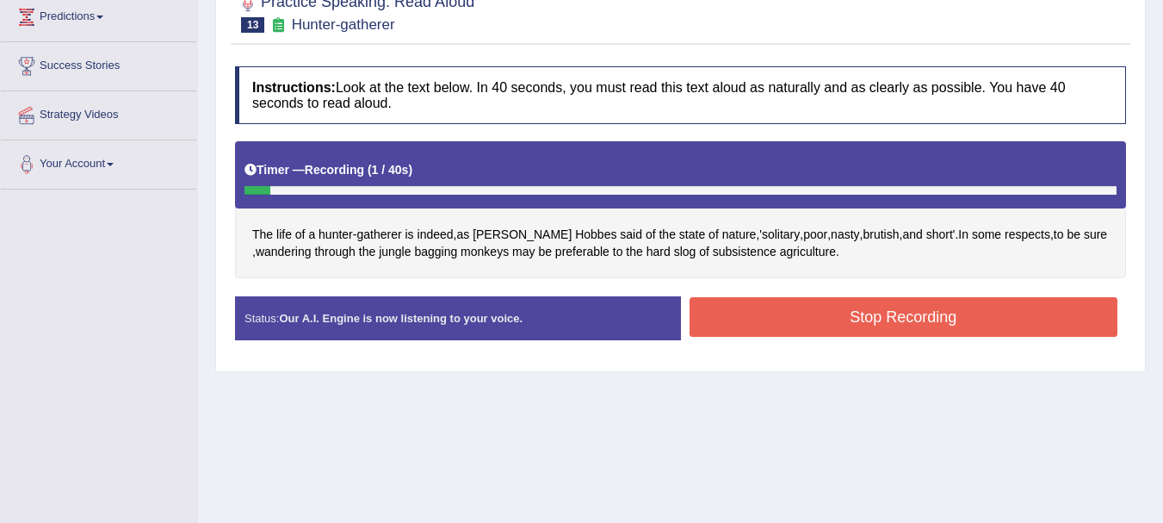
click at [774, 317] on button "Stop Recording" at bounding box center [903, 317] width 429 height 40
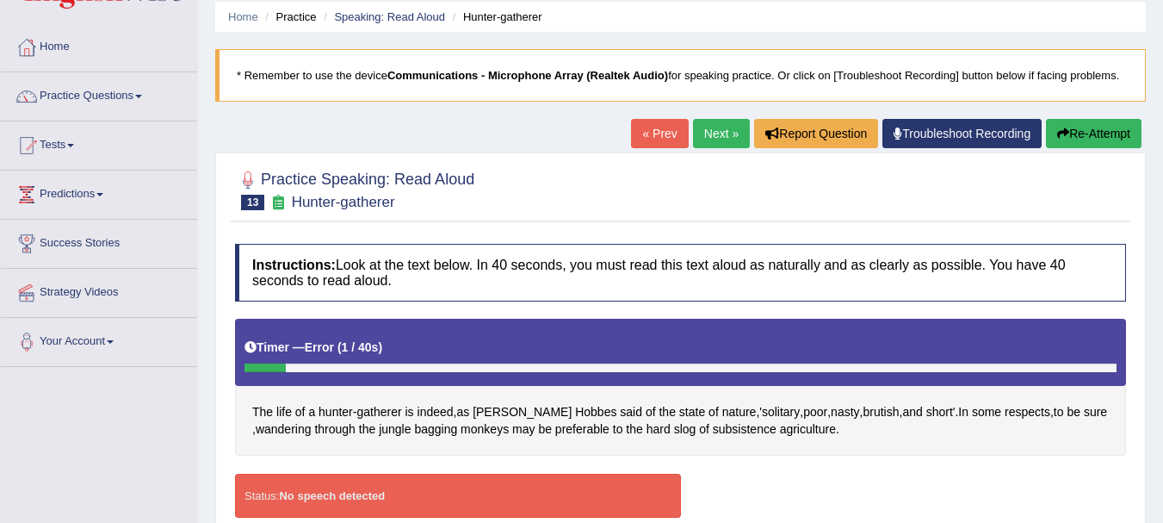
scroll to position [0, 0]
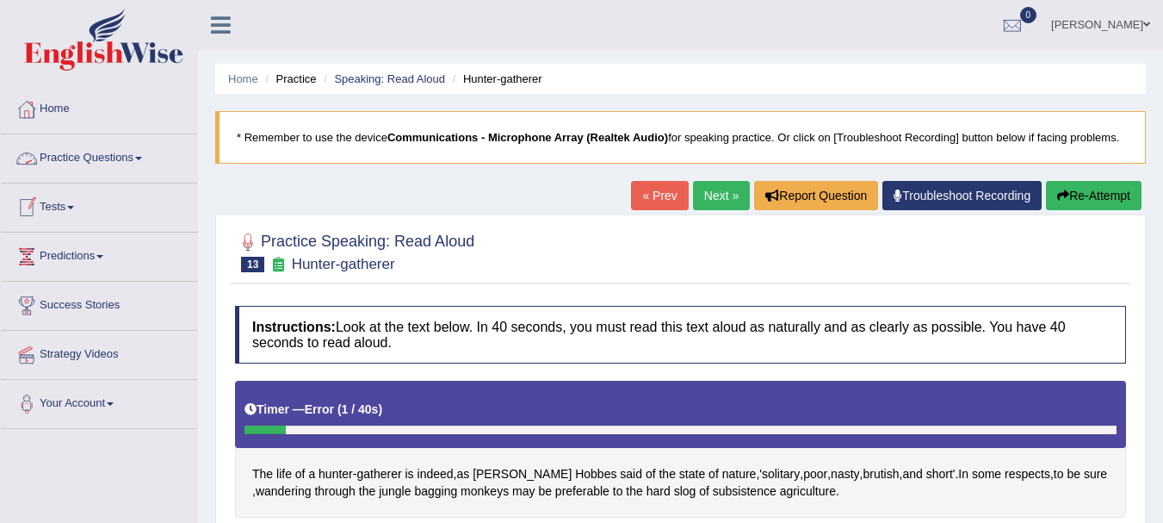
click at [99, 160] on link "Practice Questions" at bounding box center [99, 155] width 196 height 43
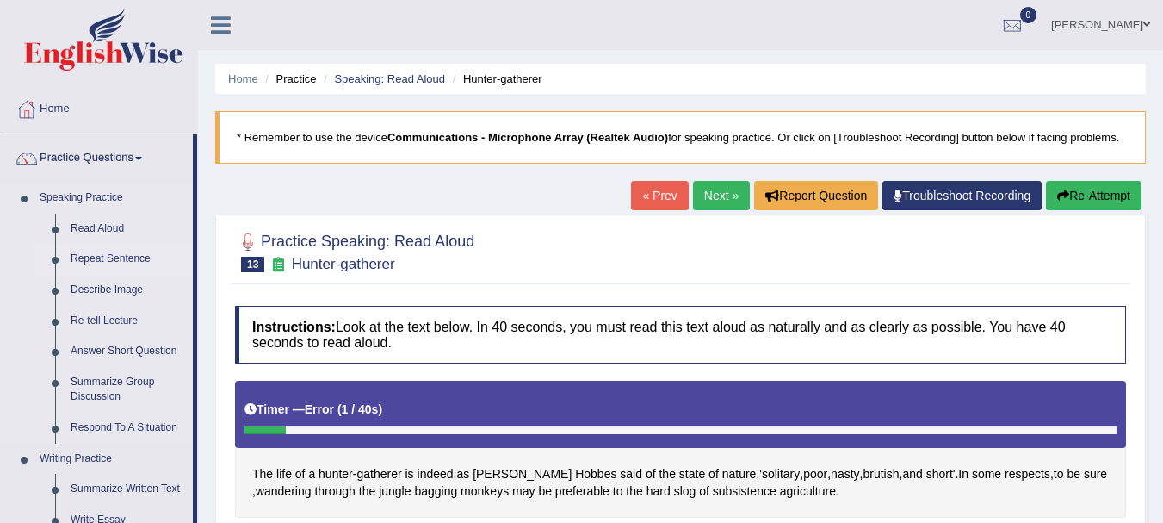
click at [114, 254] on link "Repeat Sentence" at bounding box center [128, 259] width 130 height 31
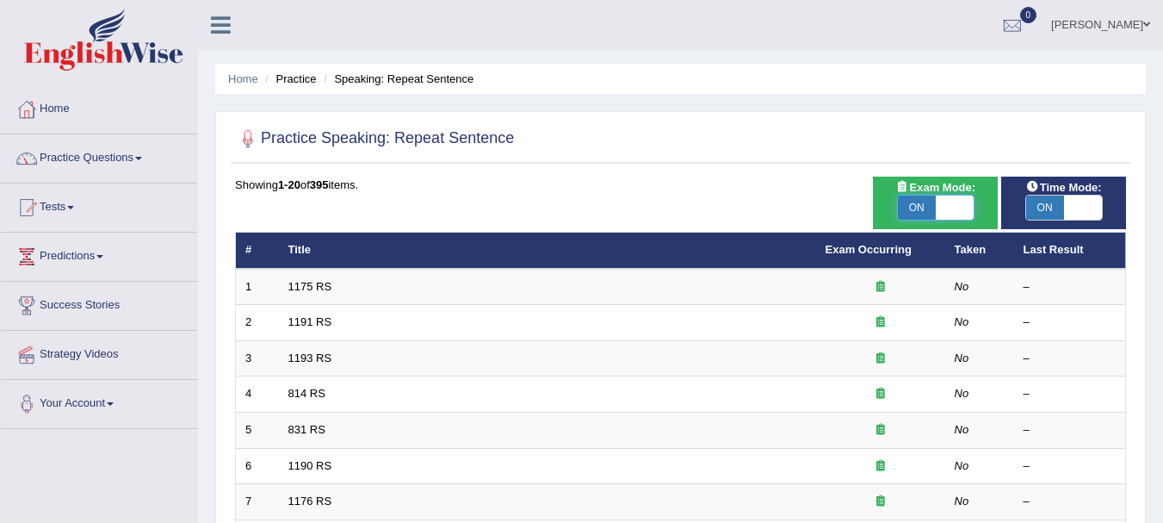
click at [964, 201] on span at bounding box center [955, 207] width 38 height 24
checkbox input "false"
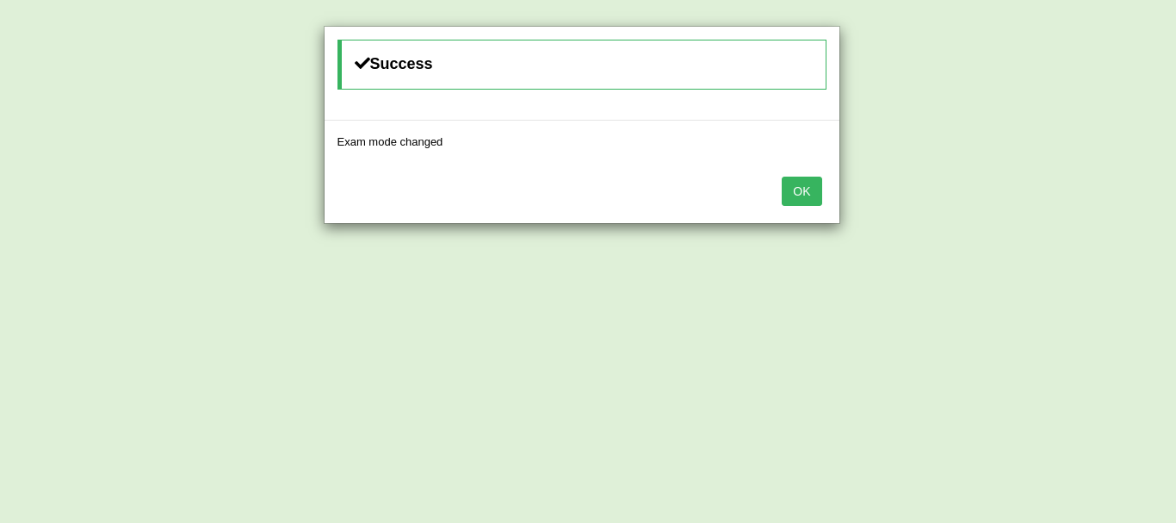
click at [817, 190] on button "OK" at bounding box center [802, 190] width 40 height 29
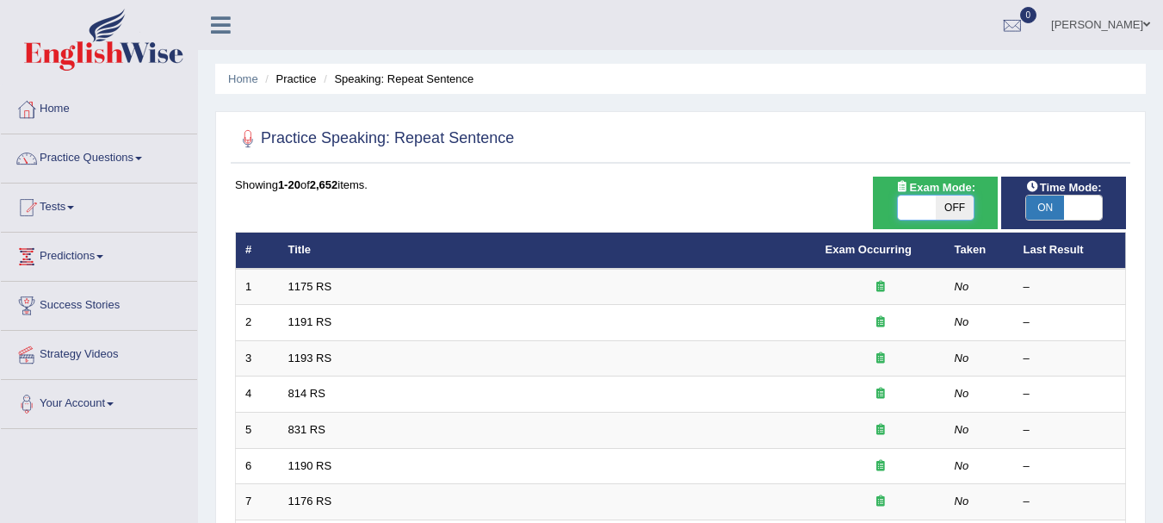
click at [909, 207] on span at bounding box center [917, 207] width 38 height 24
checkbox input "true"
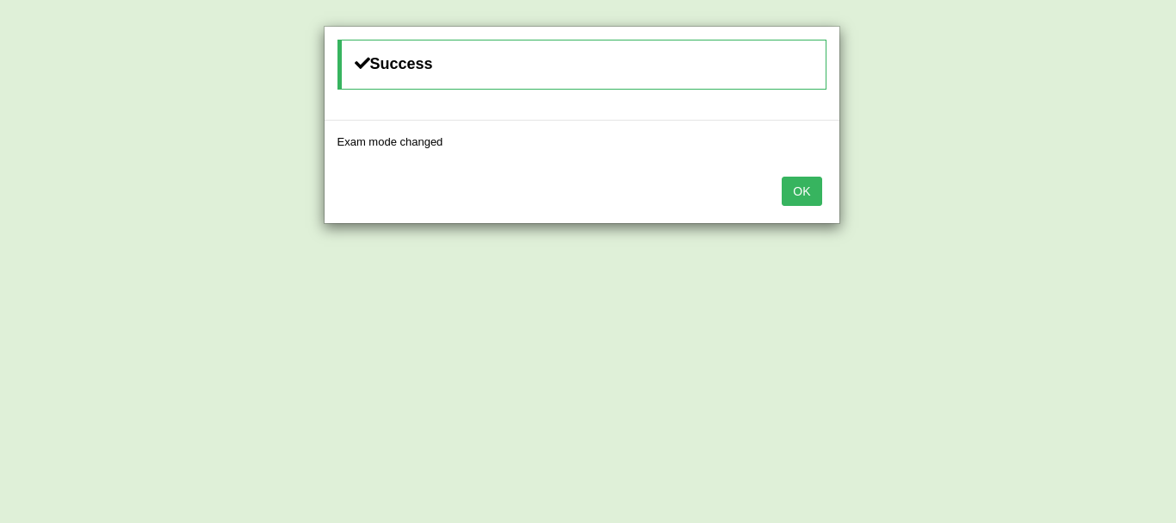
click at [810, 190] on button "OK" at bounding box center [802, 190] width 40 height 29
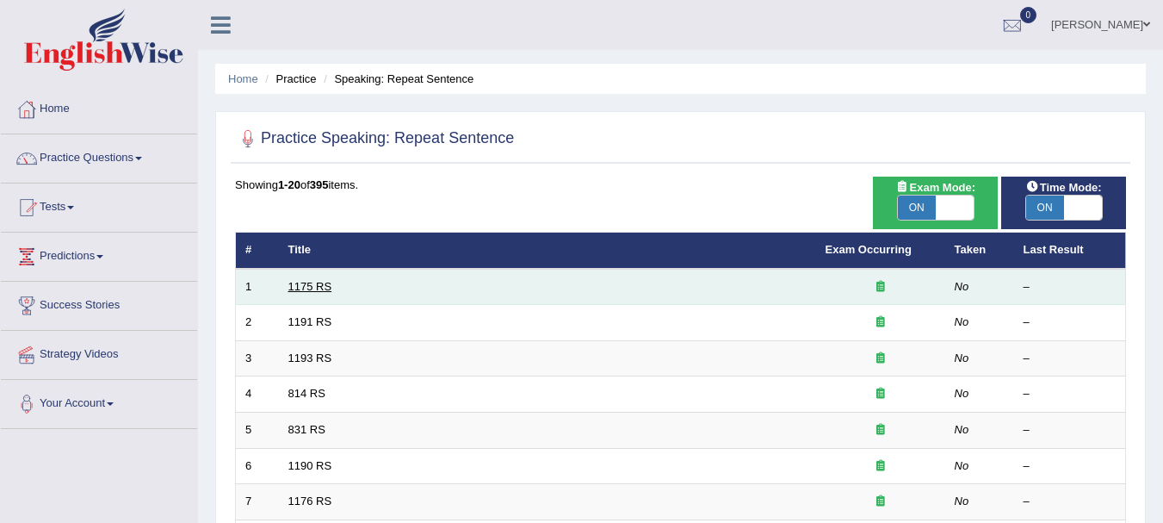
click at [317, 287] on link "1175 RS" at bounding box center [310, 286] width 44 height 13
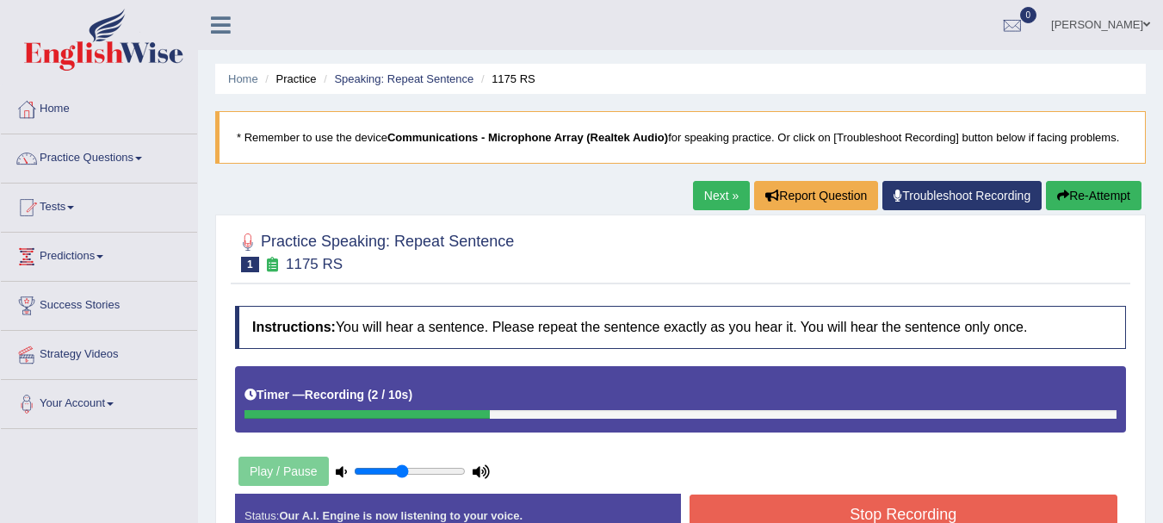
click at [781, 497] on button "Stop Recording" at bounding box center [903, 514] width 429 height 40
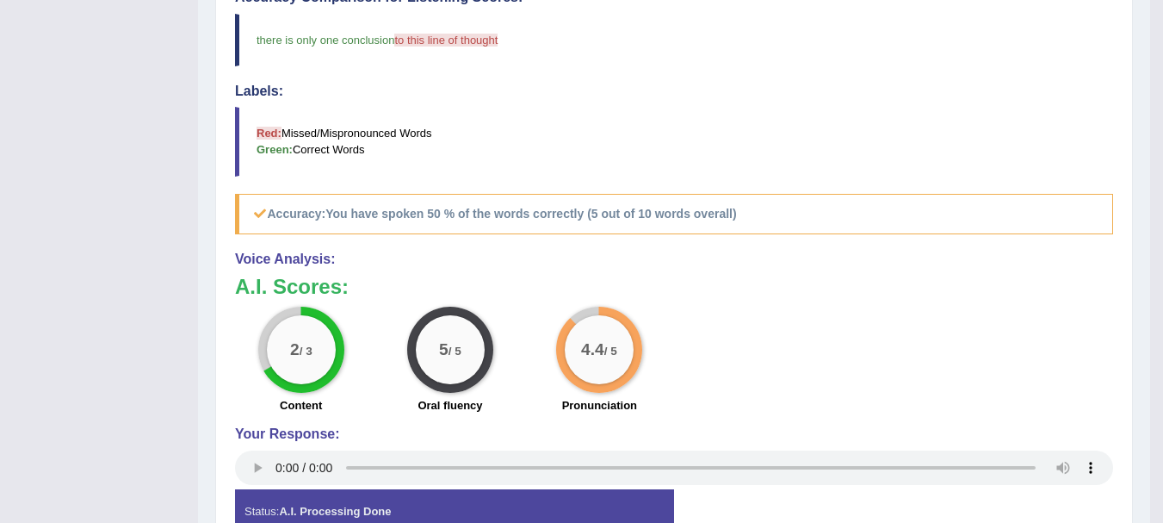
scroll to position [633, 0]
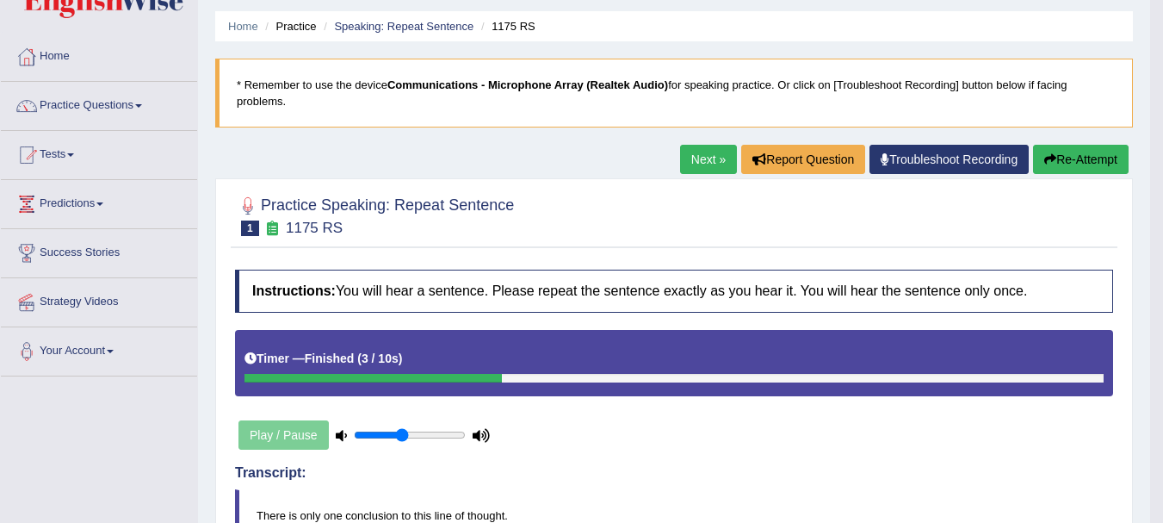
scroll to position [57, 0]
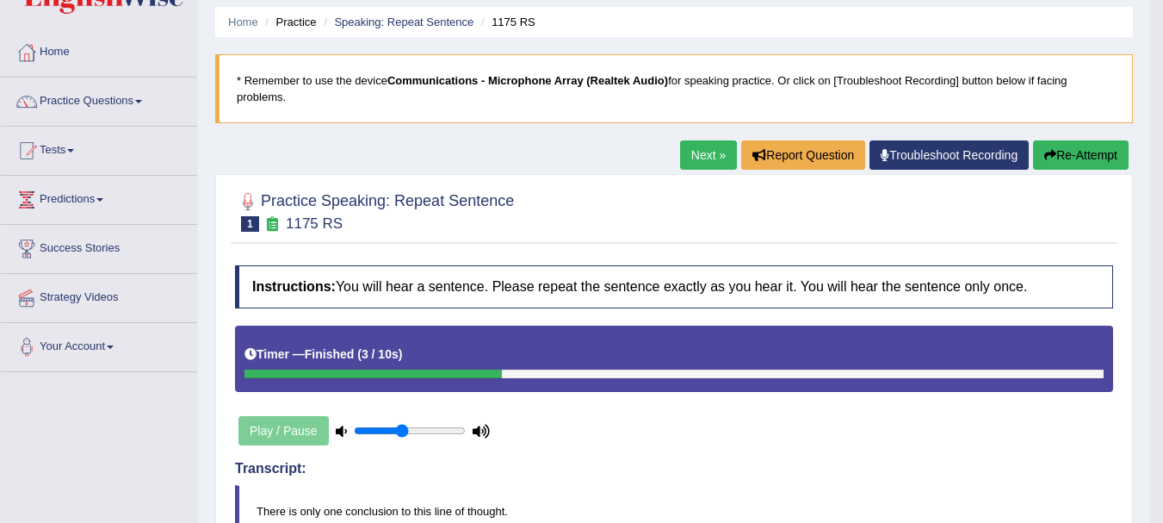
click at [712, 151] on link "Next »" at bounding box center [708, 154] width 57 height 29
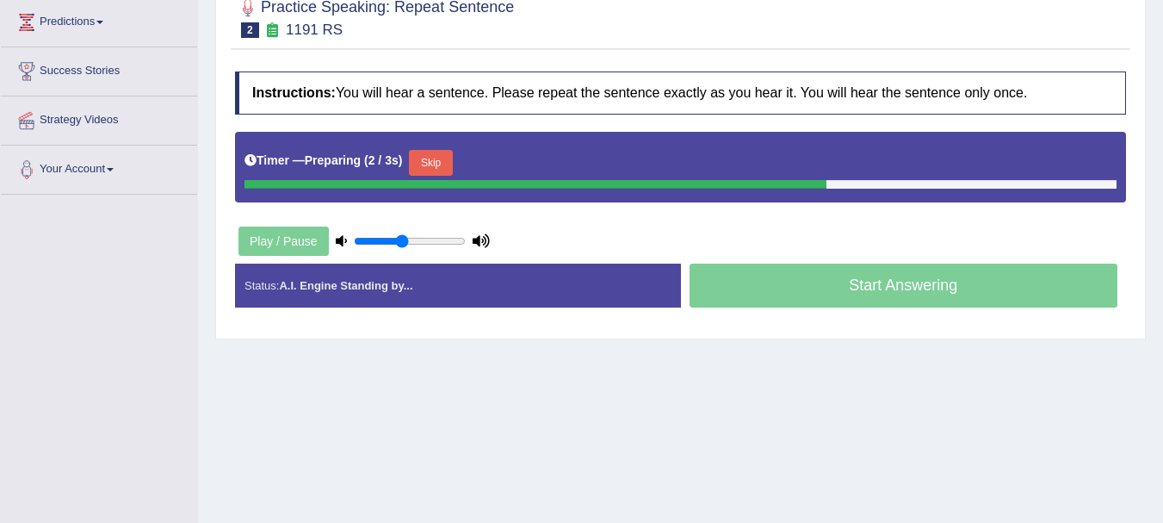
scroll to position [281, 0]
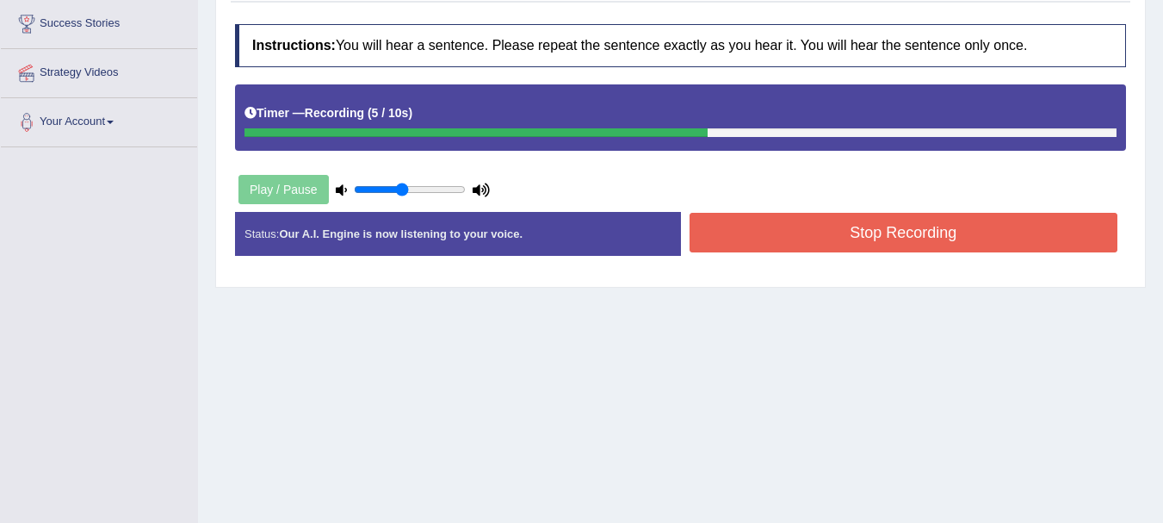
click at [967, 235] on button "Stop Recording" at bounding box center [903, 233] width 429 height 40
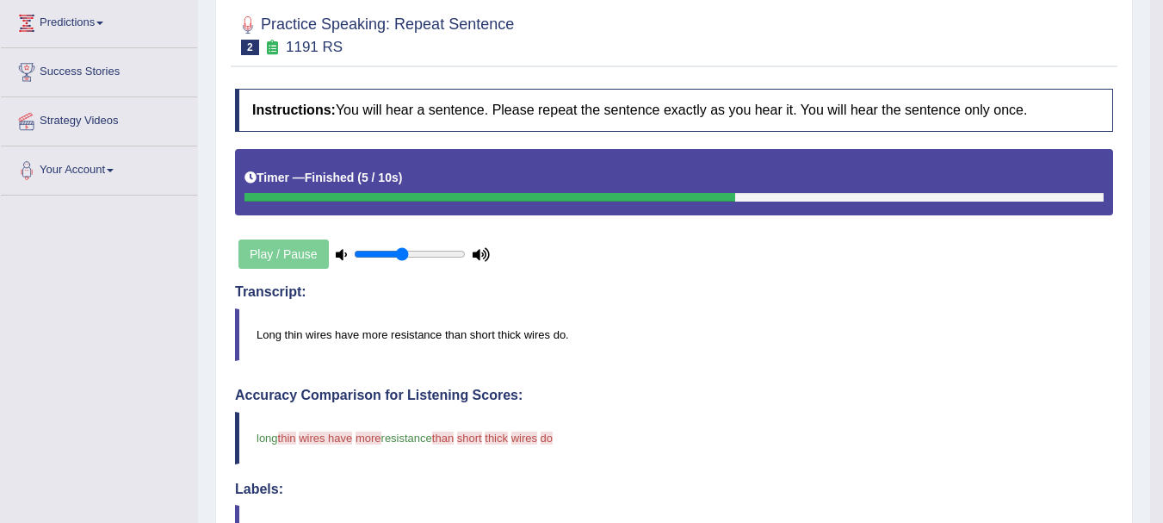
scroll to position [201, 0]
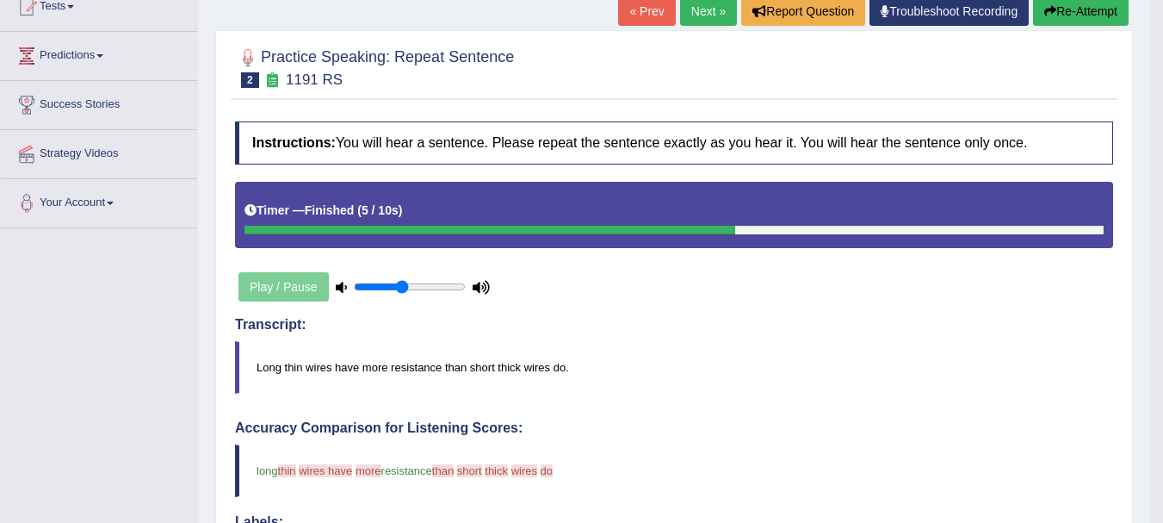
drag, startPoint x: 1162, startPoint y: 236, endPoint x: 1164, endPoint y: 166, distance: 69.7
click at [1162, 166] on html "Toggle navigation Home Practice Questions Speaking Practice Read Aloud Repeat S…" at bounding box center [581, 60] width 1163 height 523
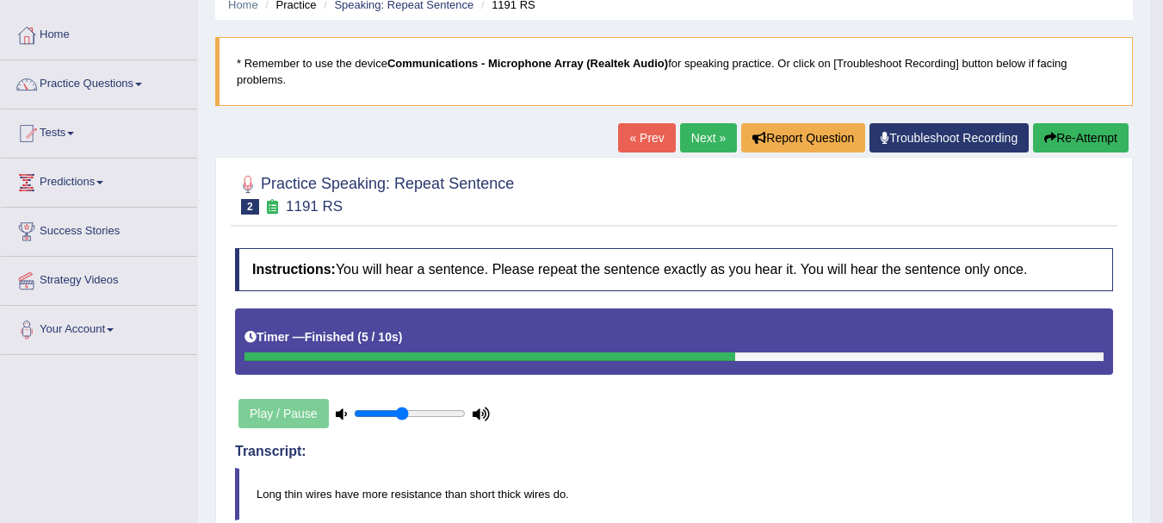
scroll to position [0, 0]
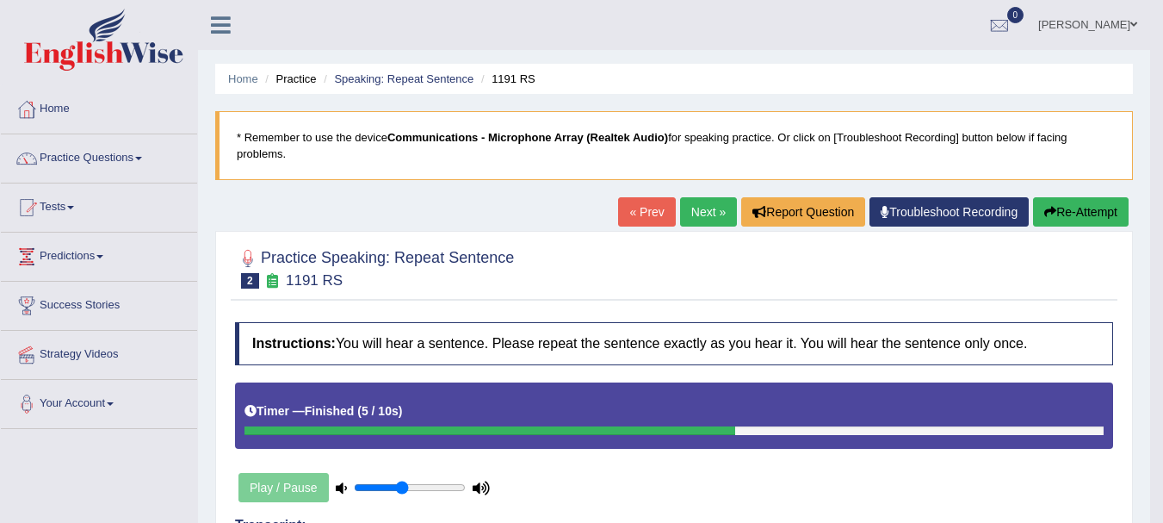
click at [1076, 218] on button "Re-Attempt" at bounding box center [1081, 211] width 96 height 29
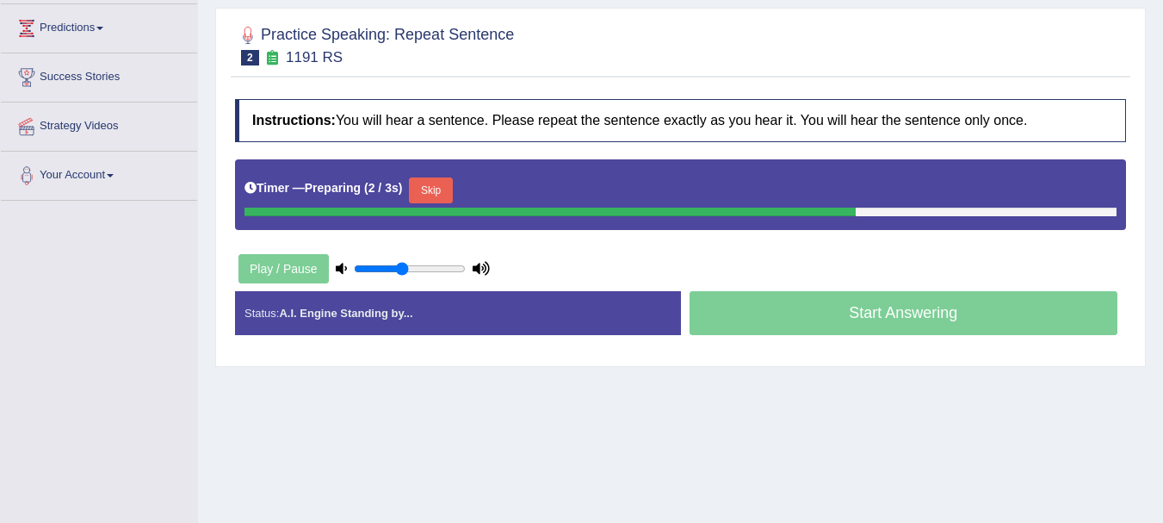
scroll to position [230, 0]
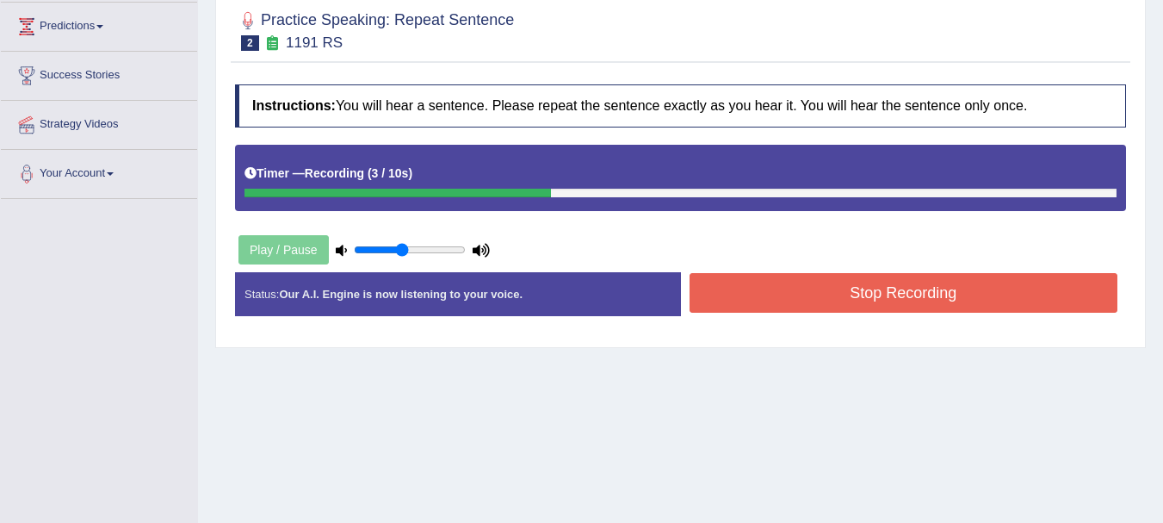
click at [972, 286] on button "Stop Recording" at bounding box center [903, 293] width 429 height 40
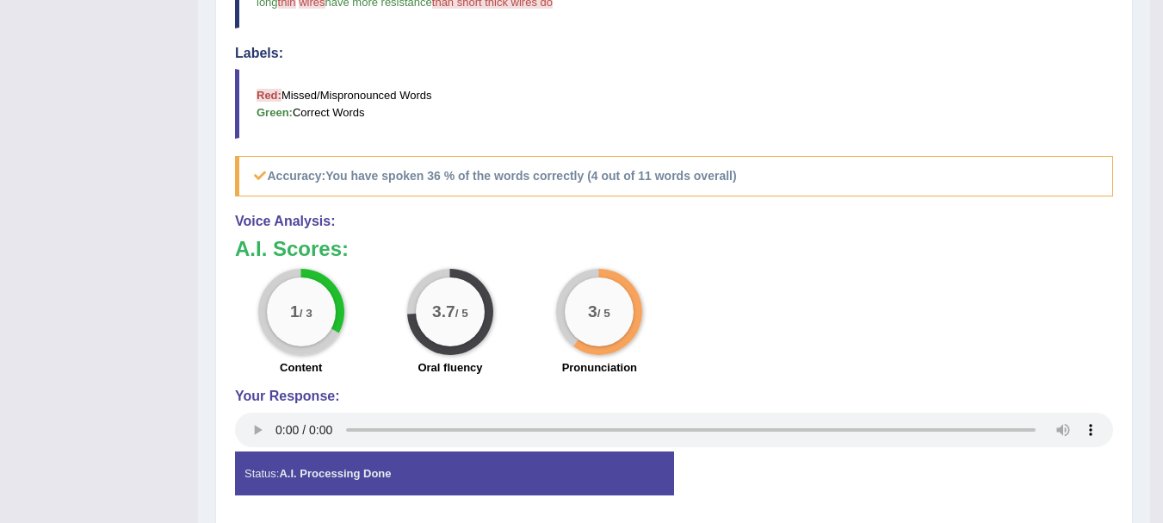
scroll to position [0, 0]
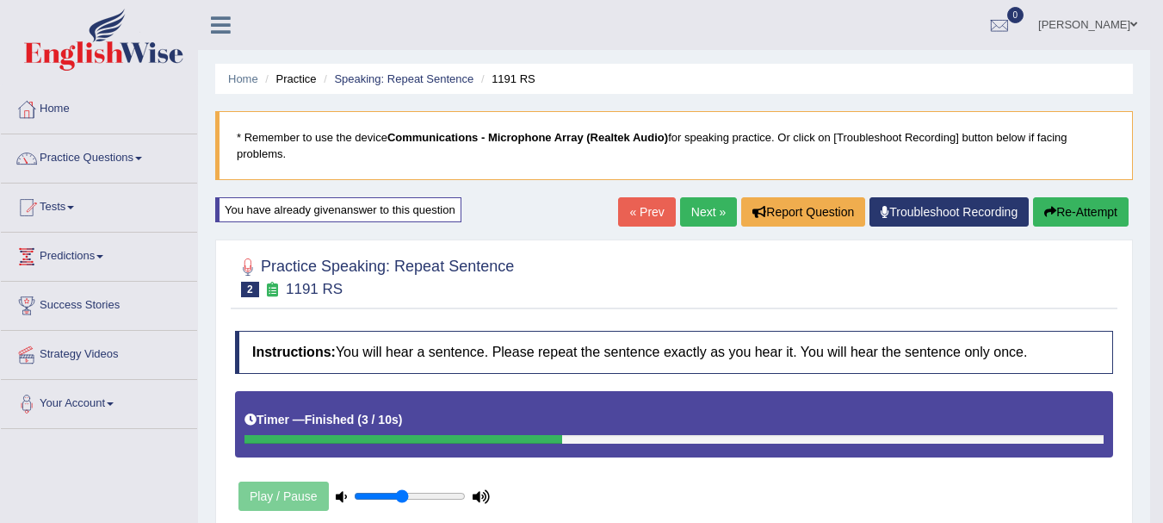
click at [697, 214] on link "Next »" at bounding box center [708, 211] width 57 height 29
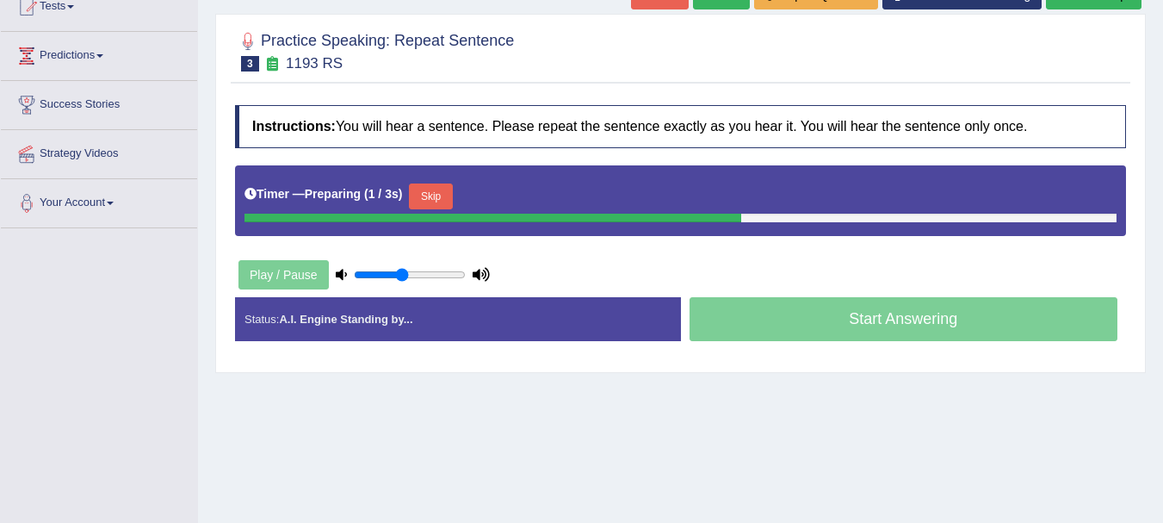
scroll to position [215, 0]
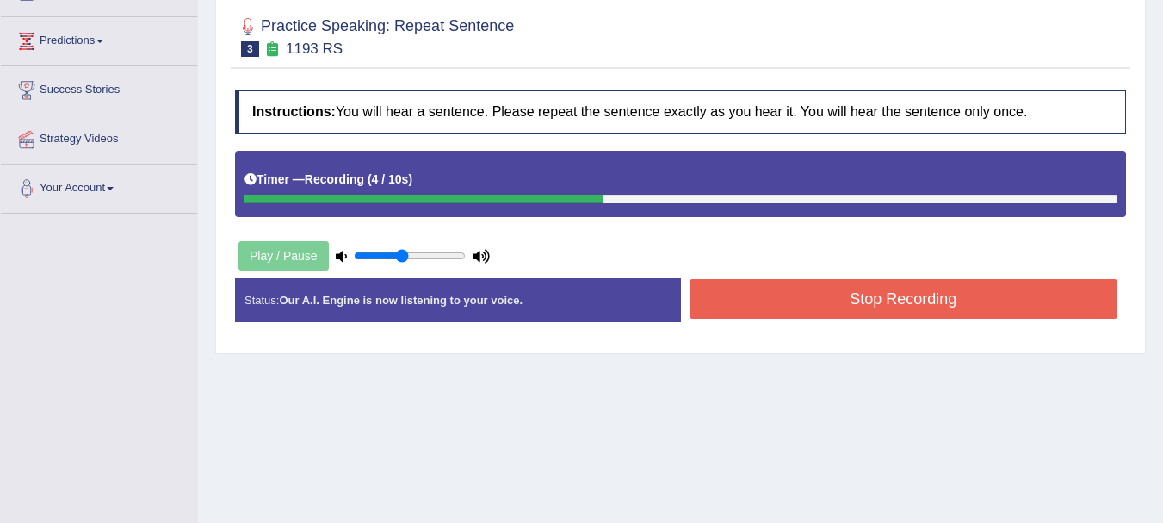
click at [970, 301] on button "Stop Recording" at bounding box center [903, 299] width 429 height 40
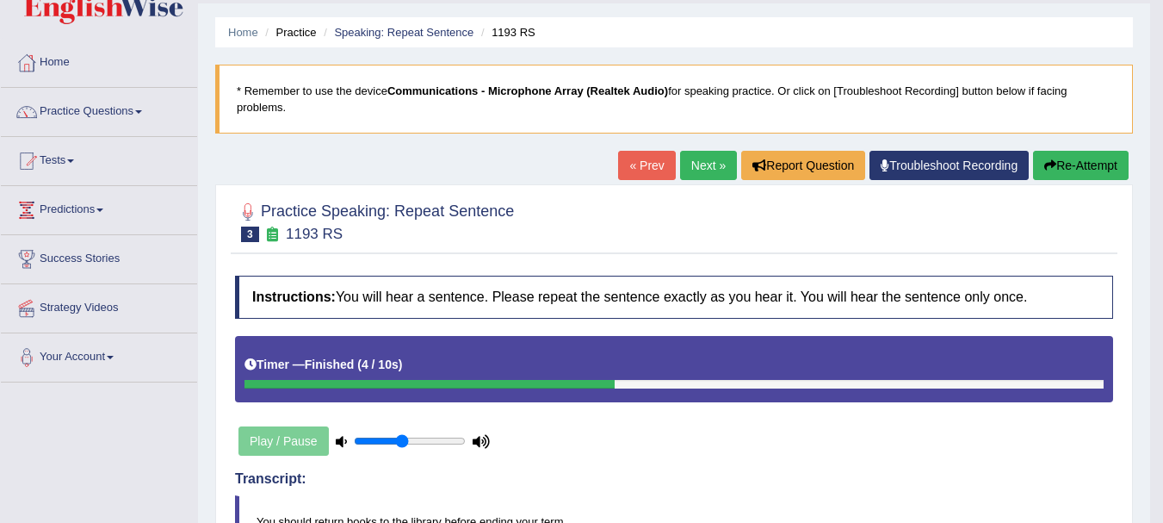
scroll to position [51, 0]
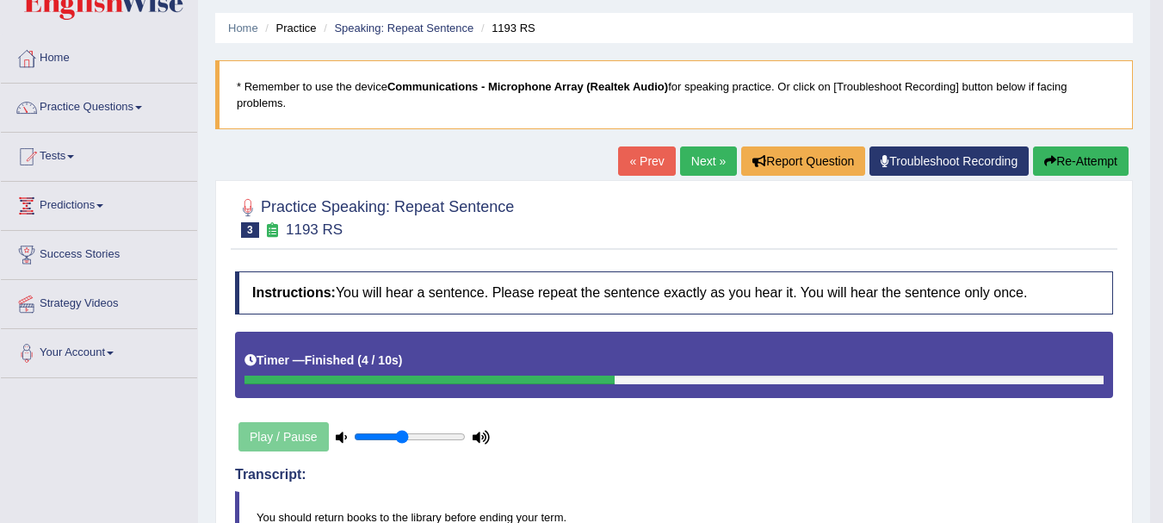
click at [702, 152] on link "Next »" at bounding box center [708, 160] width 57 height 29
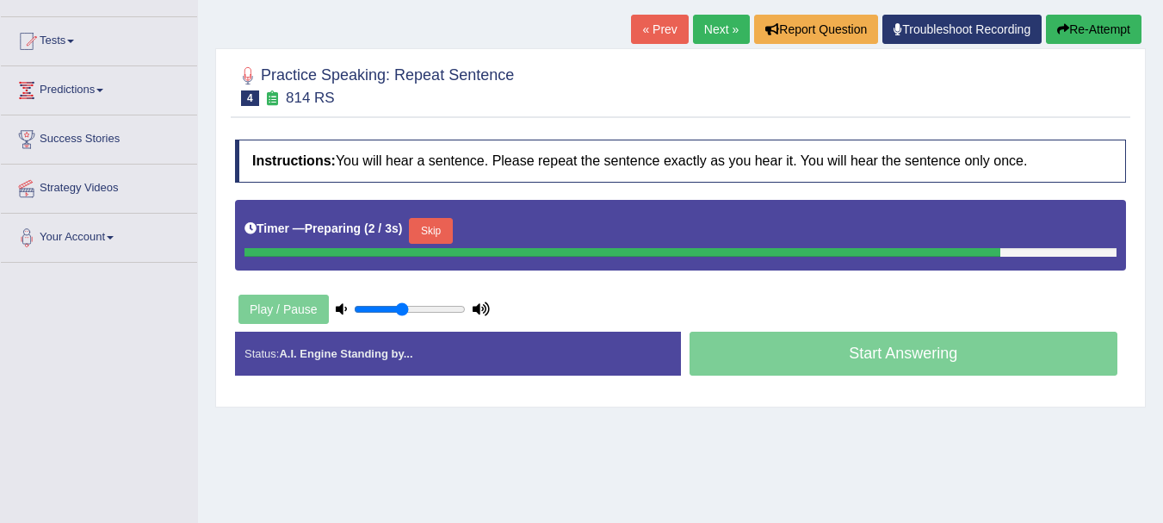
scroll to position [170, 0]
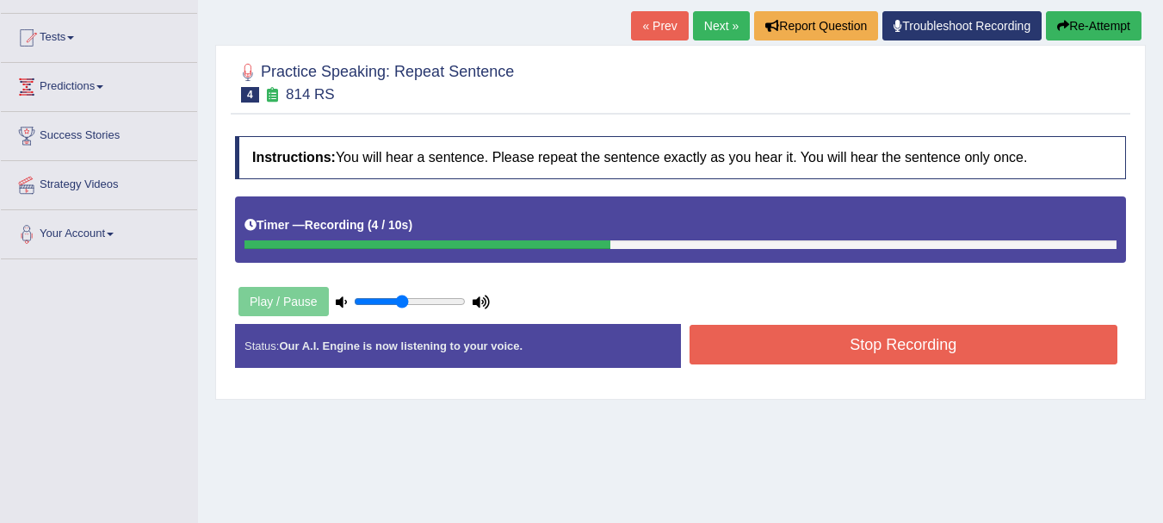
click at [921, 339] on button "Stop Recording" at bounding box center [903, 345] width 429 height 40
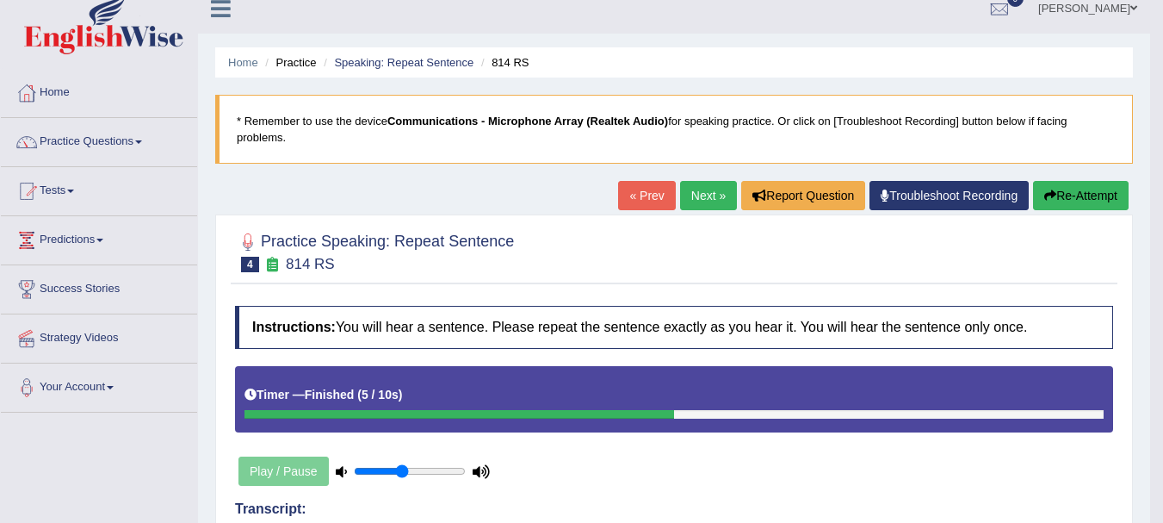
scroll to position [0, 0]
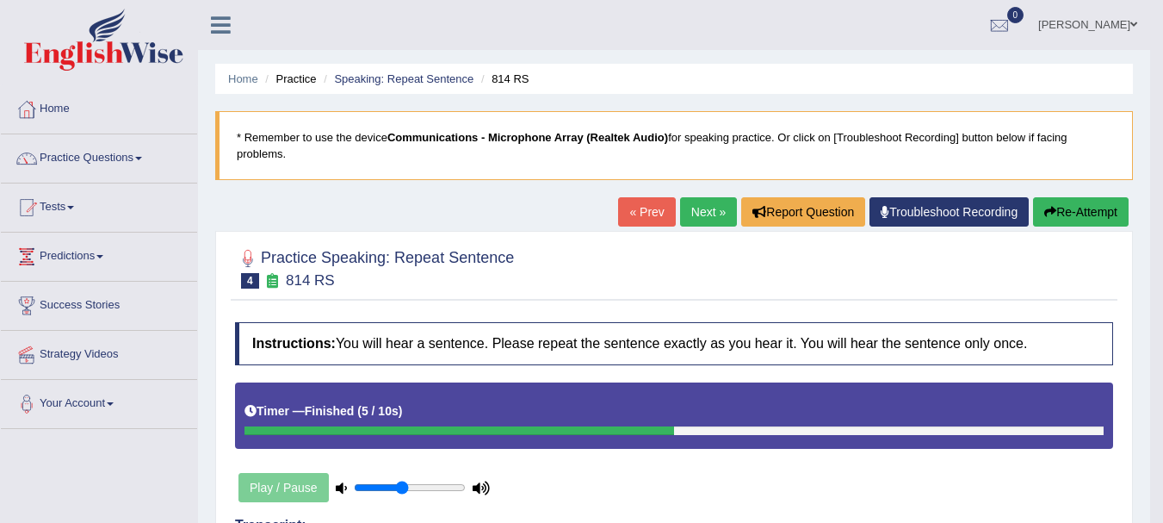
click at [1089, 224] on button "Re-Attempt" at bounding box center [1081, 211] width 96 height 29
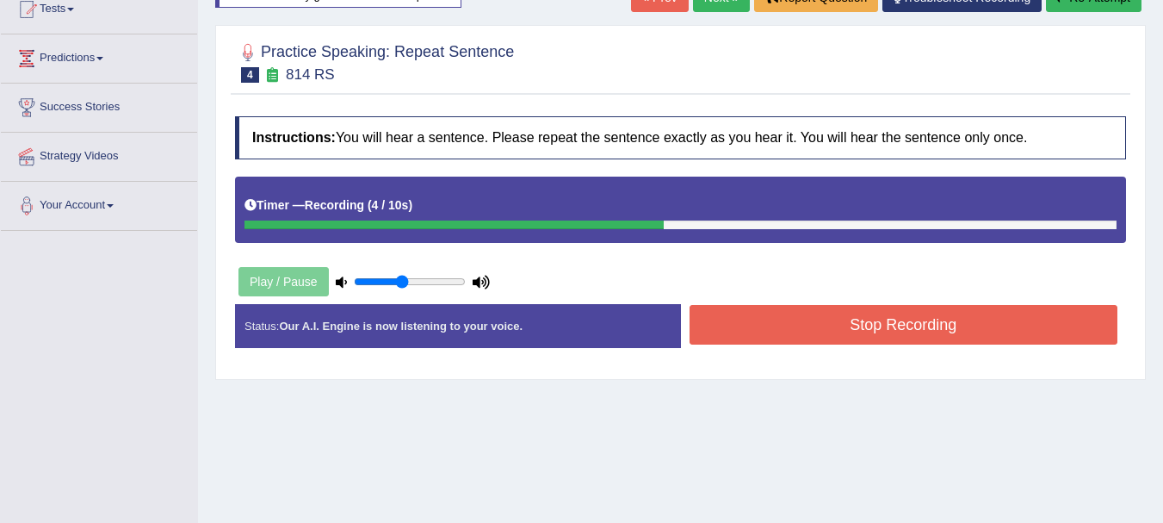
scroll to position [195, 0]
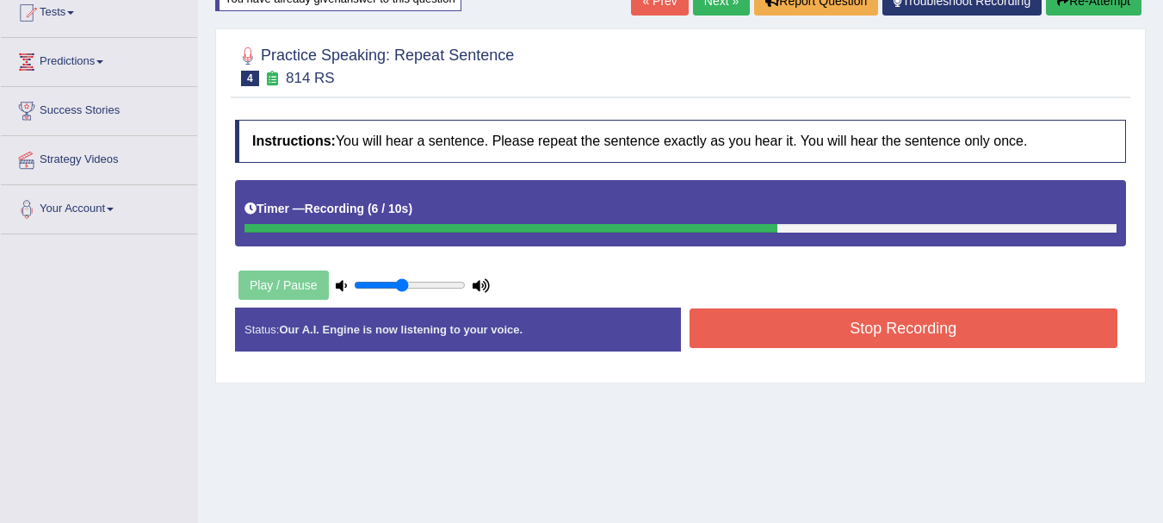
click at [977, 333] on button "Stop Recording" at bounding box center [903, 328] width 429 height 40
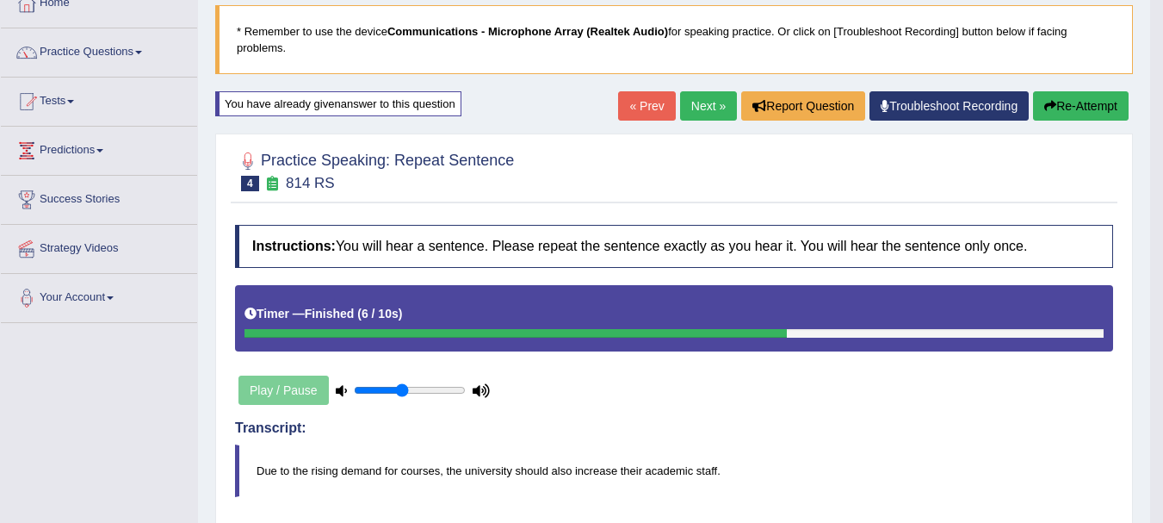
scroll to position [86, 0]
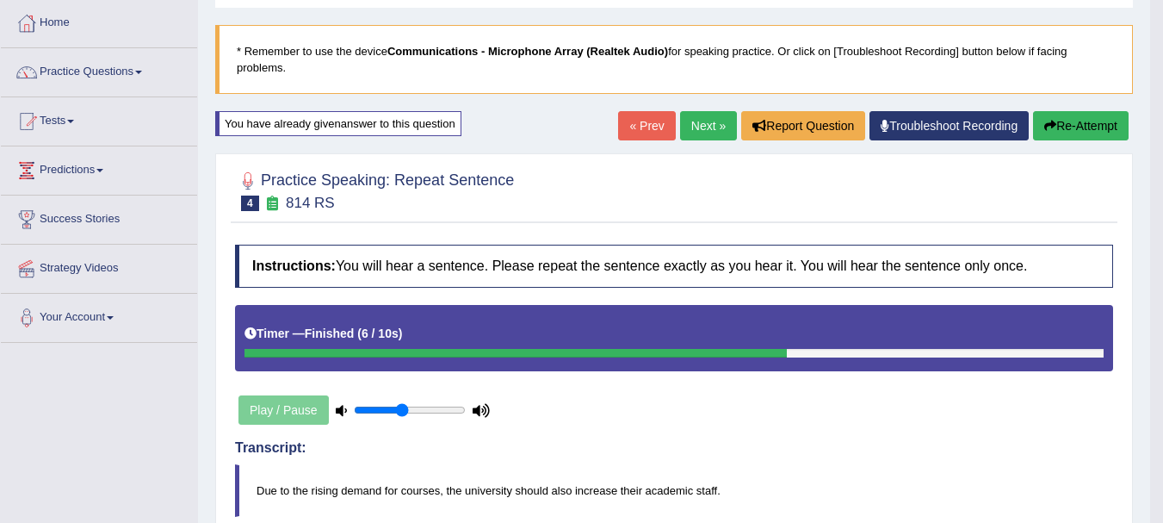
click at [687, 121] on link "Next »" at bounding box center [708, 125] width 57 height 29
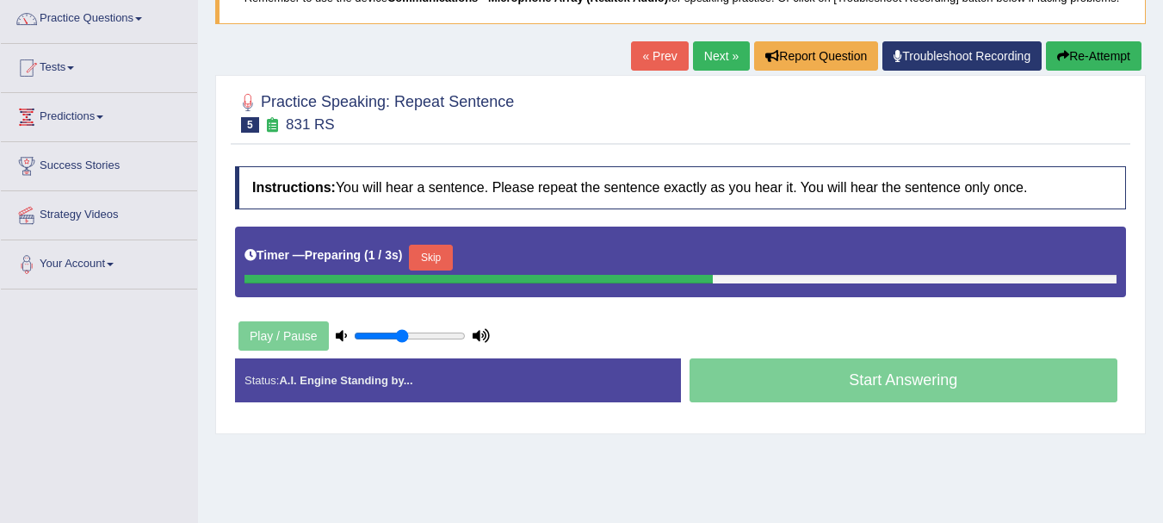
scroll to position [142, 0]
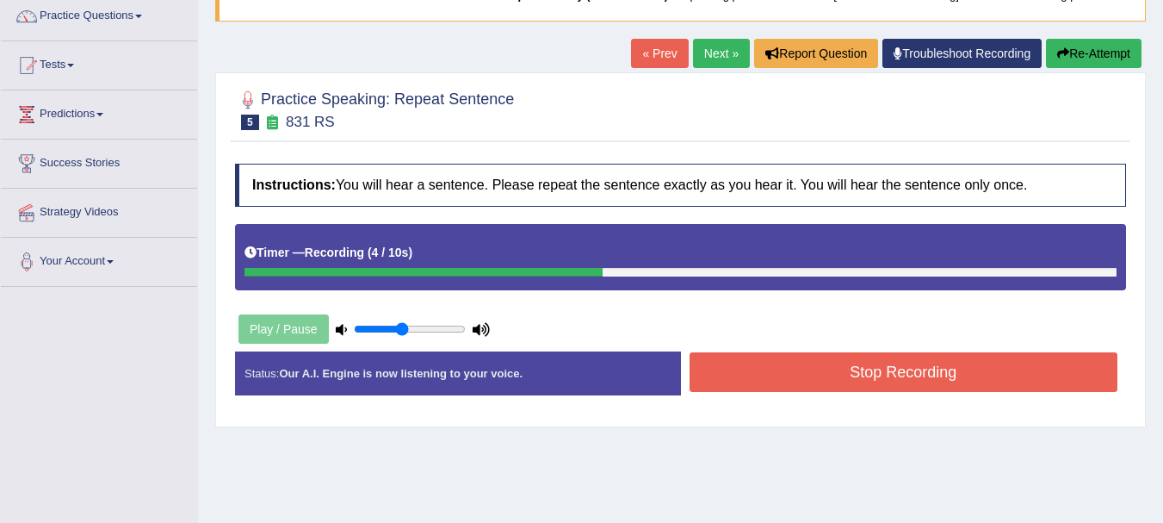
click at [925, 368] on button "Stop Recording" at bounding box center [903, 372] width 429 height 40
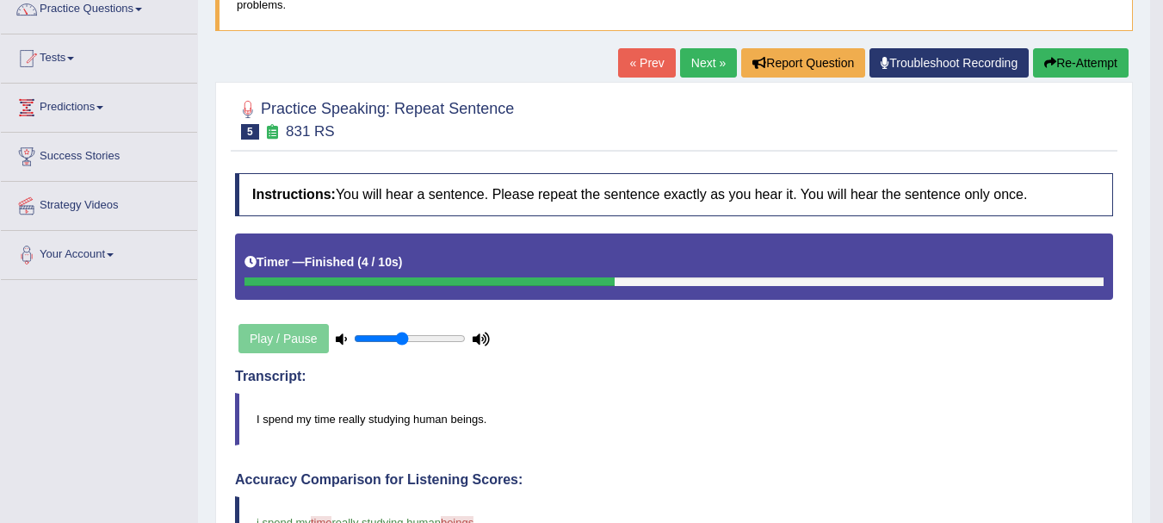
scroll to position [145, 0]
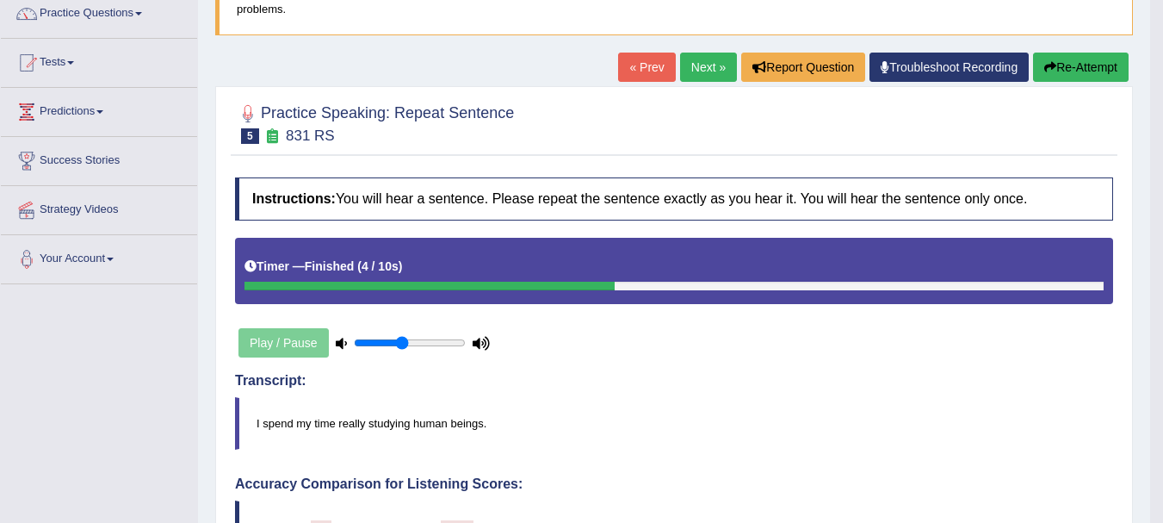
click at [687, 60] on link "Next »" at bounding box center [708, 67] width 57 height 29
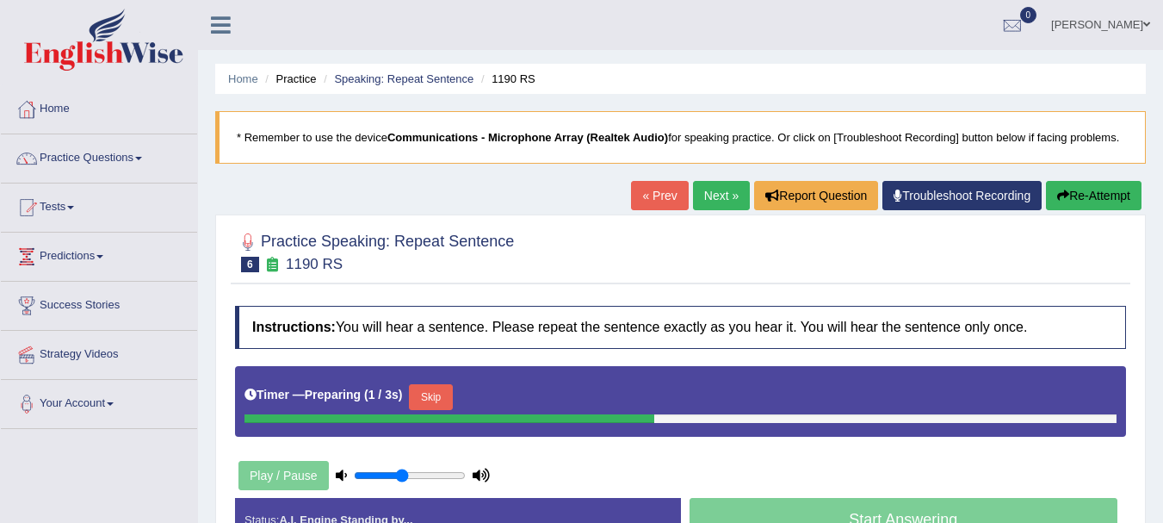
drag, startPoint x: 1153, startPoint y: 296, endPoint x: 1155, endPoint y: 333, distance: 37.1
click at [1155, 335] on div "Home Practice Speaking: Repeat Sentence 1190 RS * Remember to use the device Co…" at bounding box center [680, 430] width 965 height 861
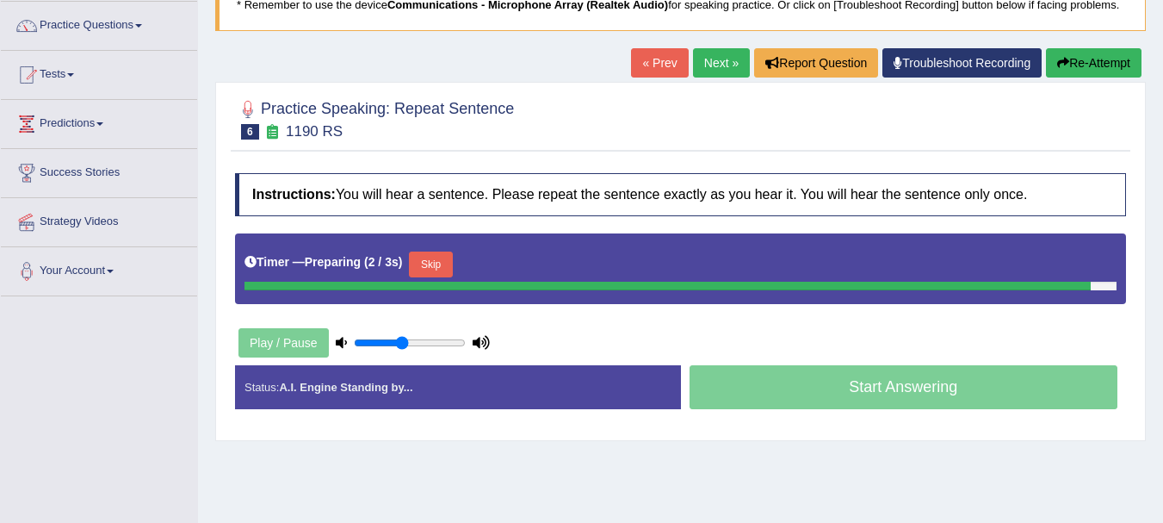
scroll to position [142, 0]
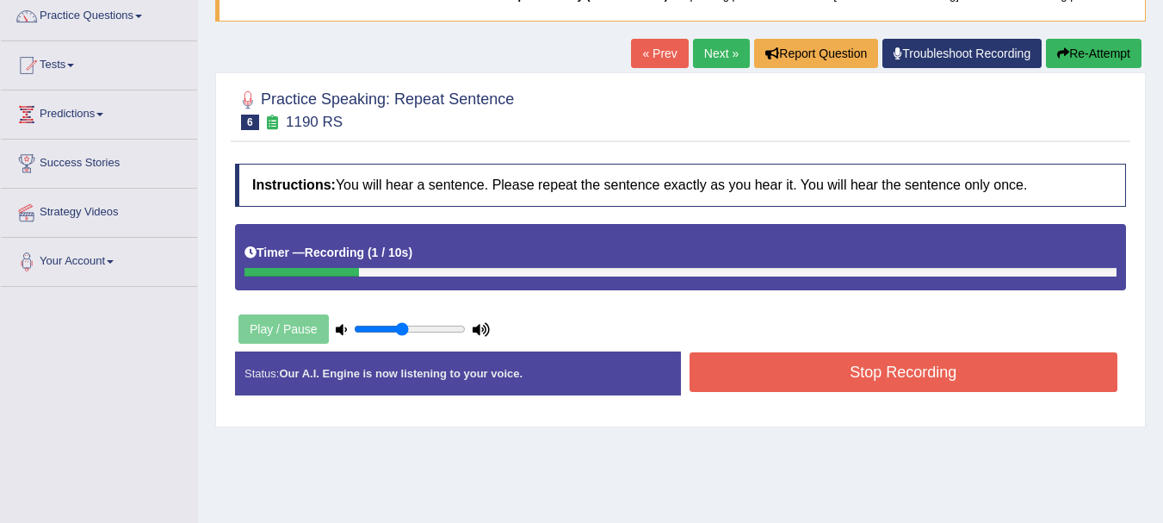
click at [925, 373] on button "Stop Recording" at bounding box center [903, 372] width 429 height 40
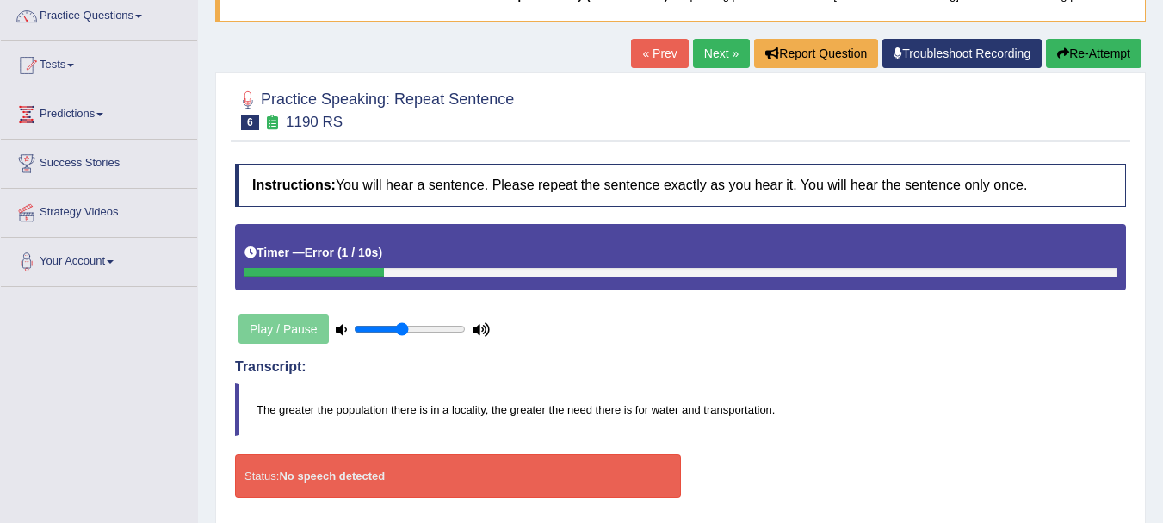
click at [1077, 58] on button "Re-Attempt" at bounding box center [1094, 53] width 96 height 29
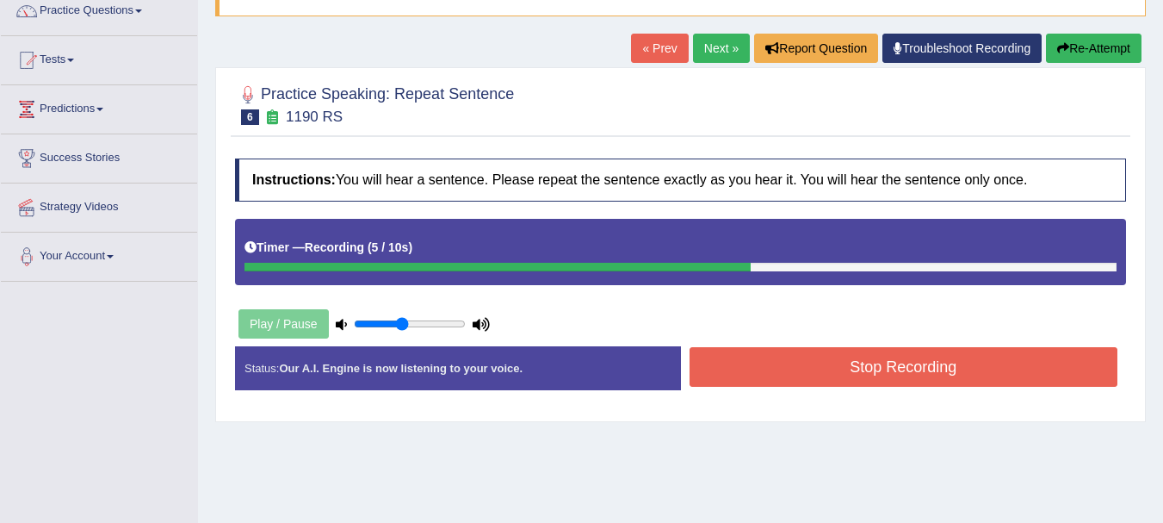
click at [813, 351] on button "Stop Recording" at bounding box center [903, 367] width 429 height 40
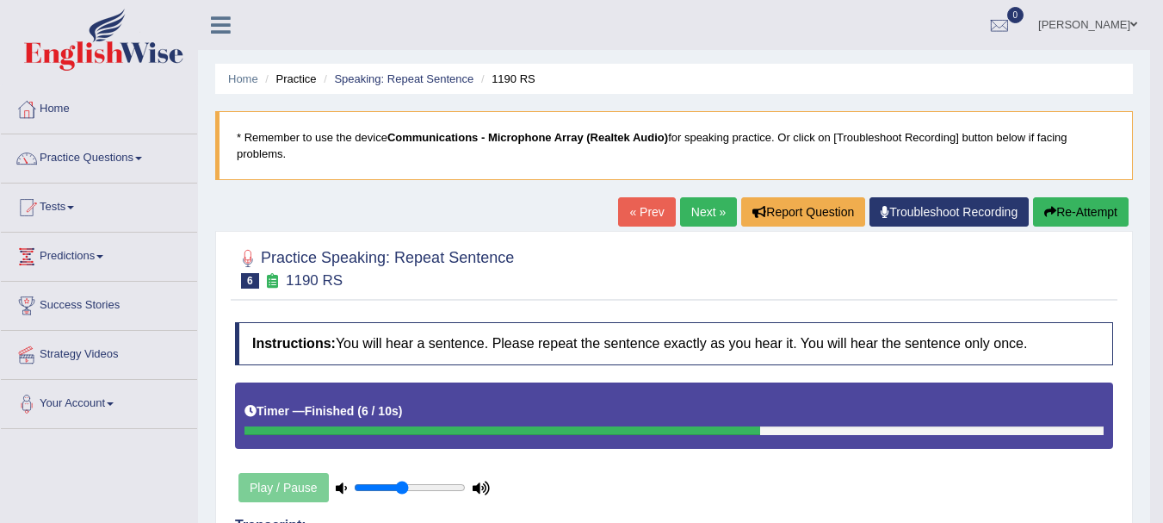
click at [711, 212] on link "Next »" at bounding box center [708, 211] width 57 height 29
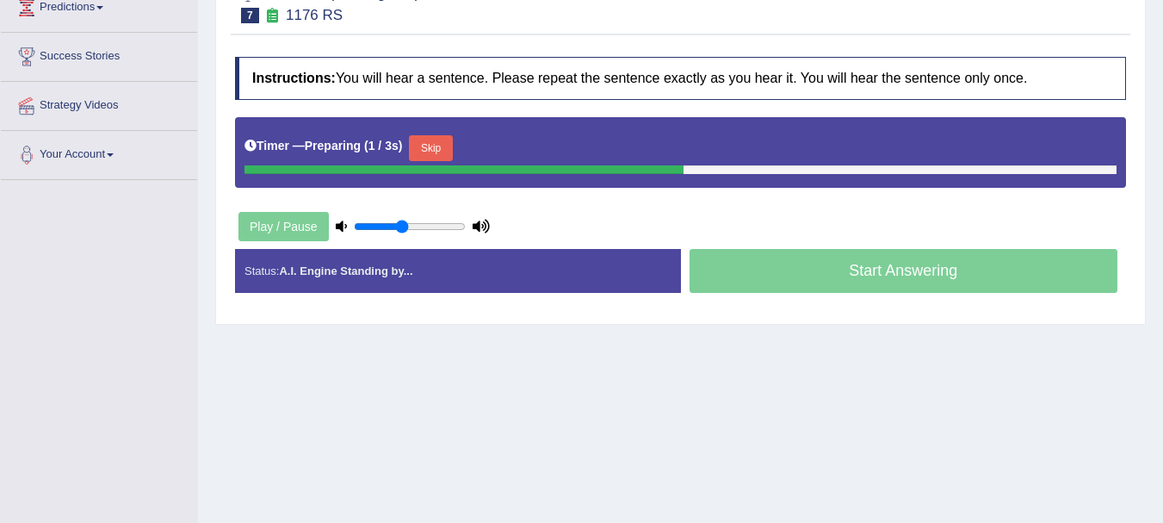
scroll to position [250, 0]
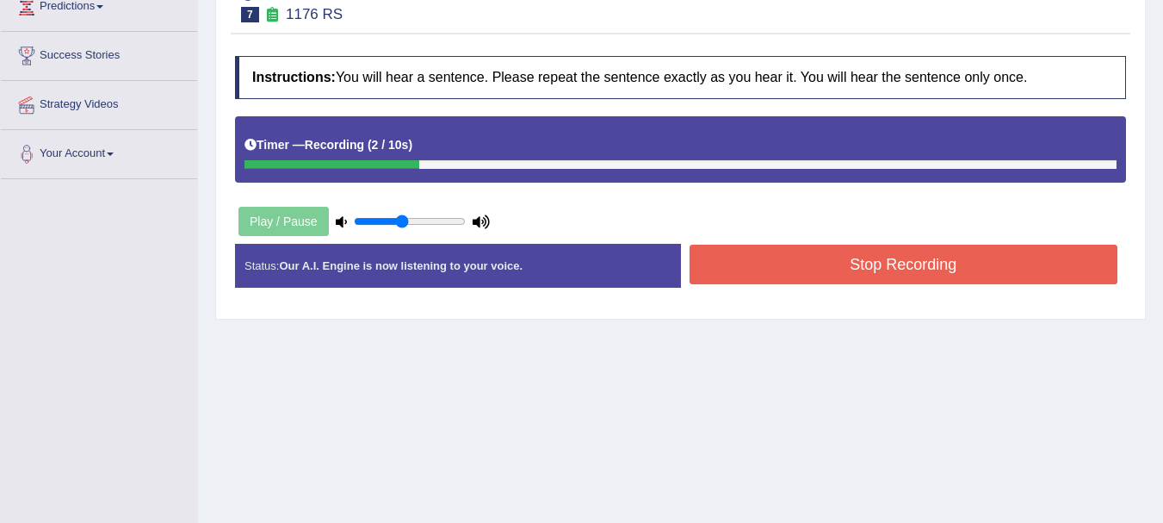
click at [976, 256] on button "Stop Recording" at bounding box center [903, 264] width 429 height 40
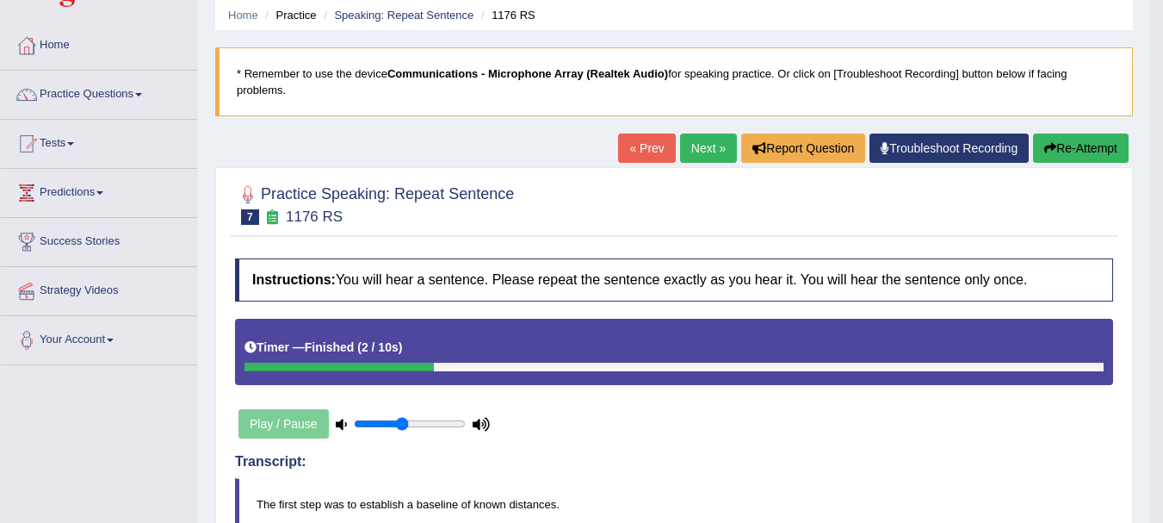
scroll to position [20, 0]
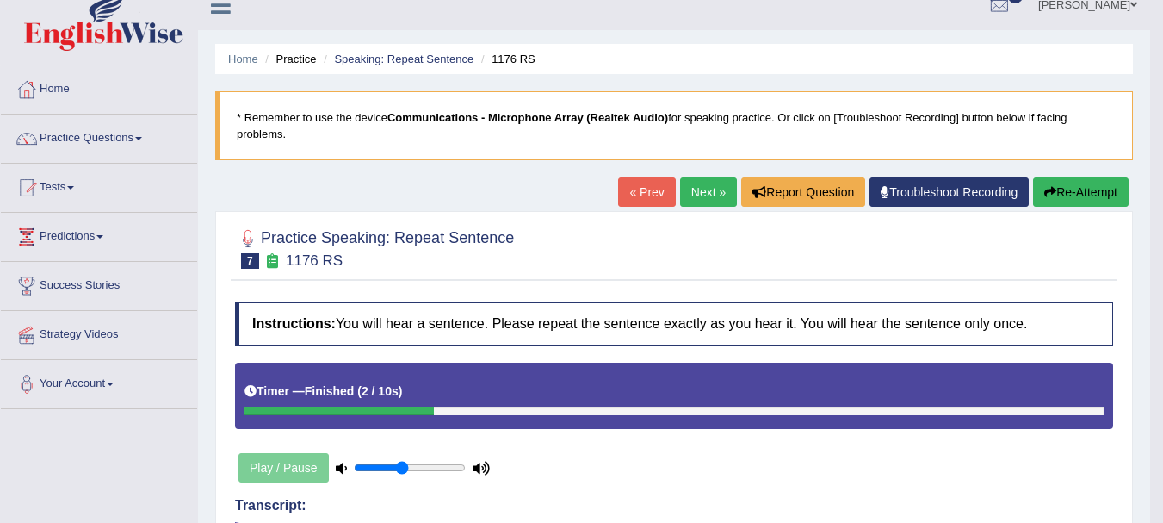
click at [1085, 190] on button "Re-Attempt" at bounding box center [1081, 191] width 96 height 29
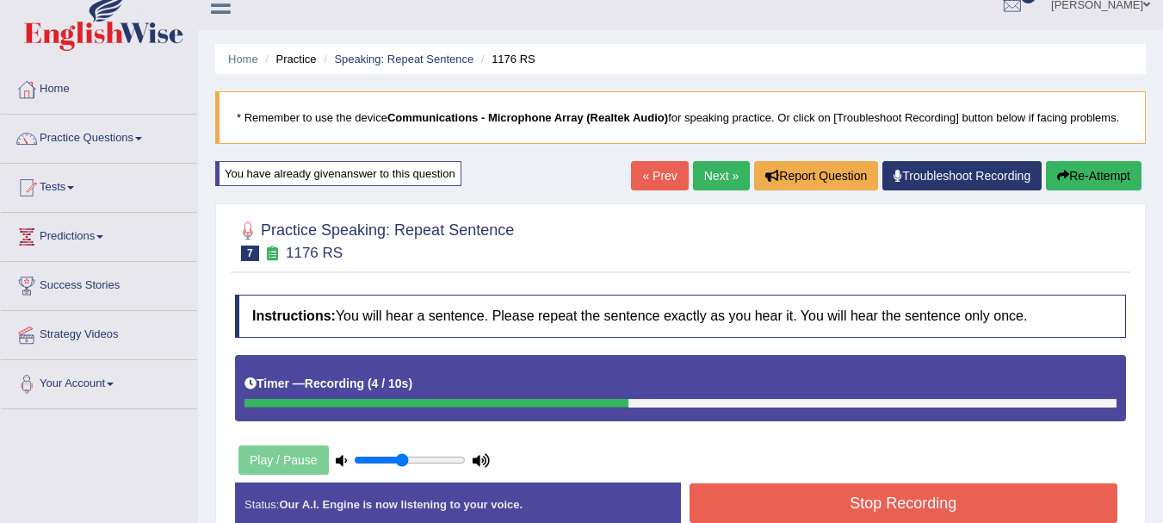
click at [889, 503] on button "Stop Recording" at bounding box center [903, 503] width 429 height 40
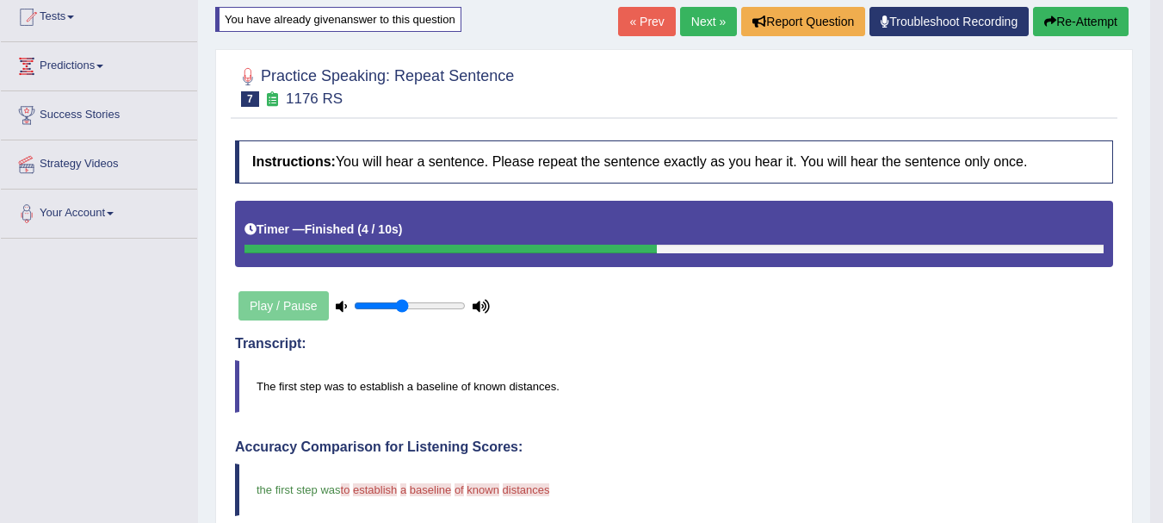
scroll to position [165, 0]
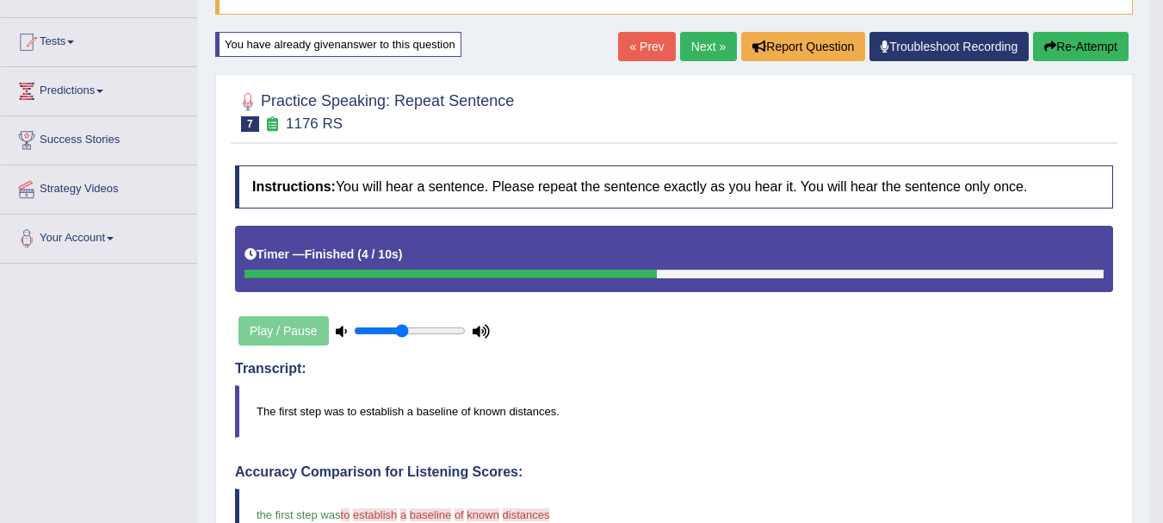
click at [699, 58] on link "Next »" at bounding box center [708, 46] width 57 height 29
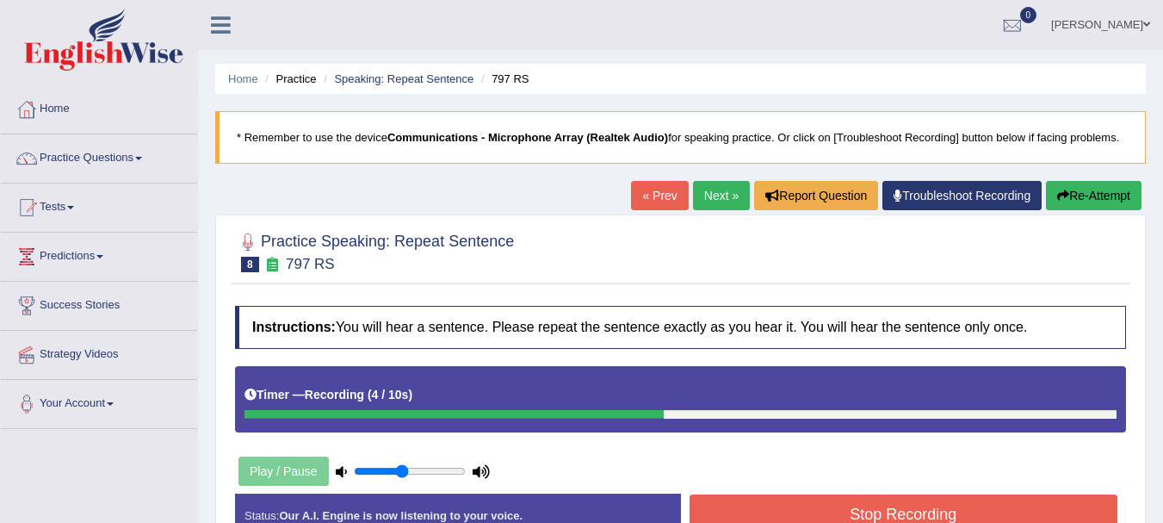
click at [906, 506] on button "Stop Recording" at bounding box center [903, 514] width 429 height 40
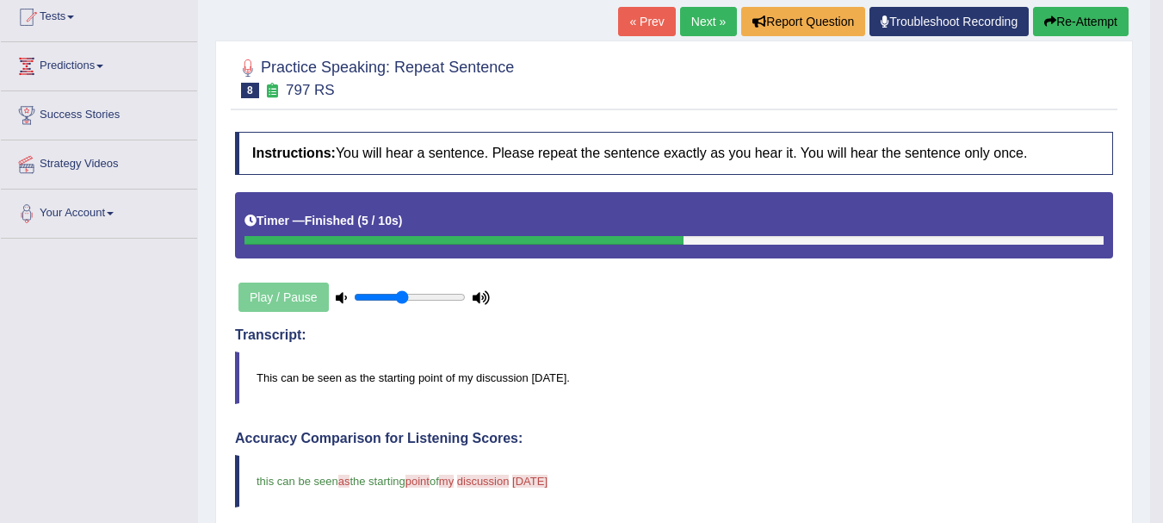
scroll to position [189, 0]
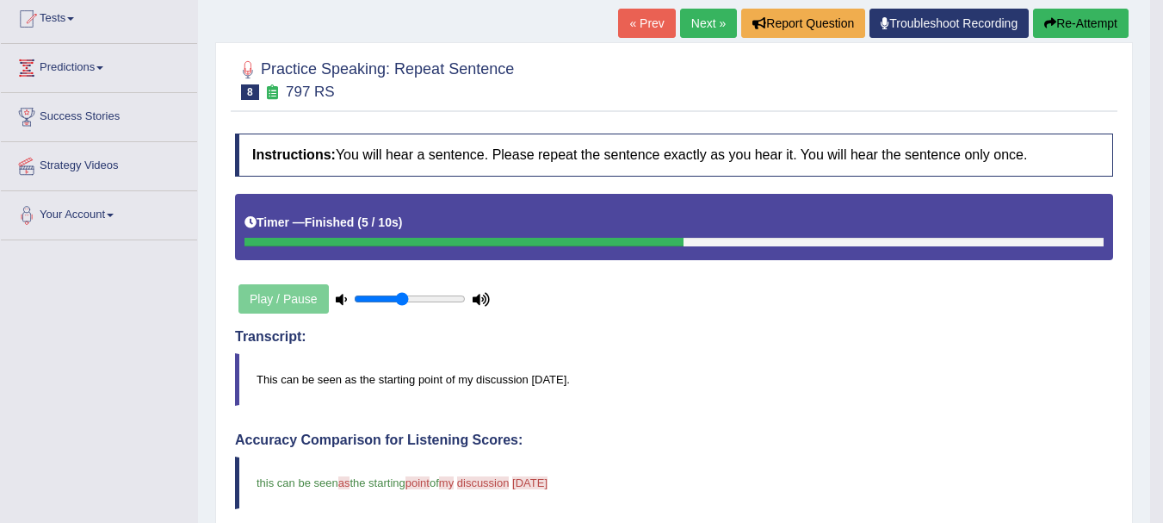
click at [697, 18] on link "Next »" at bounding box center [708, 23] width 57 height 29
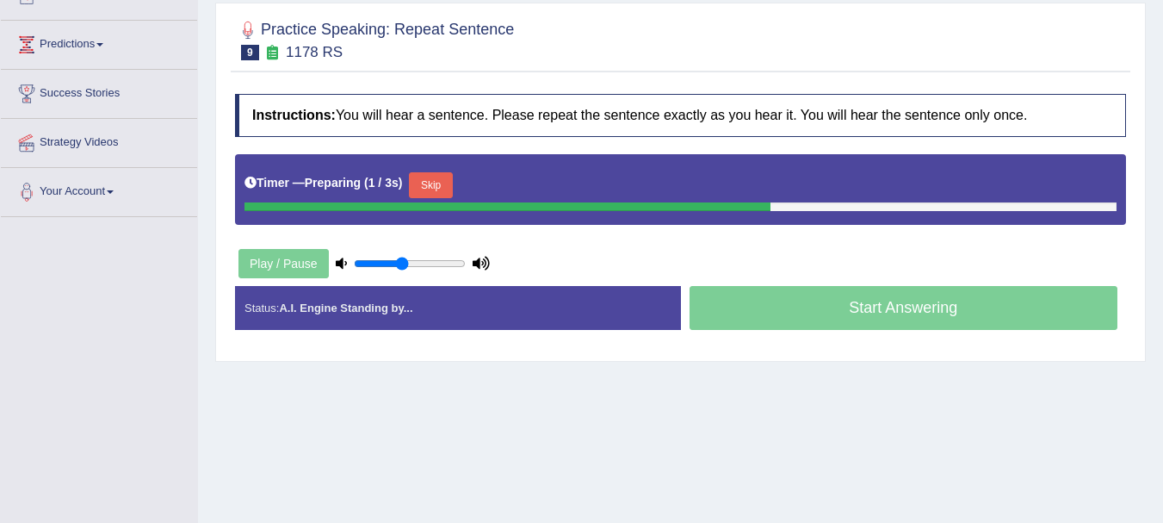
scroll to position [270, 0]
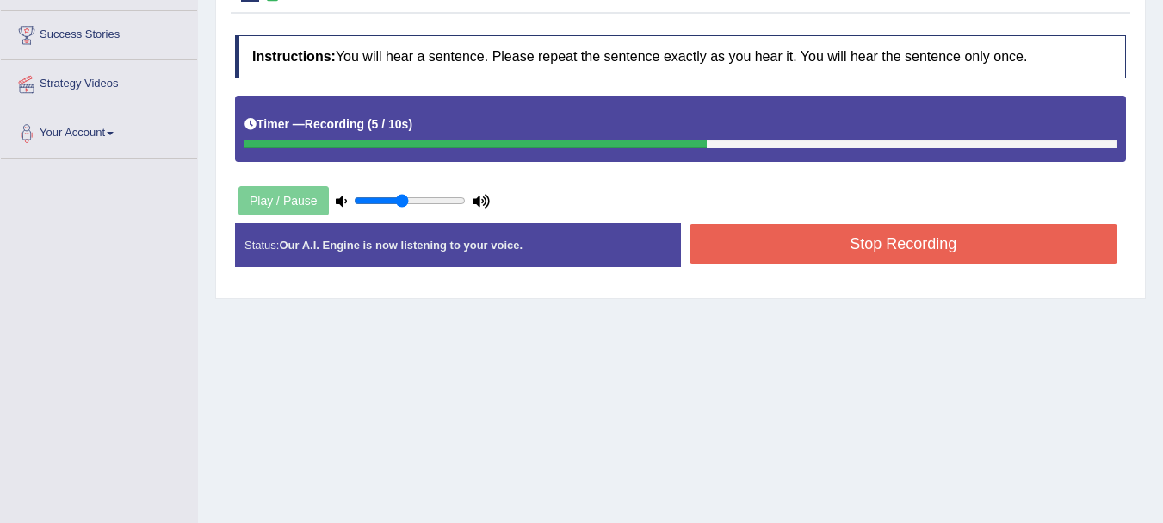
click at [931, 238] on button "Stop Recording" at bounding box center [903, 244] width 429 height 40
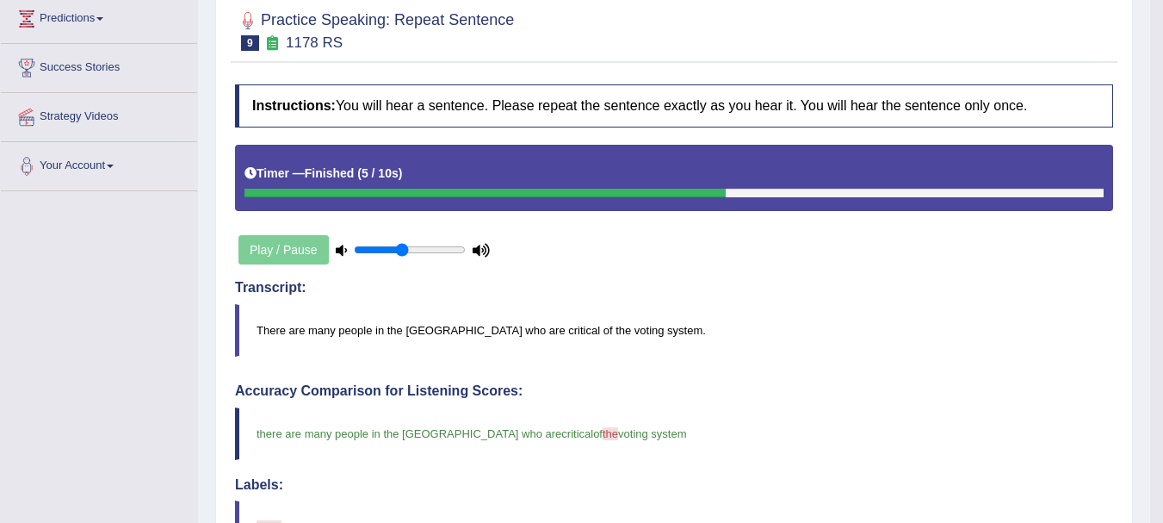
scroll to position [165, 0]
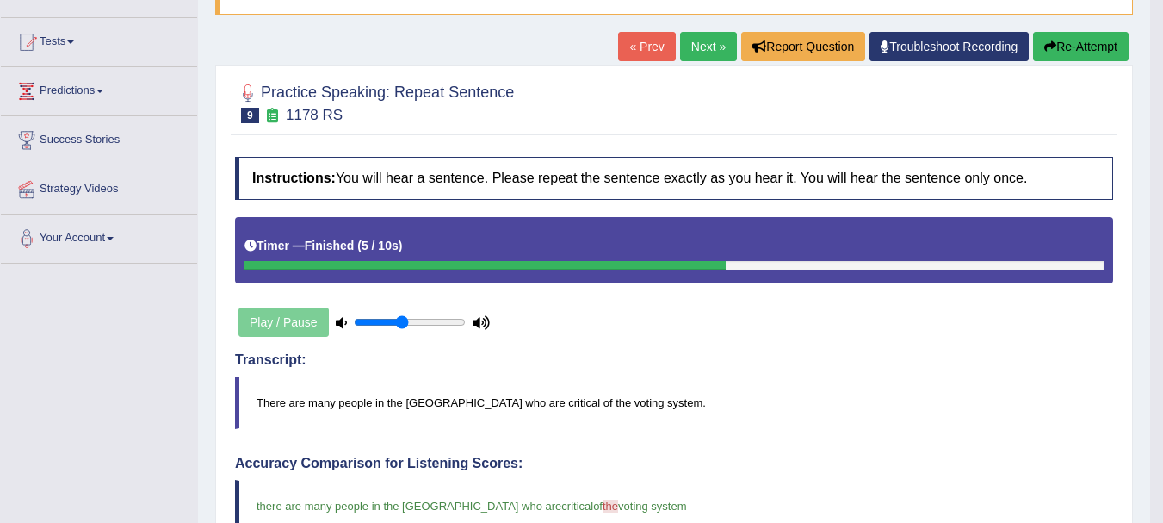
click at [695, 45] on link "Next »" at bounding box center [708, 46] width 57 height 29
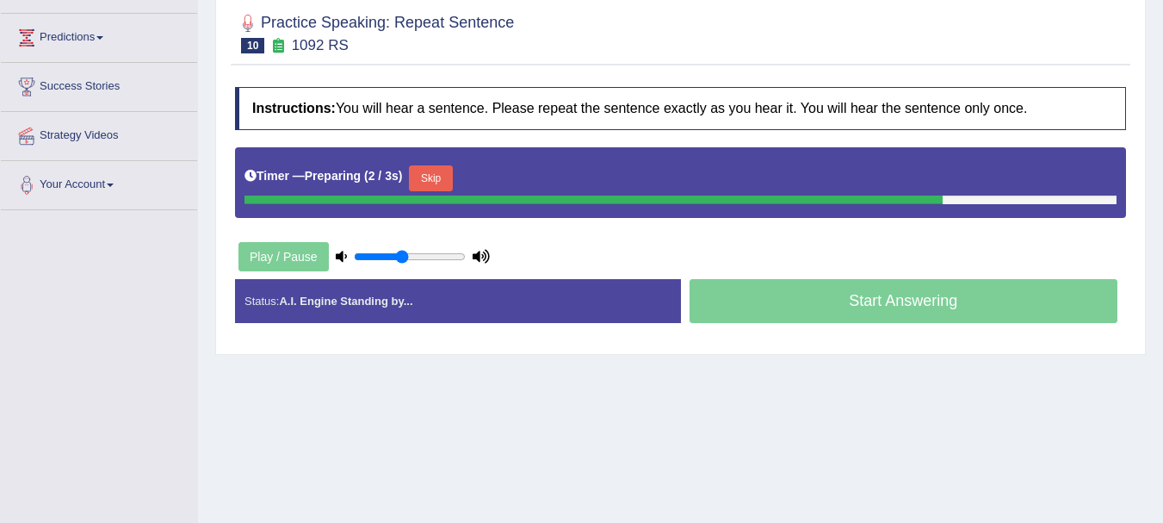
scroll to position [220, 0]
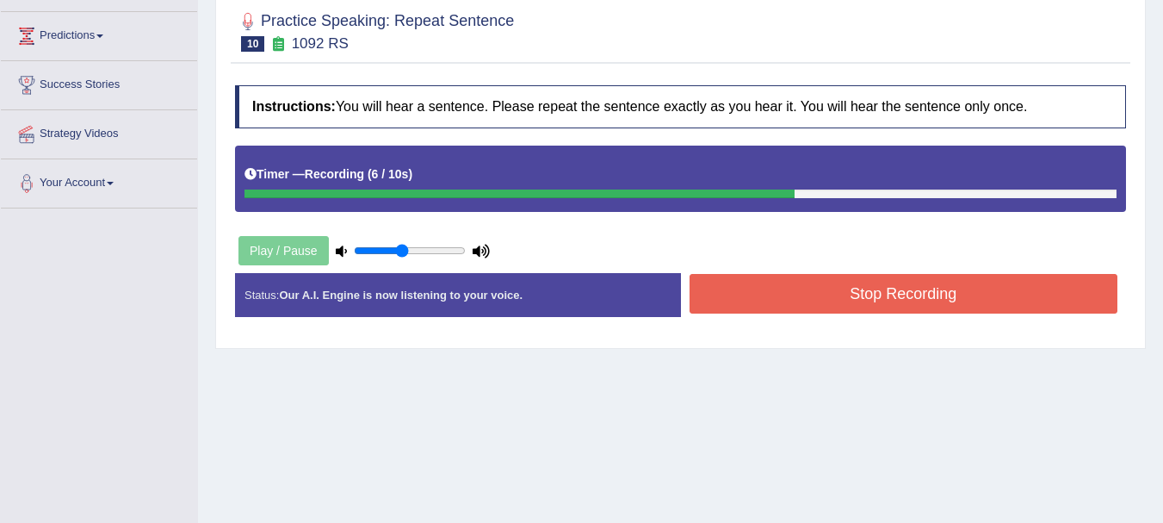
click at [1047, 291] on button "Stop Recording" at bounding box center [903, 294] width 429 height 40
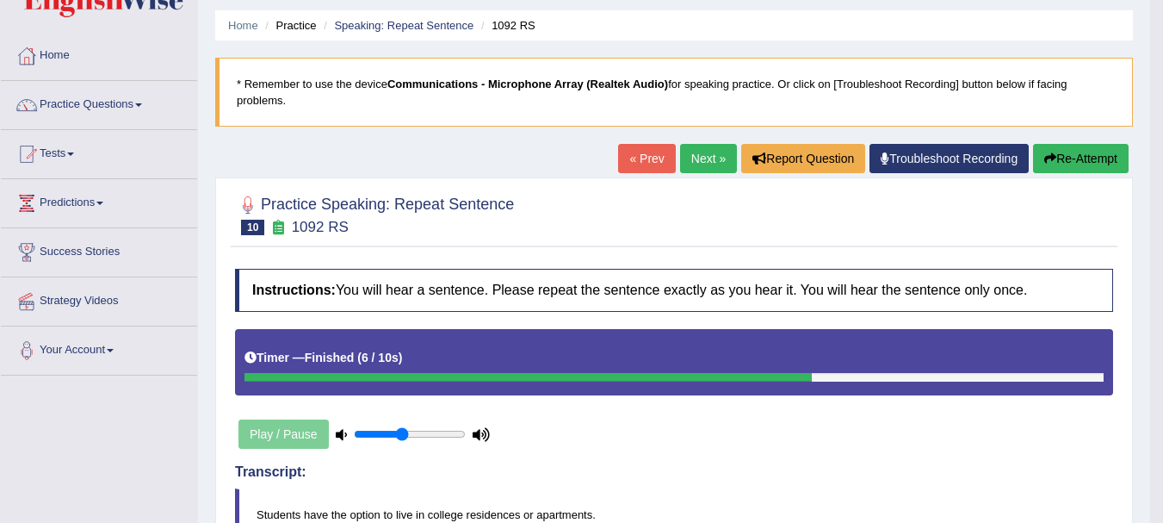
scroll to position [45, 0]
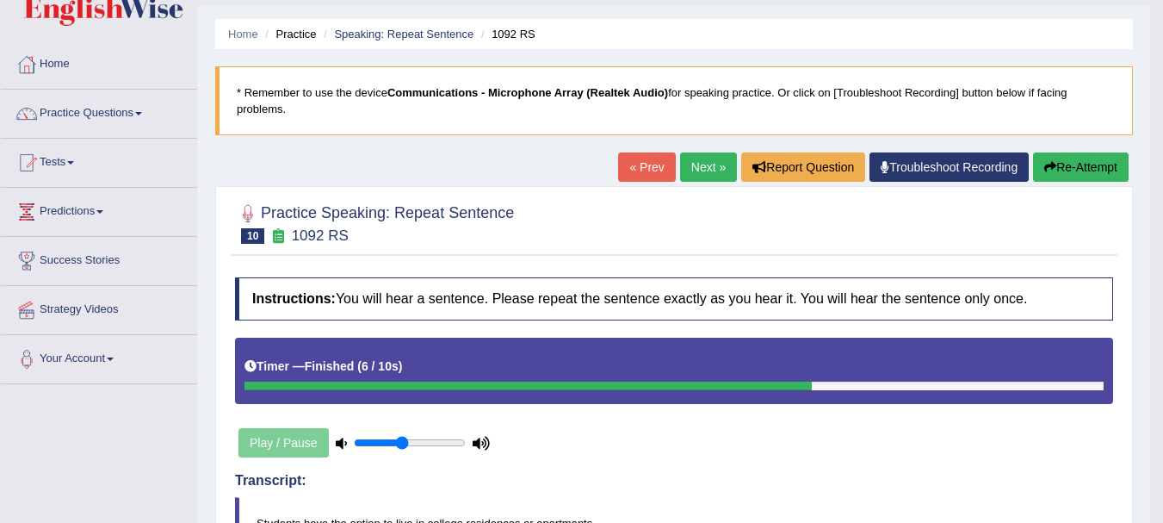
click at [1095, 176] on button "Re-Attempt" at bounding box center [1081, 166] width 96 height 29
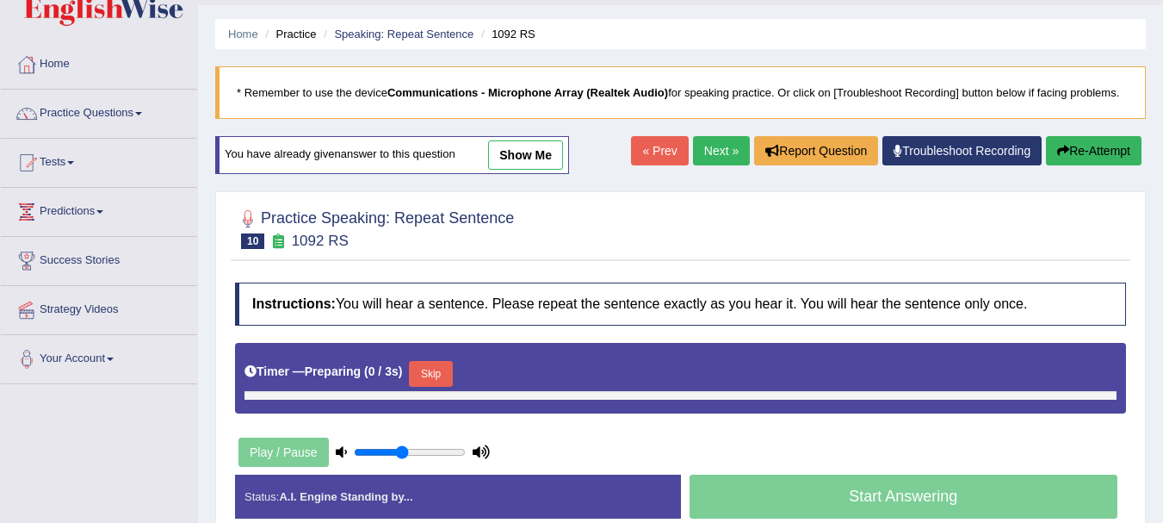
scroll to position [45, 0]
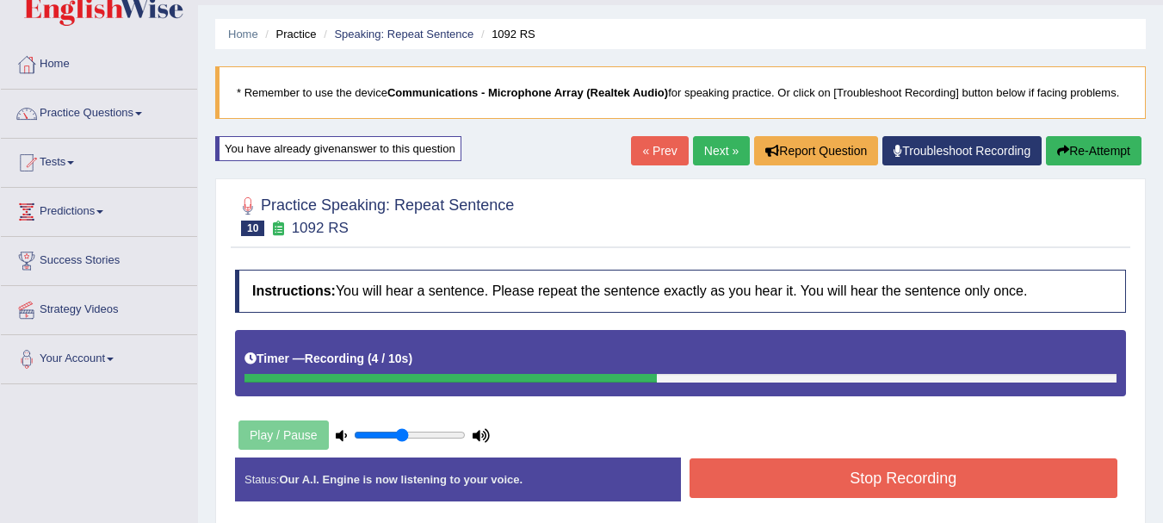
click at [901, 466] on button "Stop Recording" at bounding box center [903, 478] width 429 height 40
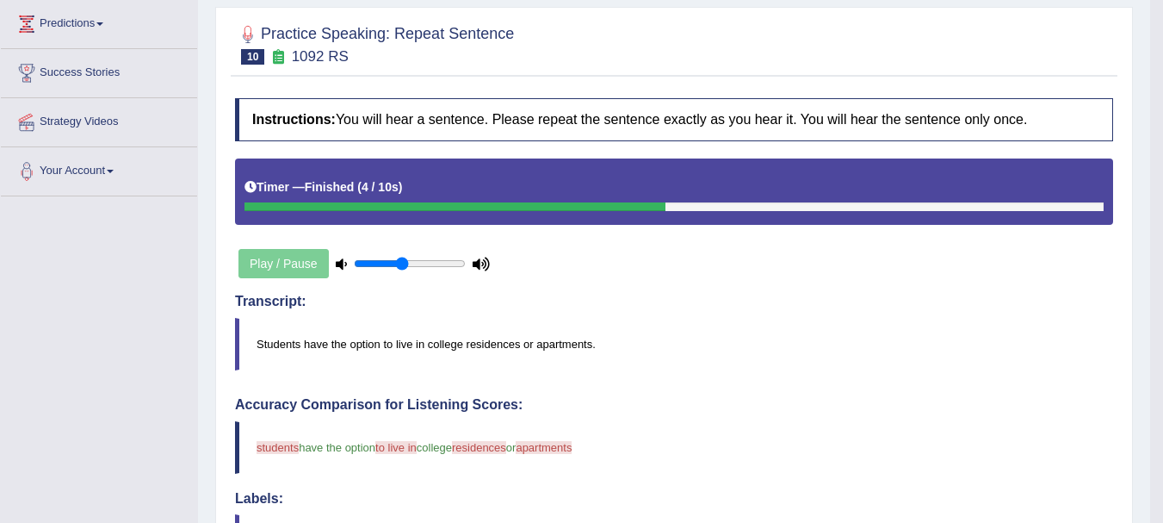
scroll to position [0, 0]
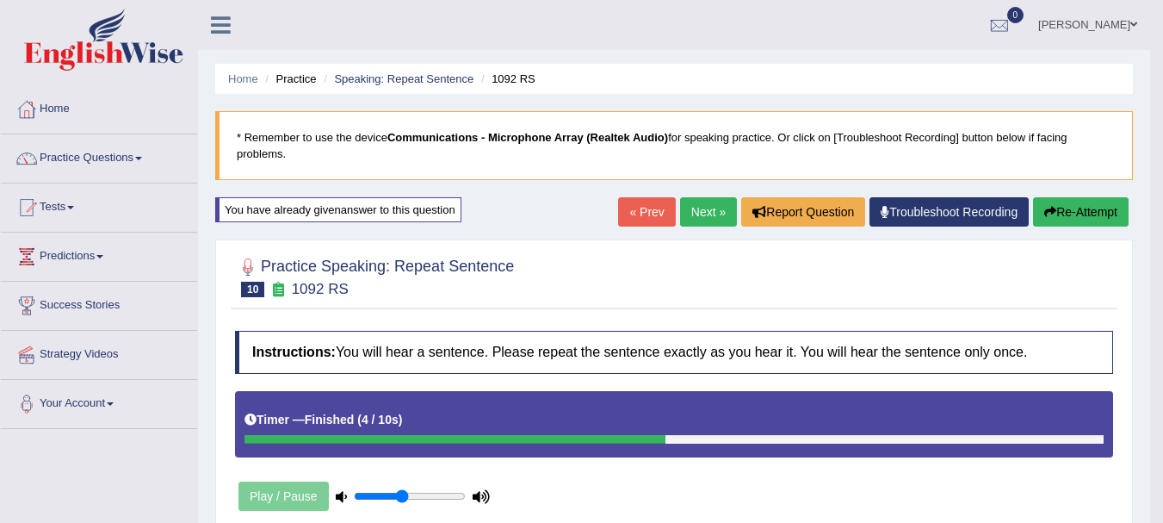
click at [683, 213] on link "Next »" at bounding box center [708, 211] width 57 height 29
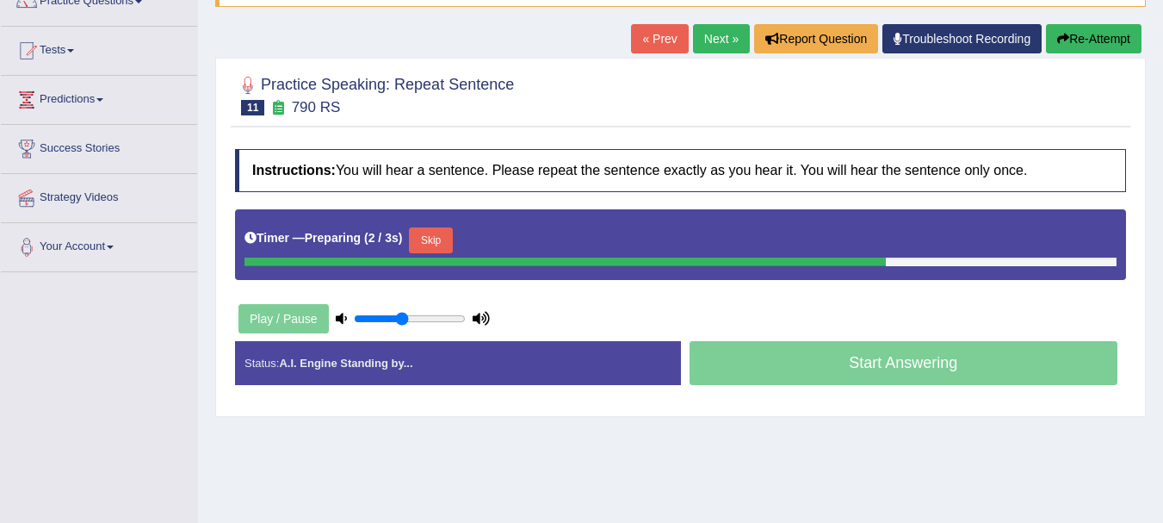
scroll to position [190, 0]
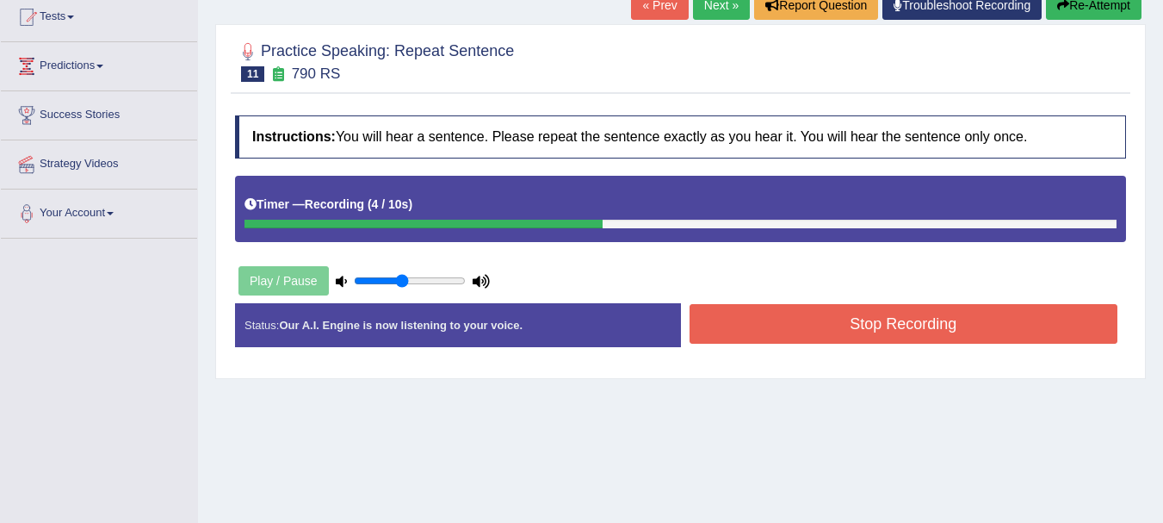
click at [960, 319] on button "Stop Recording" at bounding box center [903, 324] width 429 height 40
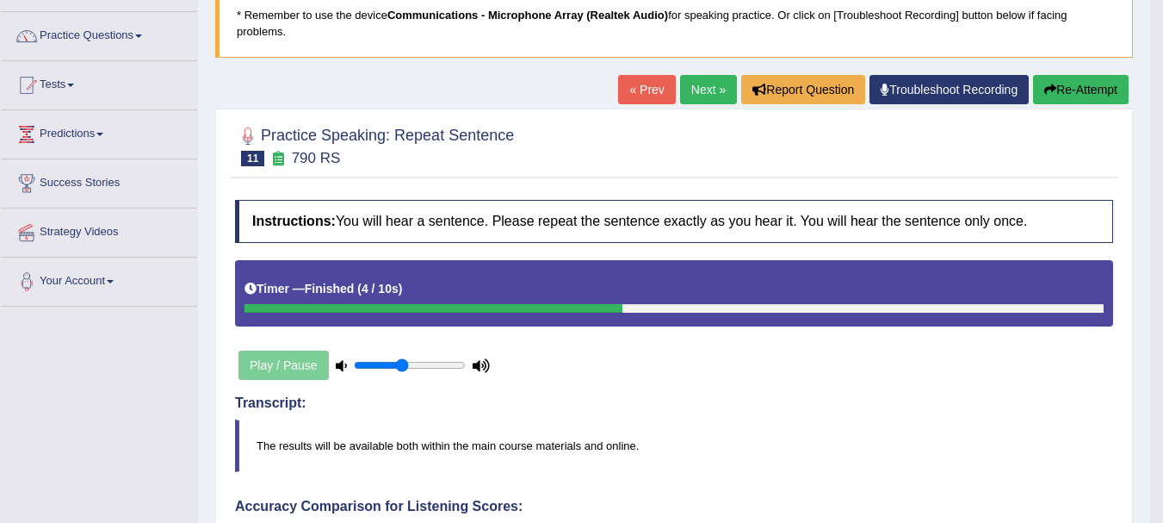
scroll to position [107, 0]
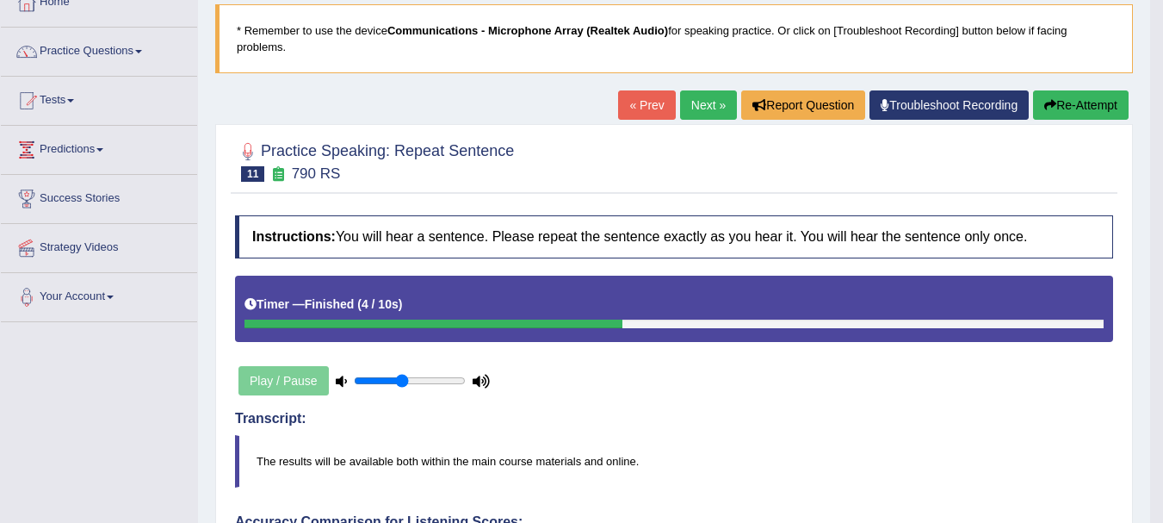
click at [714, 114] on link "Next »" at bounding box center [708, 104] width 57 height 29
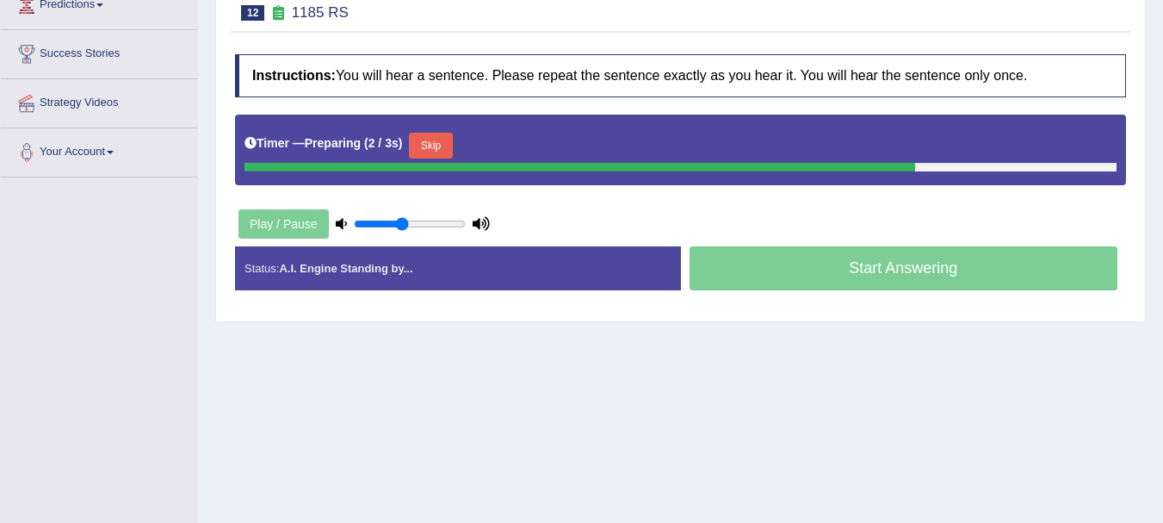
scroll to position [257, 0]
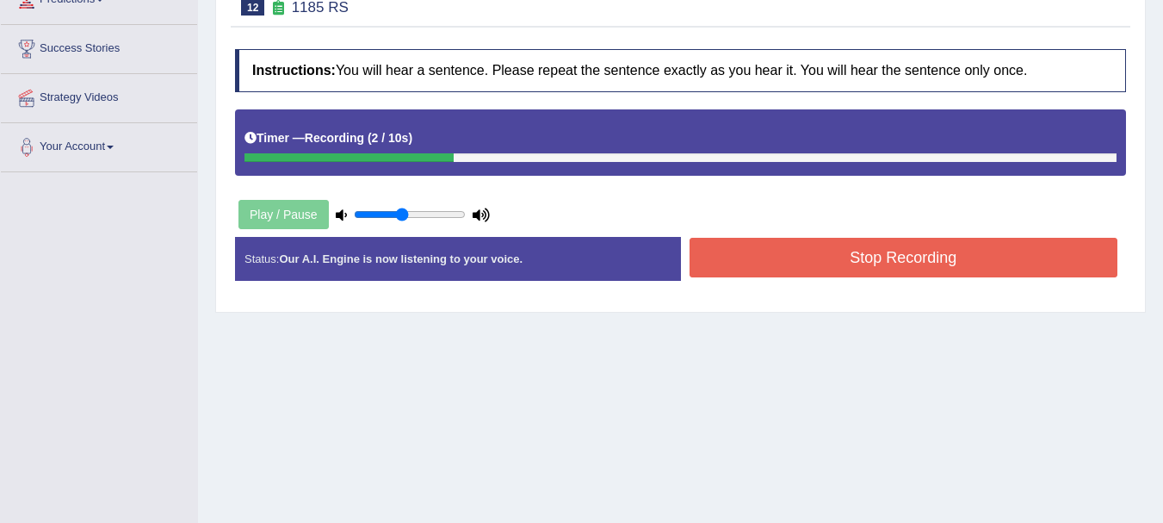
click at [934, 259] on button "Stop Recording" at bounding box center [903, 258] width 429 height 40
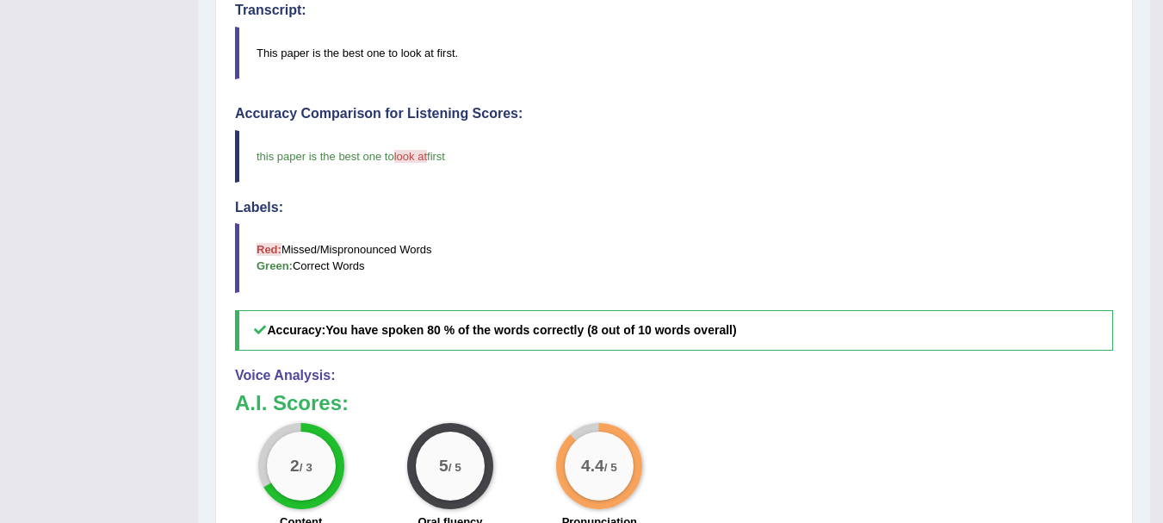
scroll to position [0, 0]
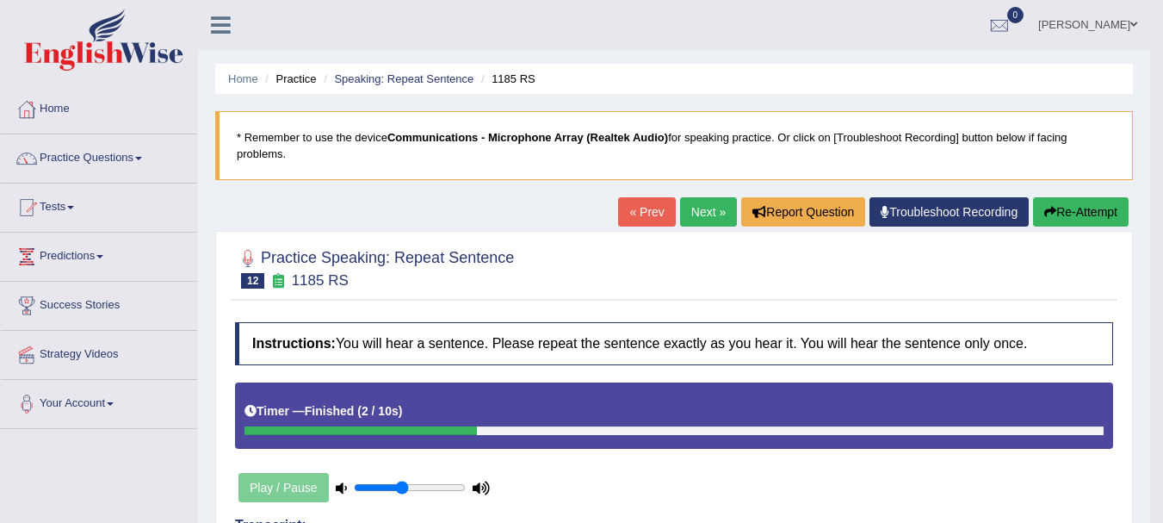
click at [697, 206] on link "Next »" at bounding box center [708, 211] width 57 height 29
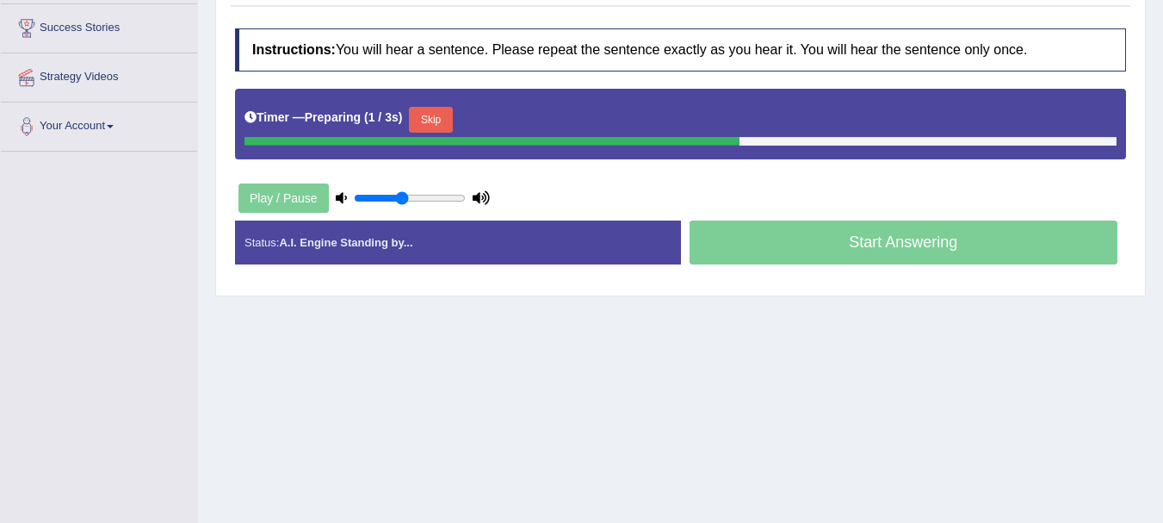
scroll to position [283, 0]
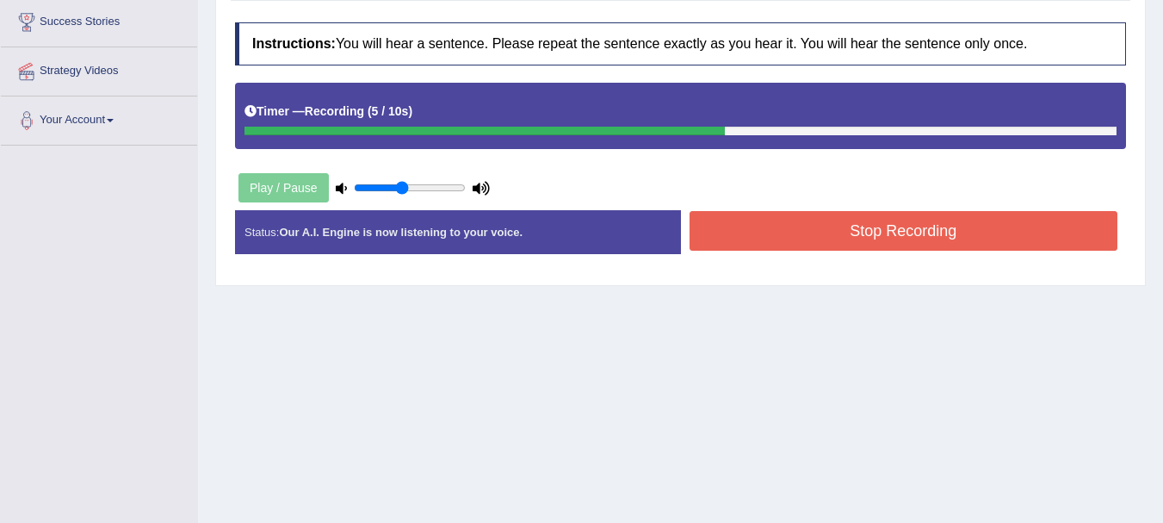
click at [897, 224] on button "Stop Recording" at bounding box center [903, 231] width 429 height 40
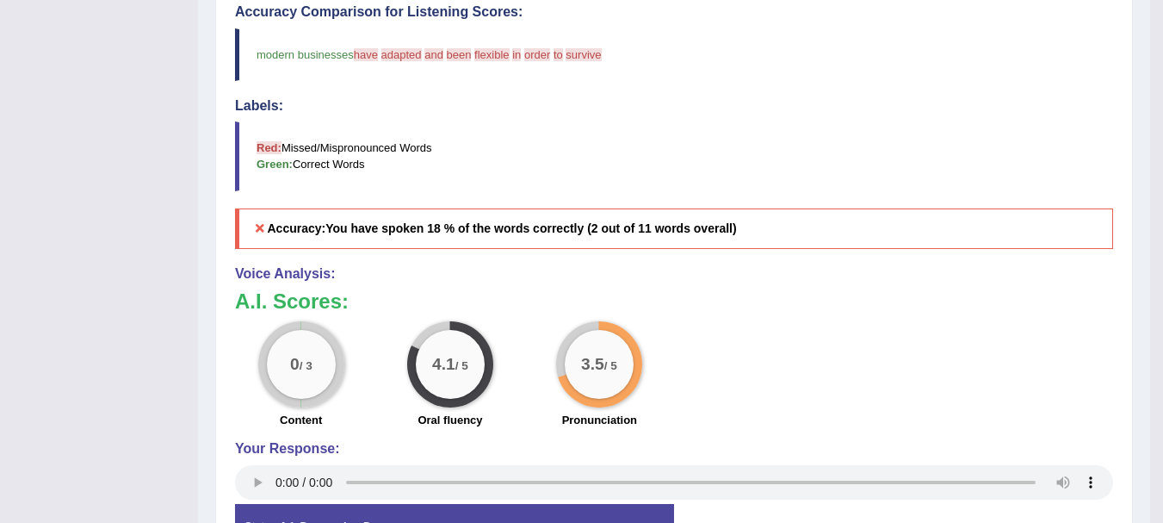
scroll to position [0, 0]
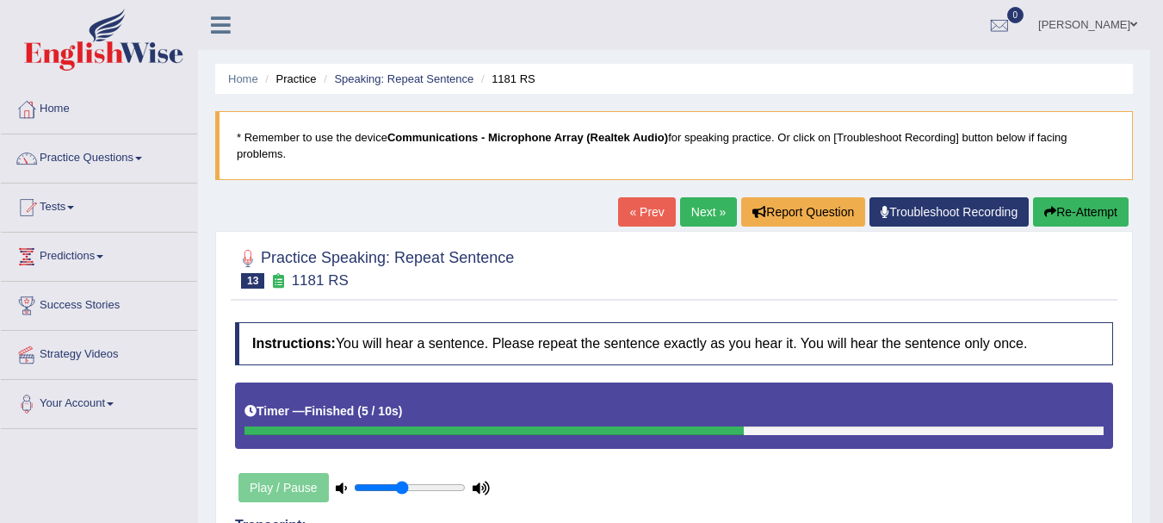
click at [686, 213] on link "Next »" at bounding box center [708, 211] width 57 height 29
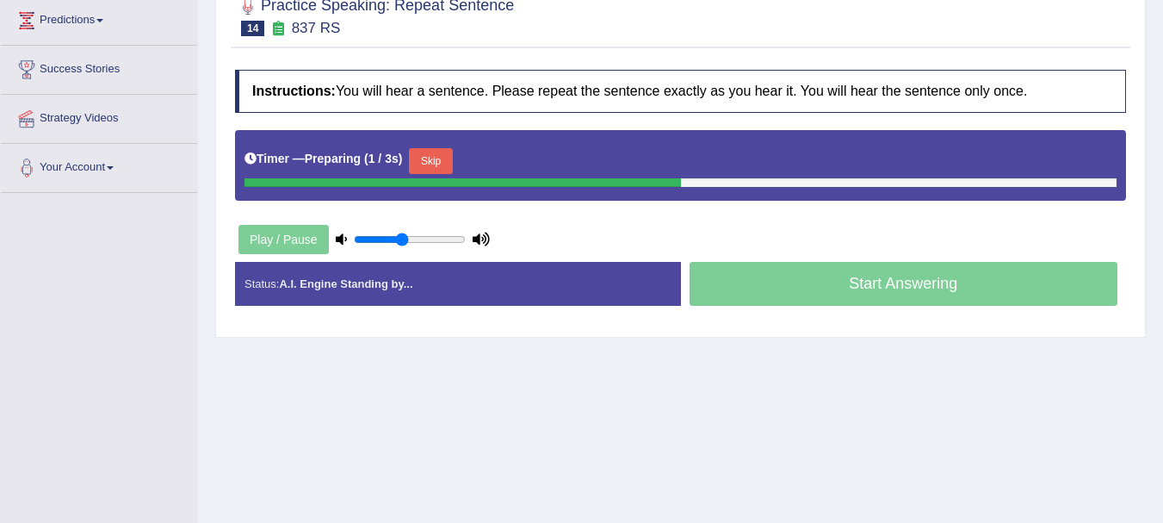
scroll to position [272, 0]
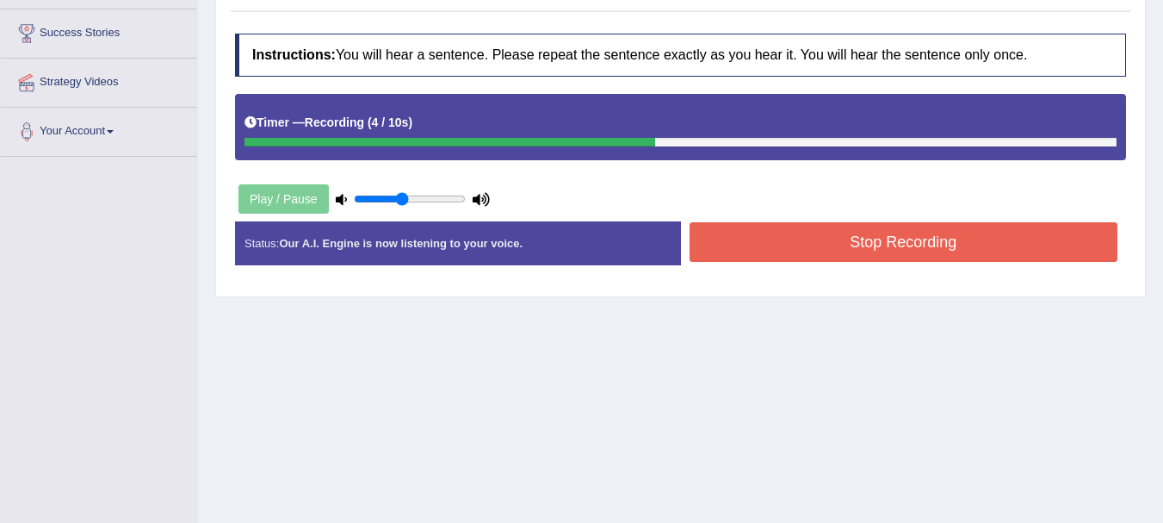
click at [929, 233] on button "Stop Recording" at bounding box center [903, 242] width 429 height 40
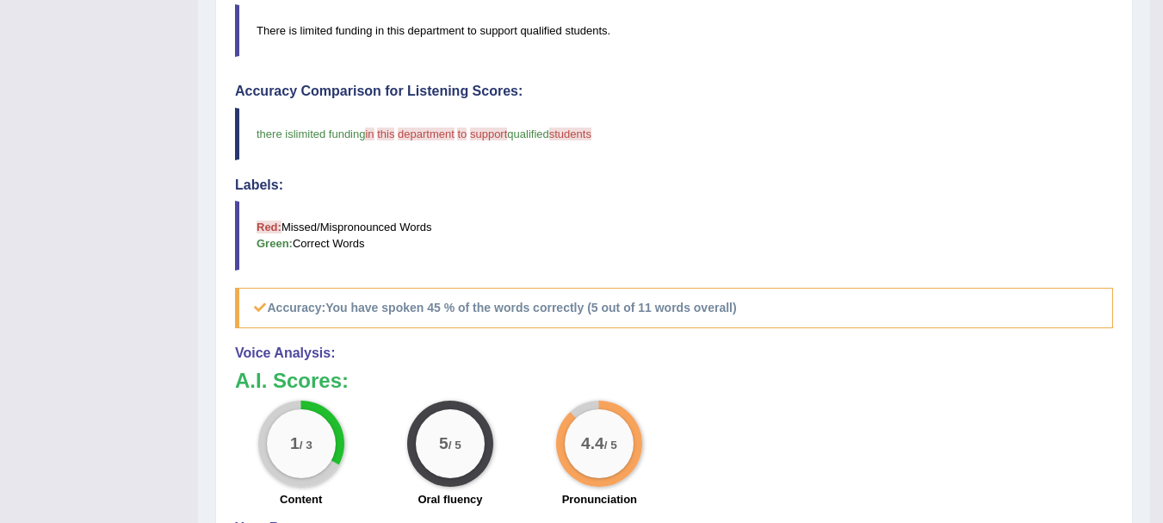
scroll to position [0, 0]
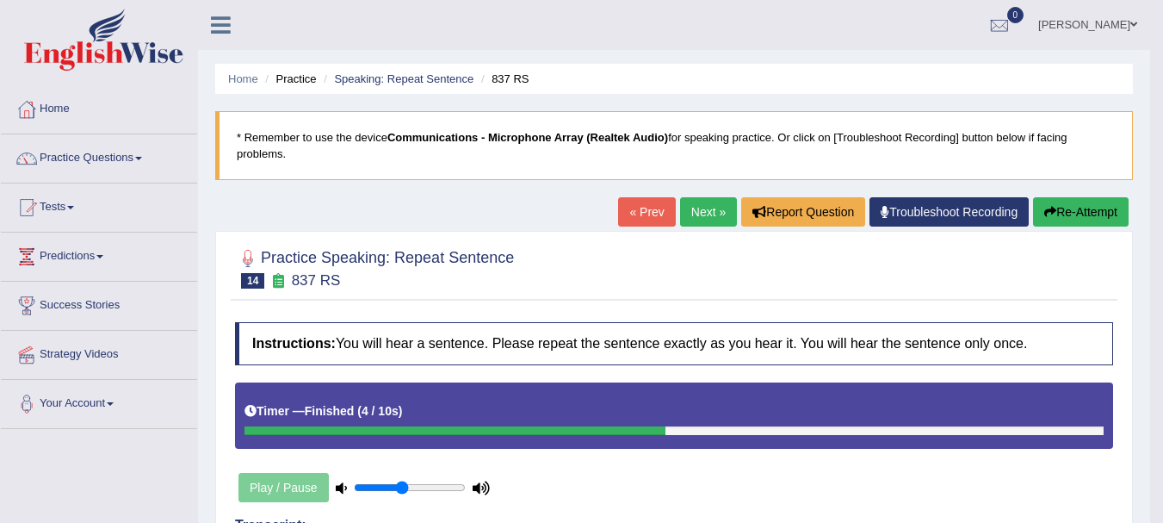
click at [1080, 209] on button "Re-Attempt" at bounding box center [1081, 211] width 96 height 29
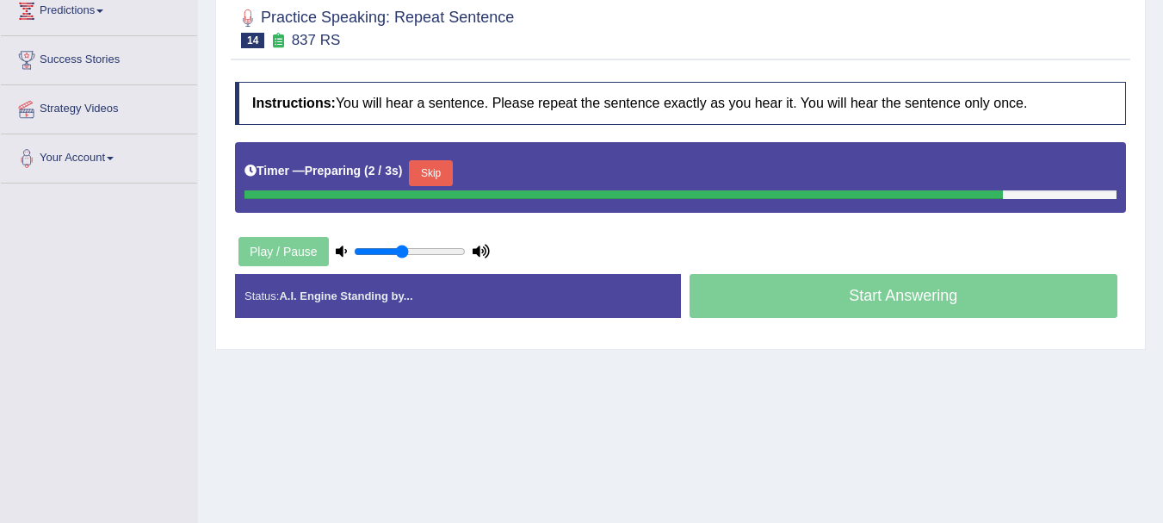
scroll to position [261, 0]
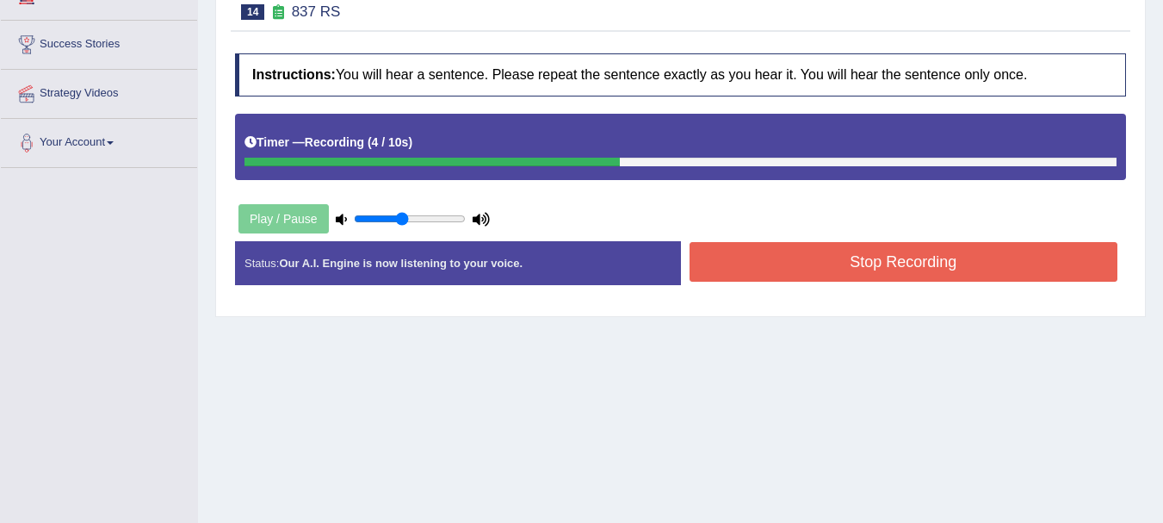
click at [863, 257] on button "Stop Recording" at bounding box center [903, 262] width 429 height 40
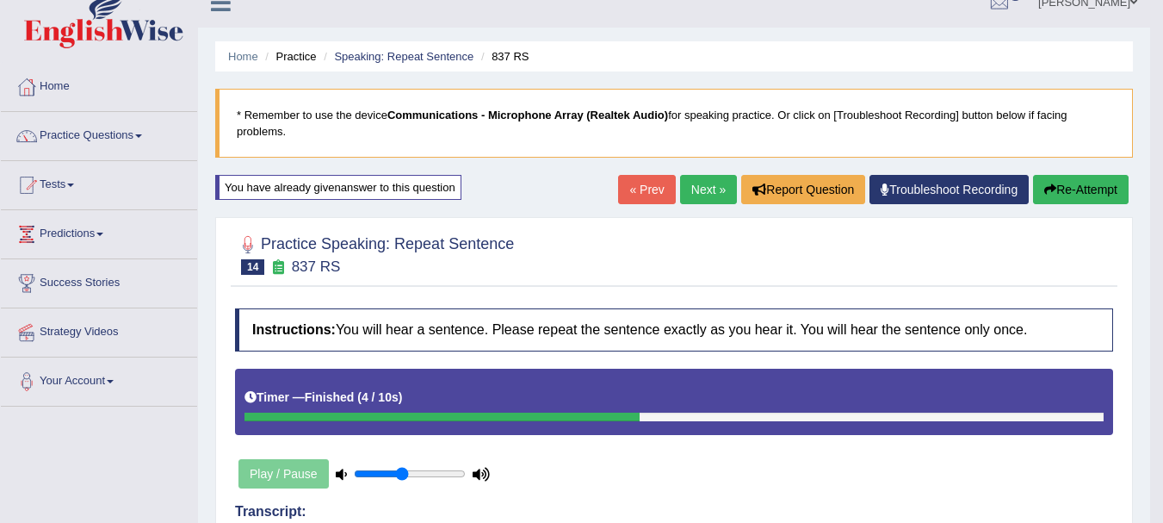
scroll to position [42, 0]
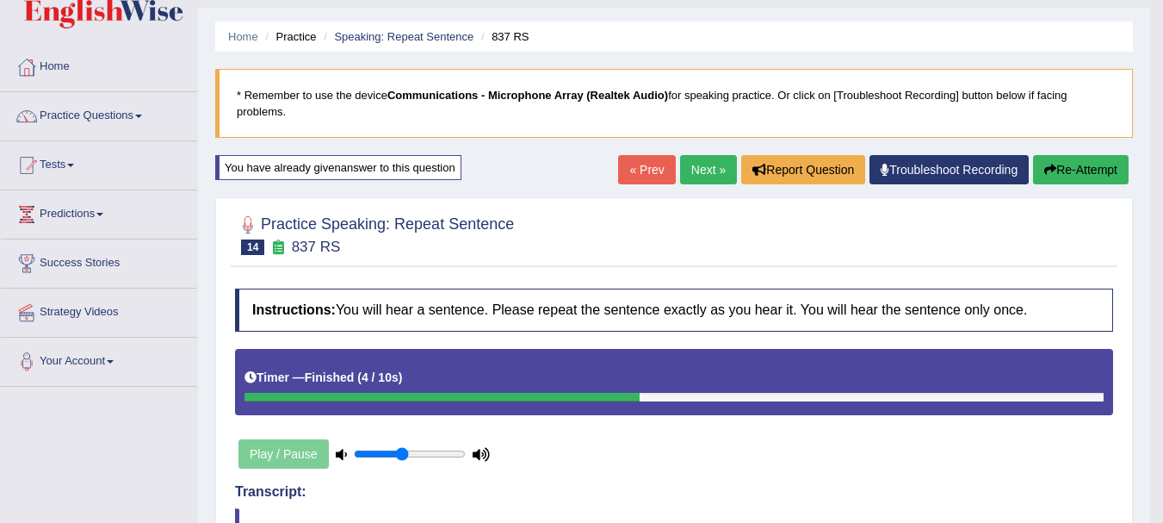
click at [696, 175] on link "Next »" at bounding box center [708, 169] width 57 height 29
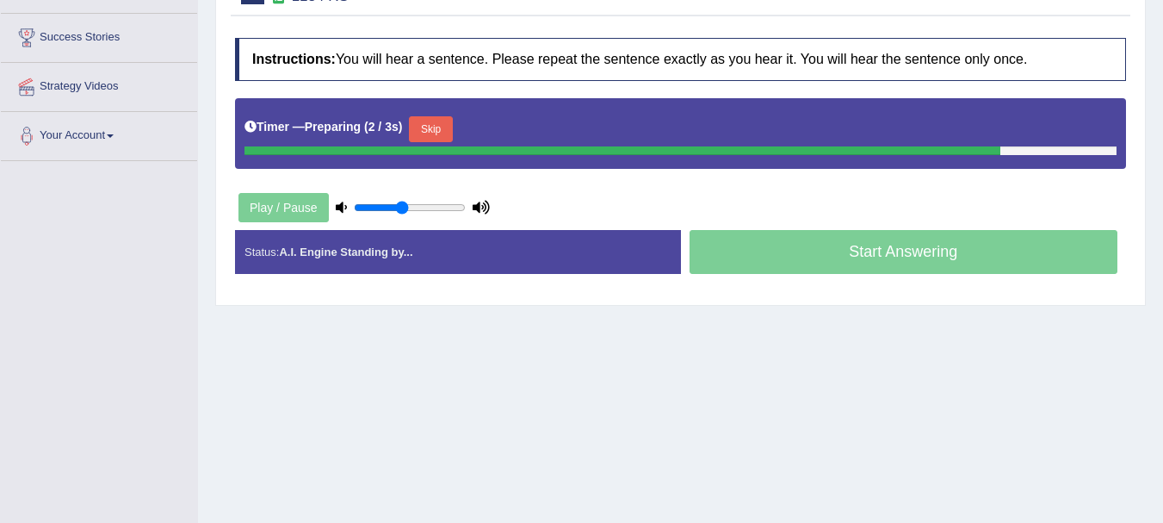
scroll to position [321, 0]
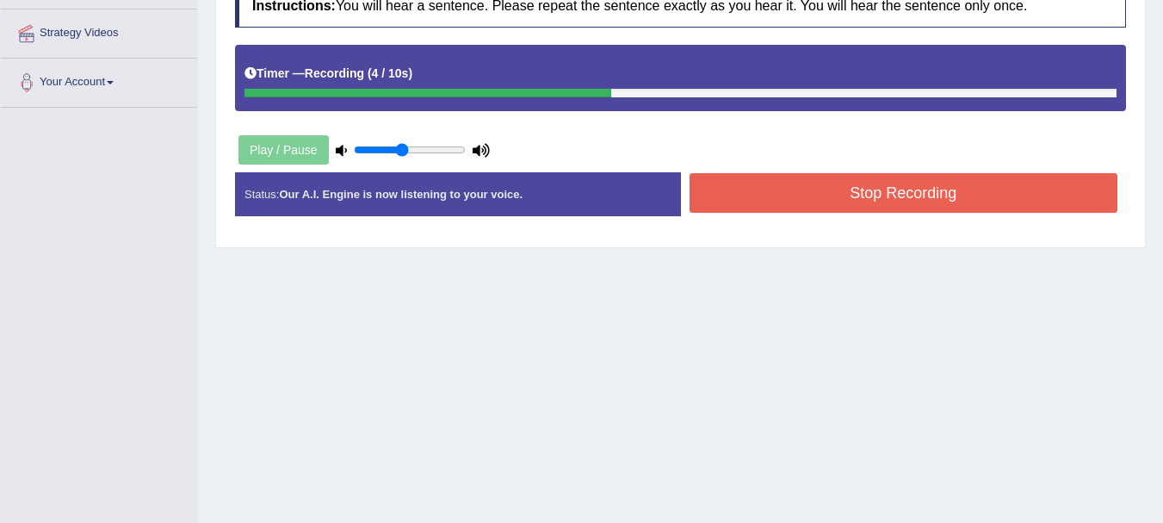
click at [801, 184] on button "Stop Recording" at bounding box center [903, 193] width 429 height 40
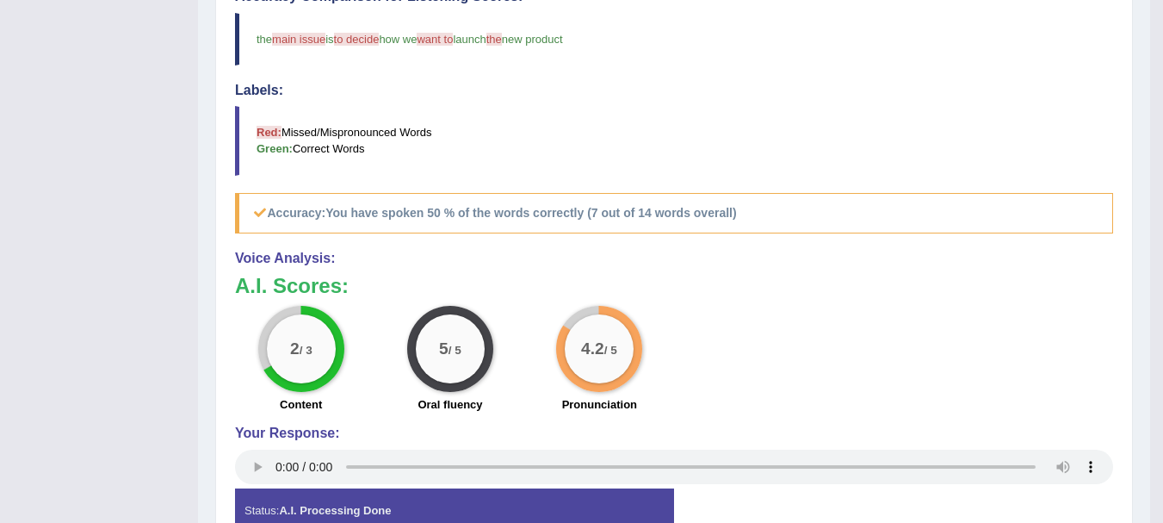
scroll to position [619, 0]
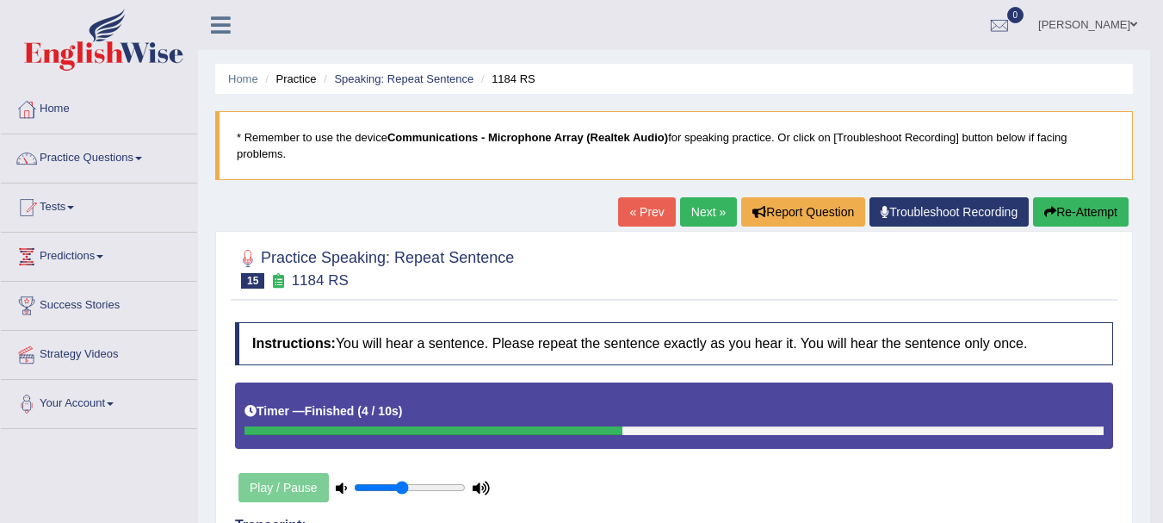
scroll to position [2, 0]
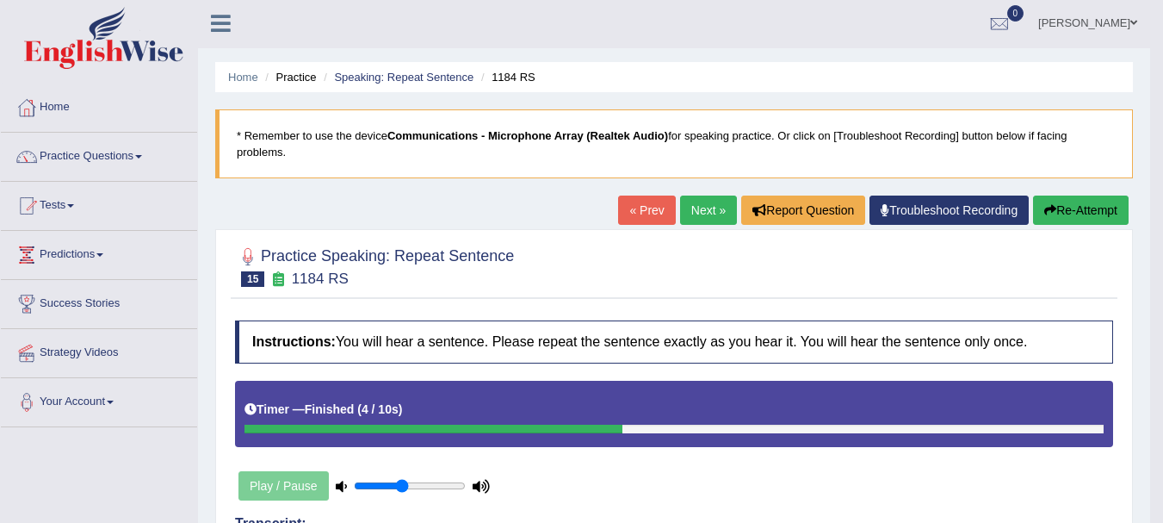
click at [693, 205] on link "Next »" at bounding box center [708, 209] width 57 height 29
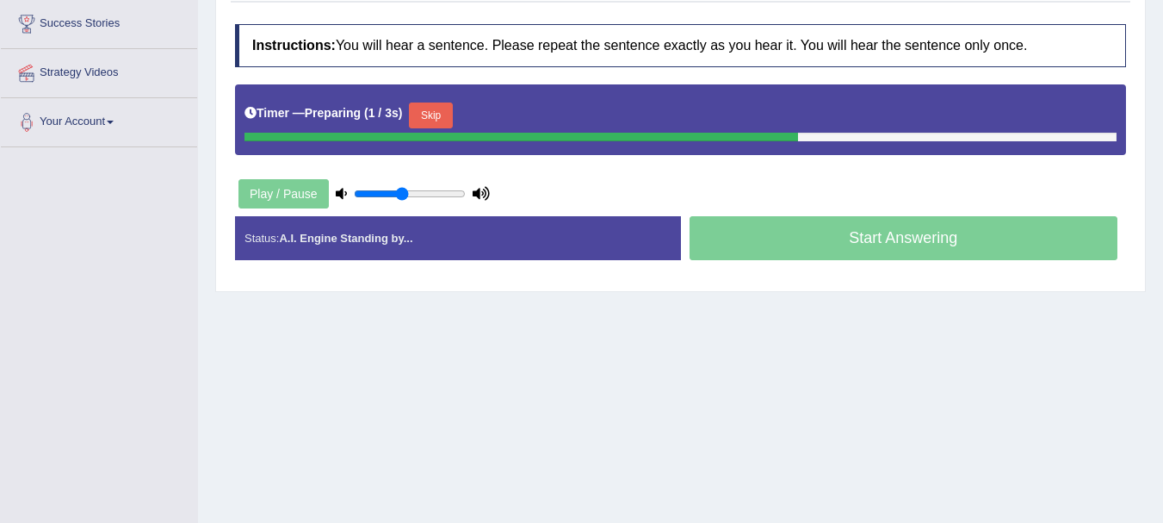
scroll to position [288, 0]
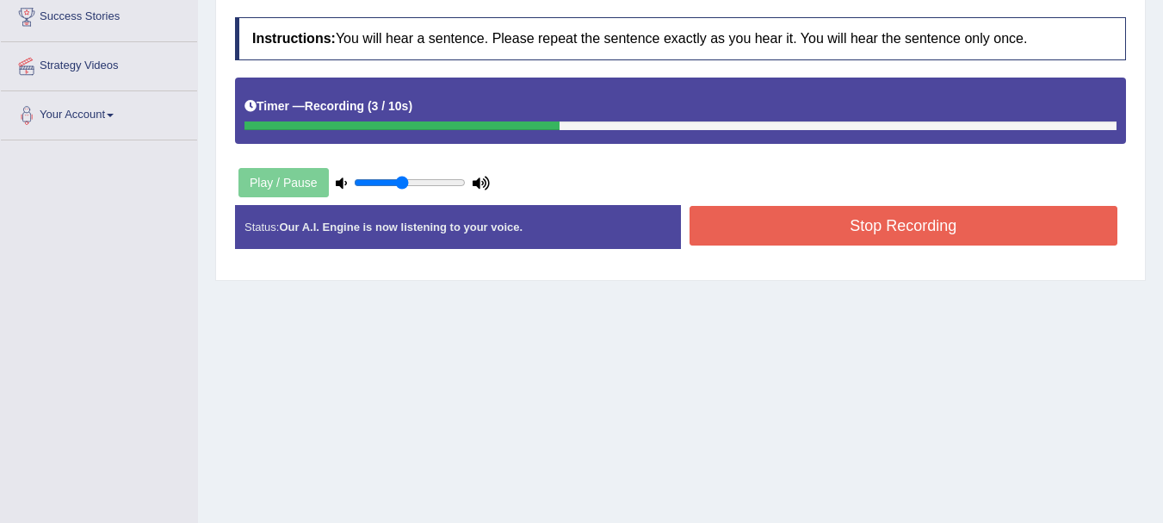
click at [916, 234] on button "Stop Recording" at bounding box center [903, 226] width 429 height 40
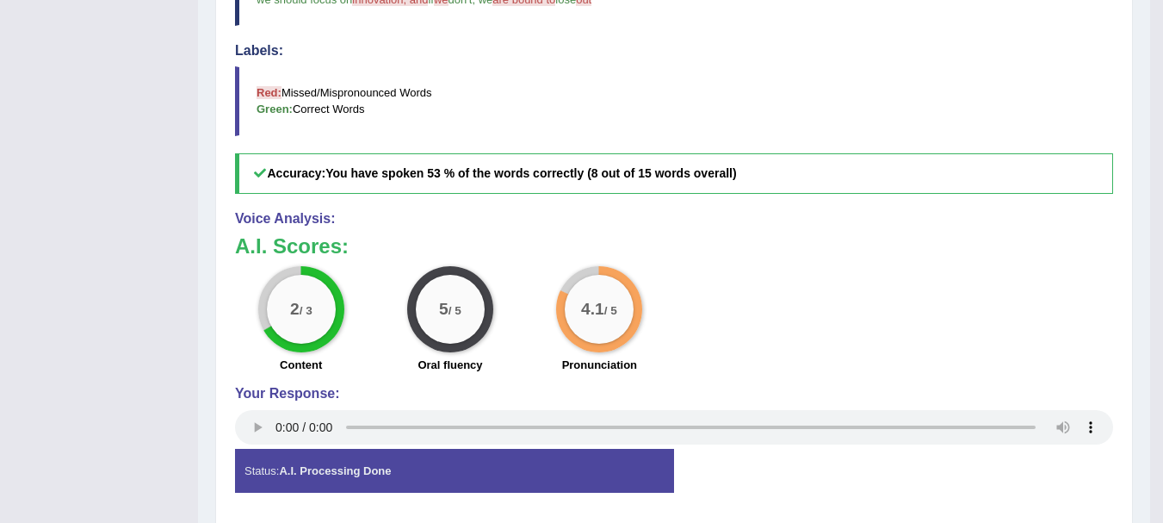
scroll to position [669, 0]
